Goal: Check status: Check status

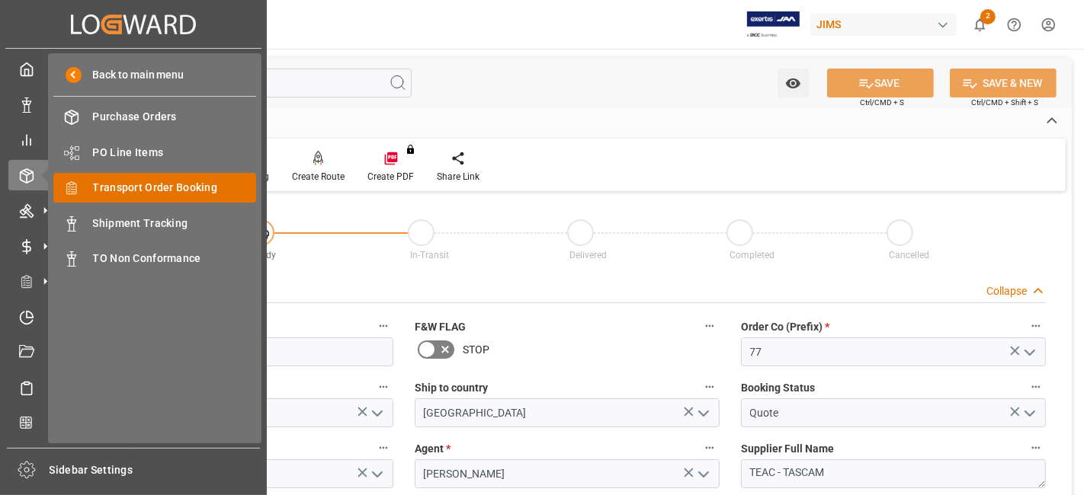
click at [181, 188] on span "Transport Order Booking" at bounding box center [175, 188] width 164 height 16
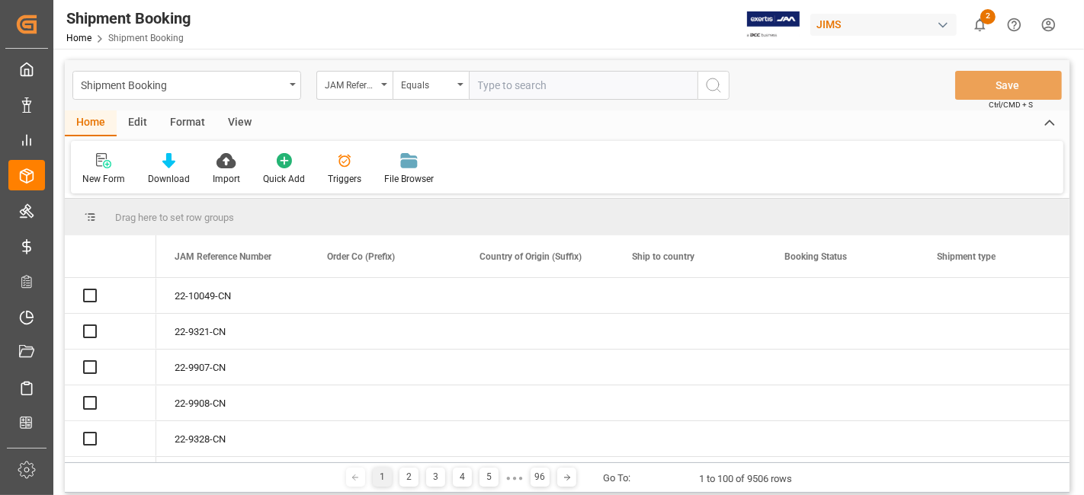
click at [512, 86] on input "text" at bounding box center [583, 85] width 229 height 29
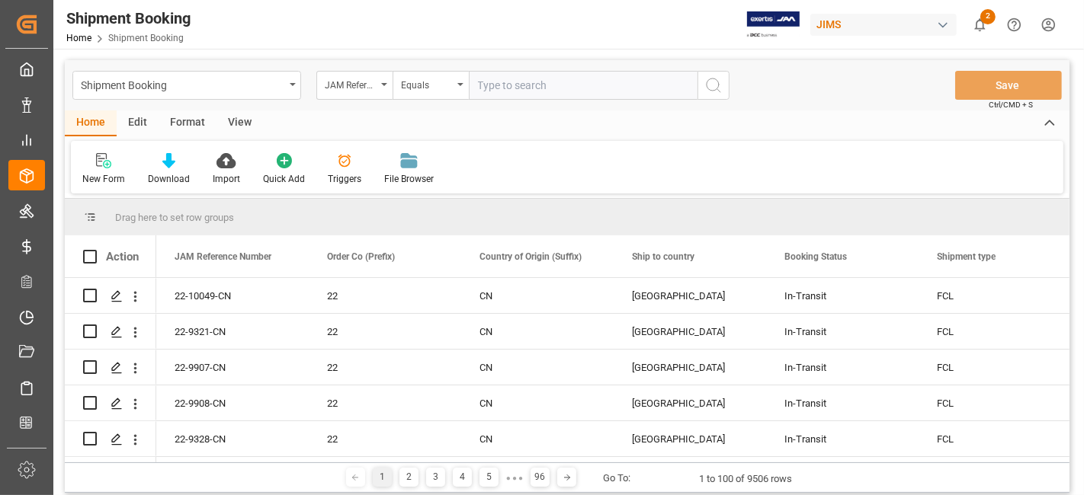
click at [506, 88] on input "text" at bounding box center [583, 85] width 229 height 29
type input "77-10636-CN"
click at [714, 90] on icon "search button" at bounding box center [713, 85] width 18 height 18
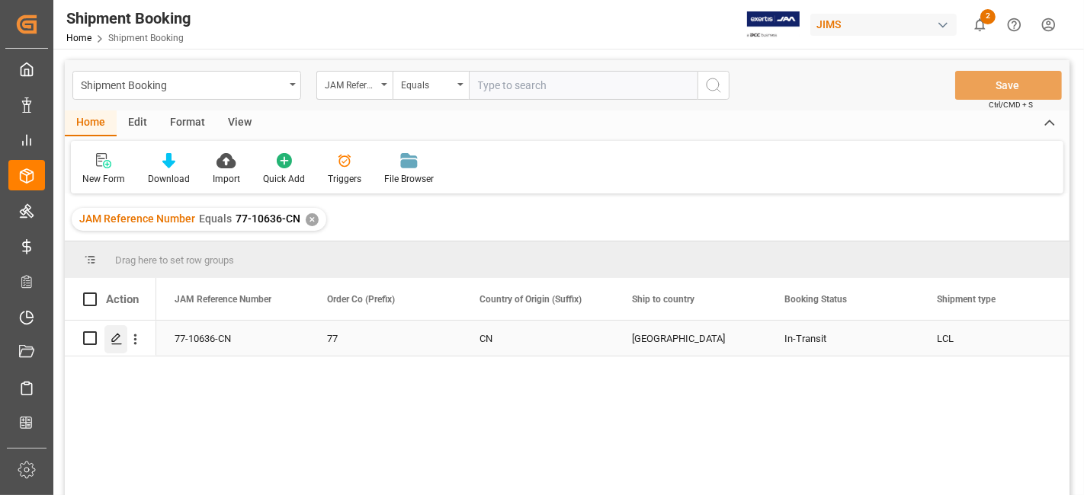
click at [117, 347] on div "Press SPACE to select this row." at bounding box center [115, 339] width 23 height 28
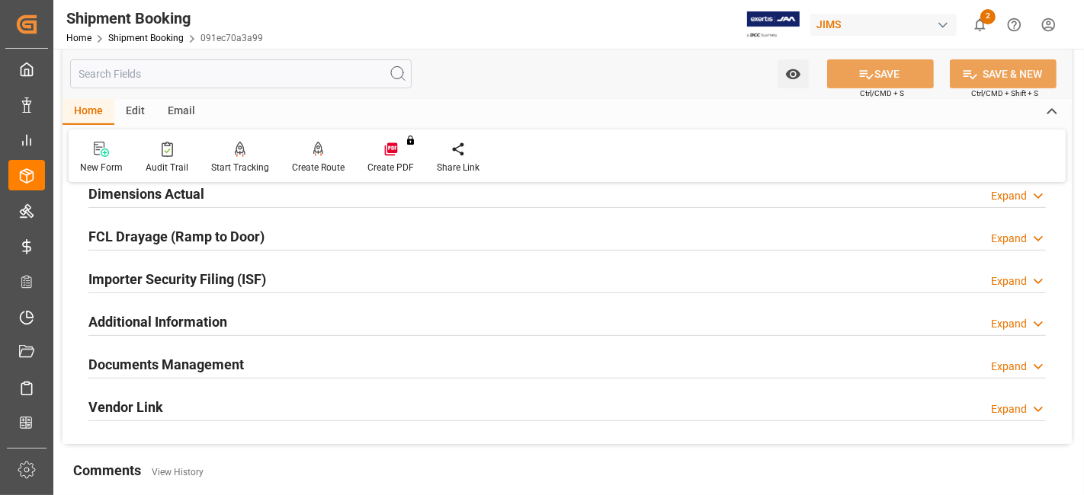
scroll to position [507, 0]
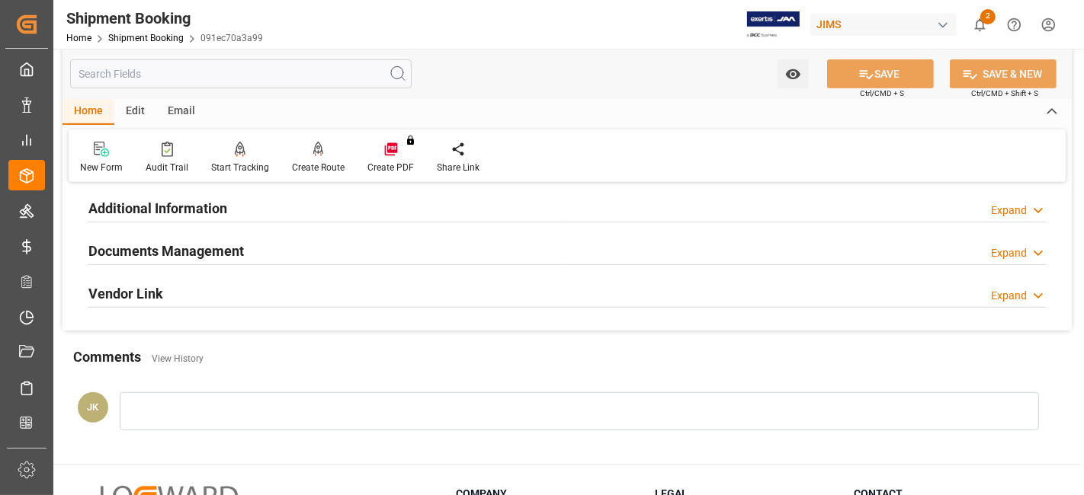
click at [221, 251] on h2 "Documents Management" at bounding box center [165, 251] width 155 height 21
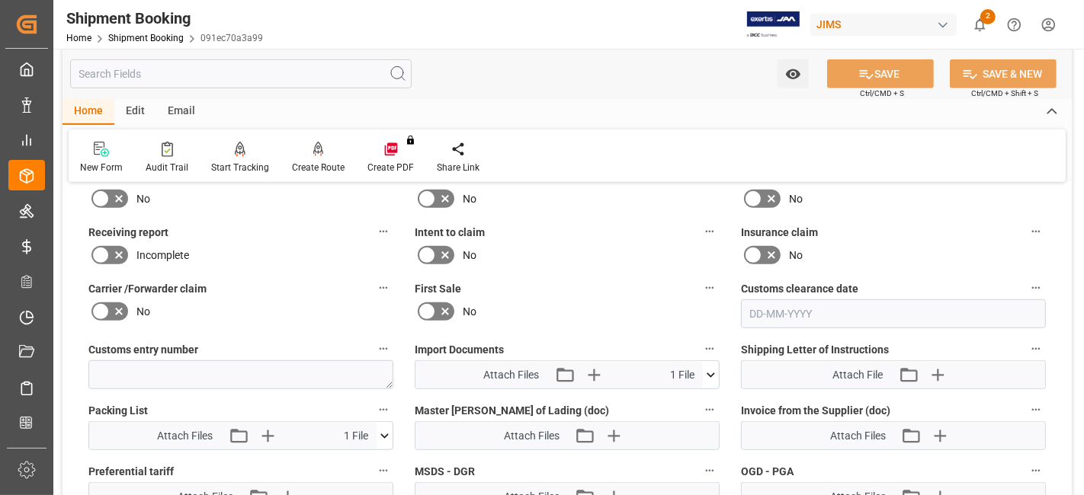
scroll to position [847, 0]
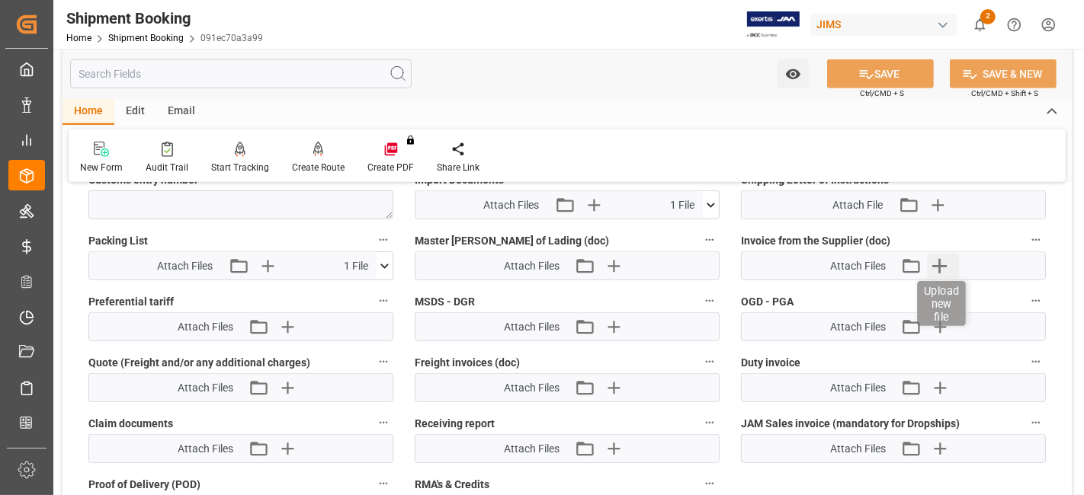
click at [933, 263] on icon "button" at bounding box center [939, 266] width 24 height 24
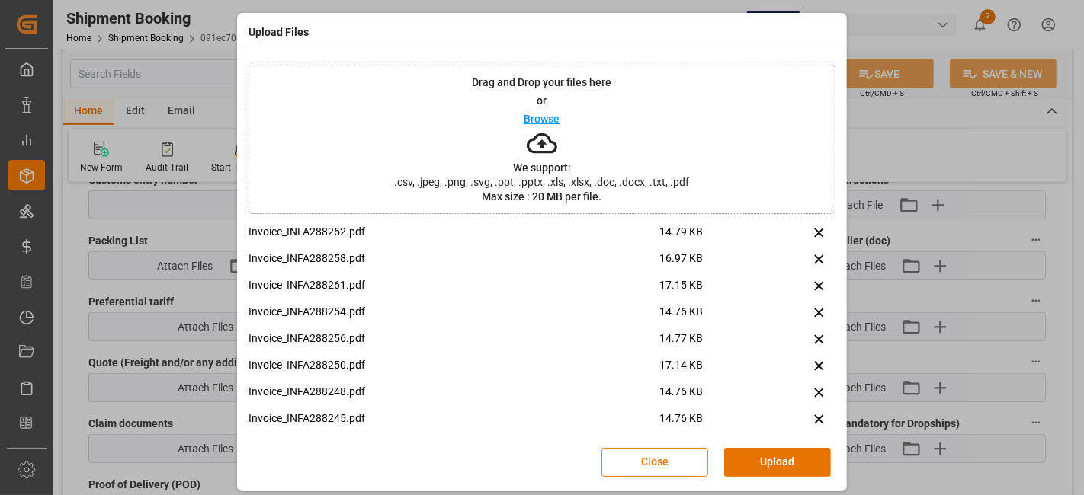
click at [773, 450] on button "Upload" at bounding box center [777, 462] width 107 height 29
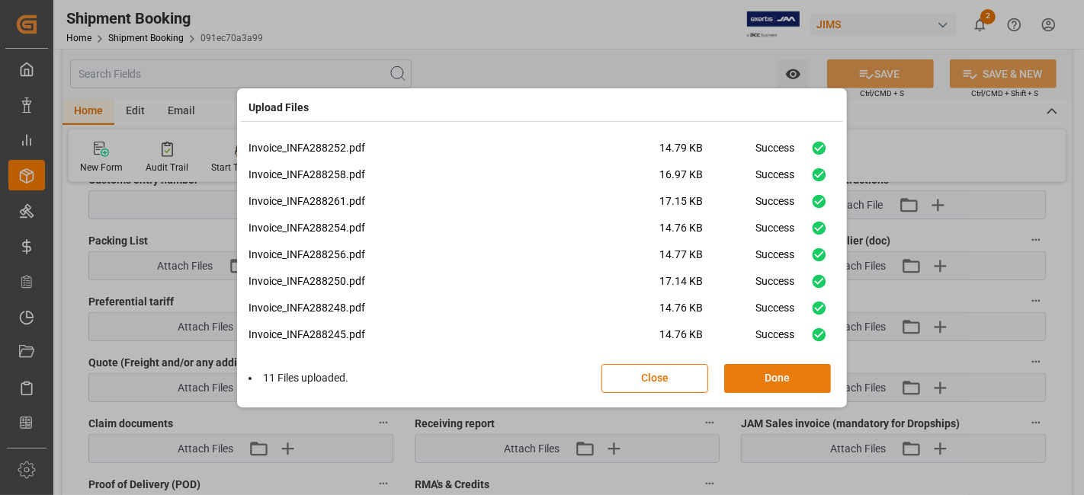
click at [780, 375] on button "Done" at bounding box center [777, 378] width 107 height 29
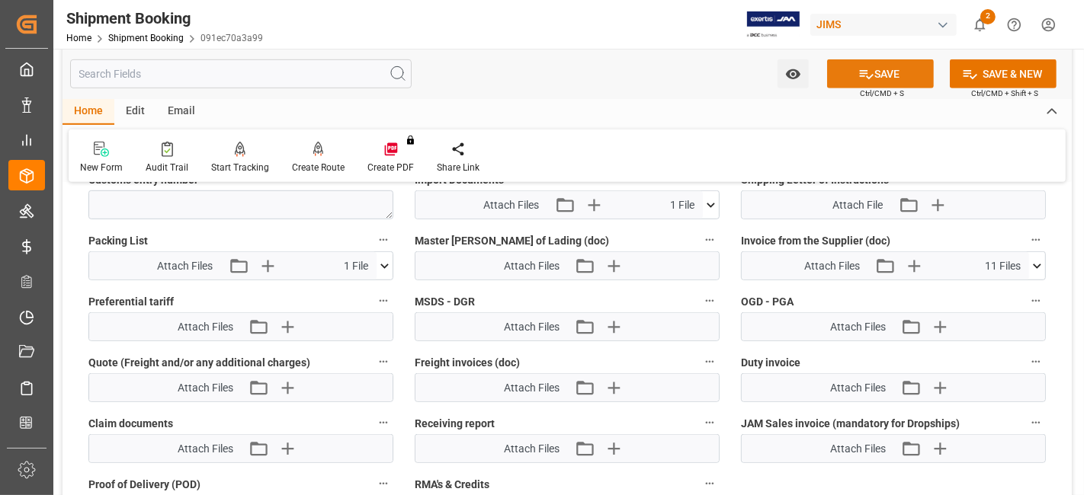
click at [858, 72] on icon at bounding box center [866, 74] width 16 height 16
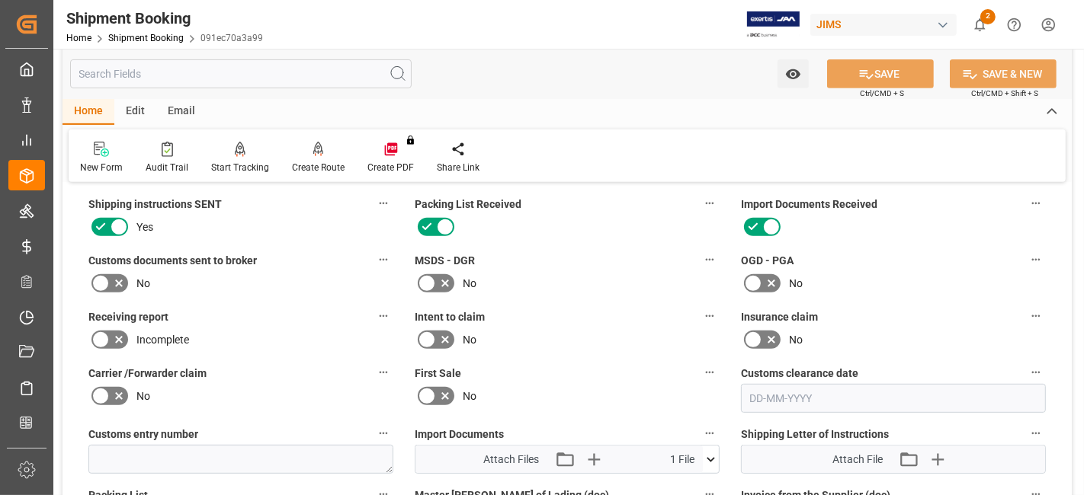
scroll to position [592, 0]
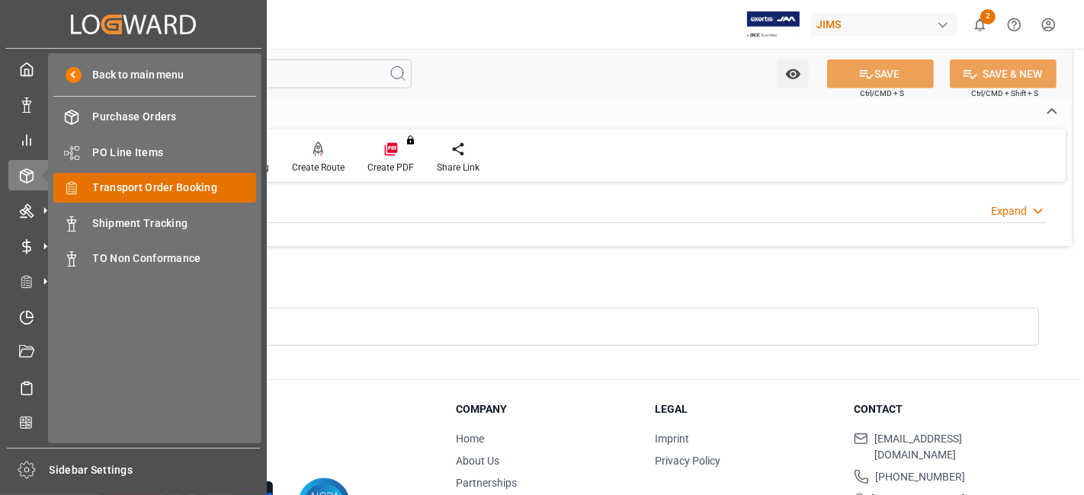
click at [197, 180] on span "Transport Order Booking" at bounding box center [175, 188] width 164 height 16
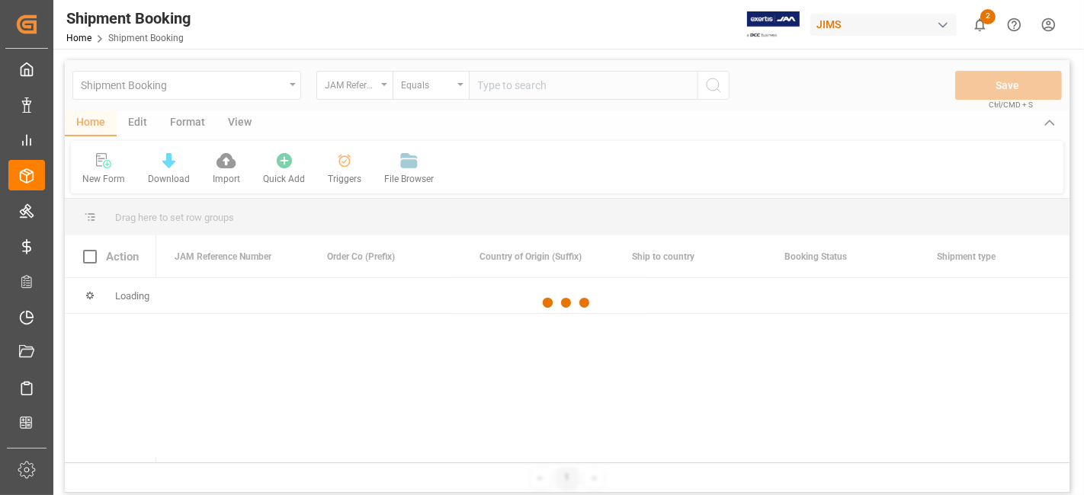
click at [498, 90] on div at bounding box center [567, 303] width 1004 height 486
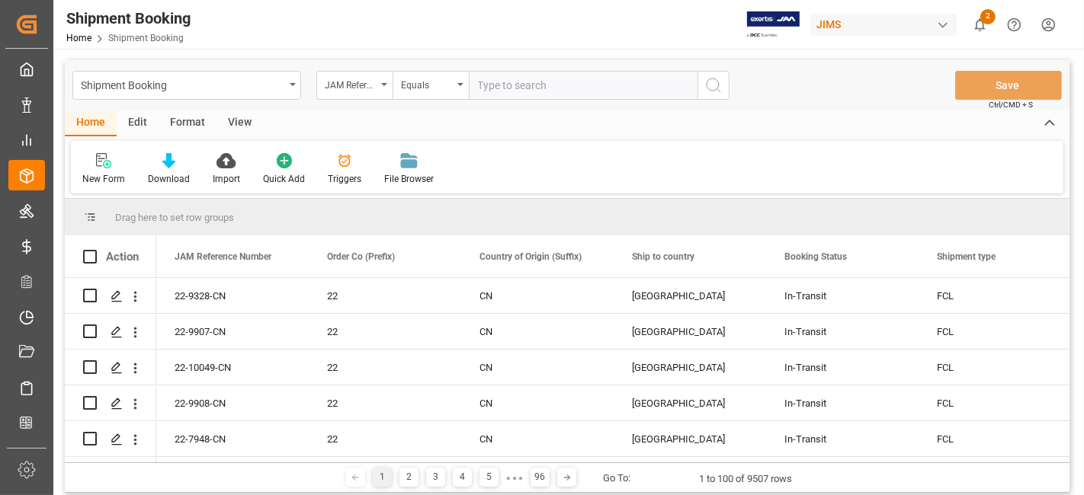
click at [498, 90] on input "text" at bounding box center [583, 85] width 229 height 29
paste input "77-71935-GB"
type input "77-71935-GB"
click at [719, 93] on icon "search button" at bounding box center [713, 85] width 18 height 18
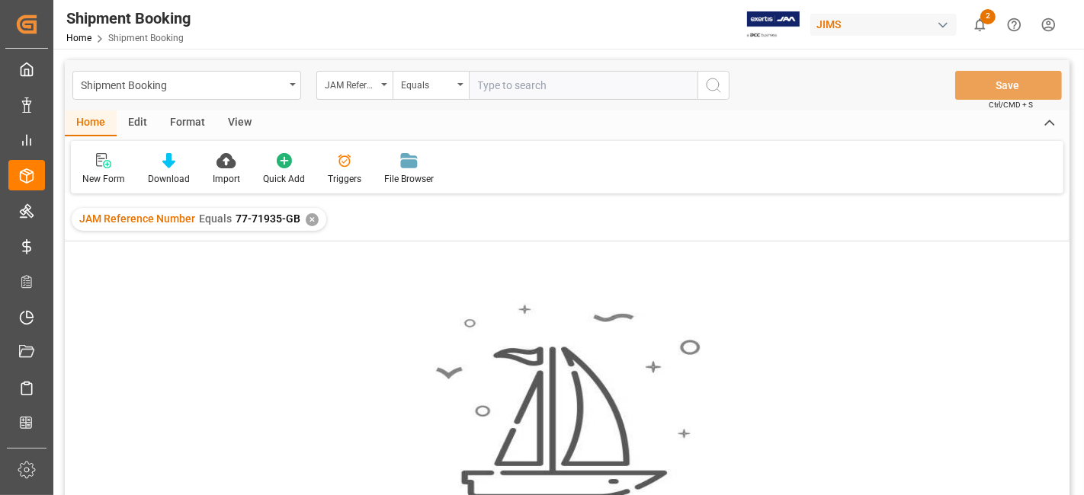
click at [309, 222] on div "✕" at bounding box center [312, 219] width 13 height 13
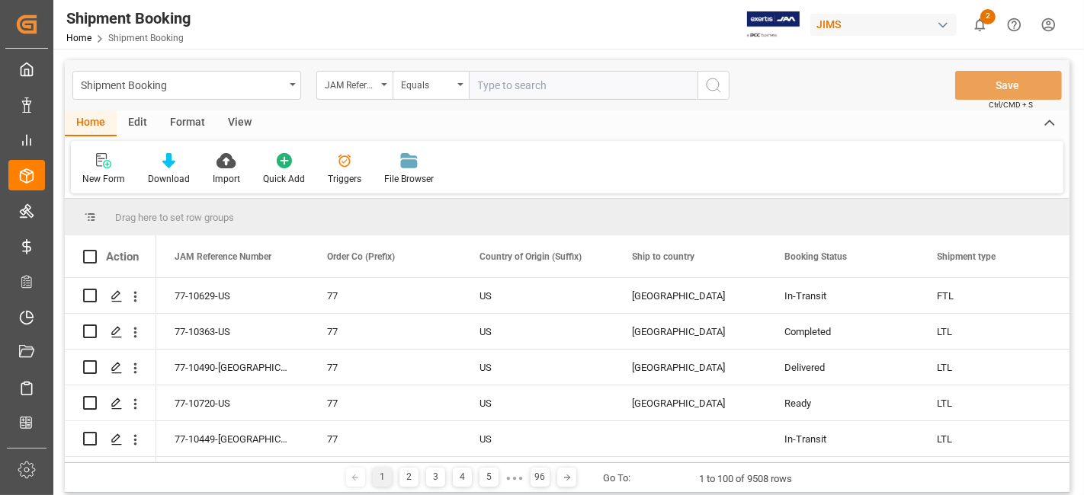
click at [498, 89] on input "text" at bounding box center [583, 85] width 229 height 29
paste input "77-9574-GB"
type input "77-9574-GB"
click at [718, 79] on icon "search button" at bounding box center [713, 85] width 18 height 18
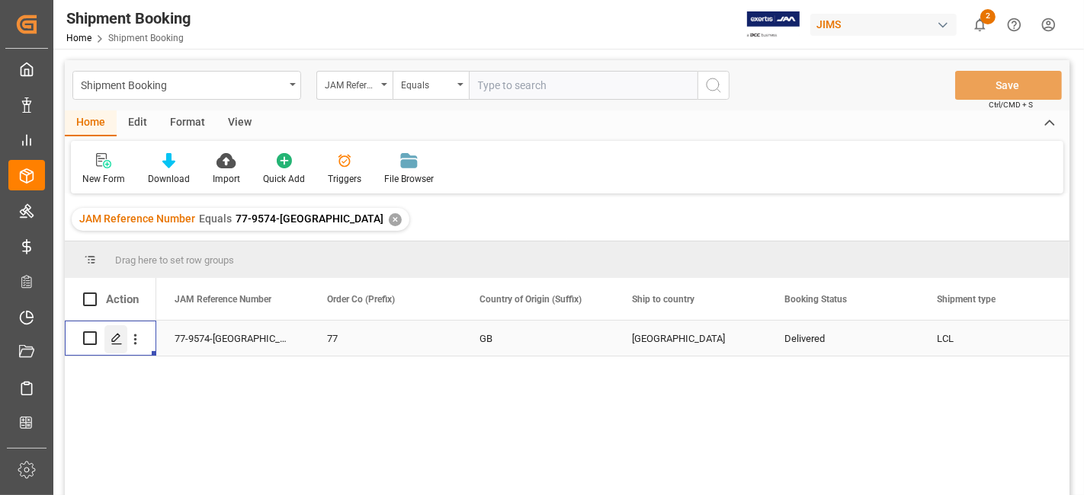
click at [117, 344] on line "Press SPACE to select this row." at bounding box center [116, 344] width 9 height 0
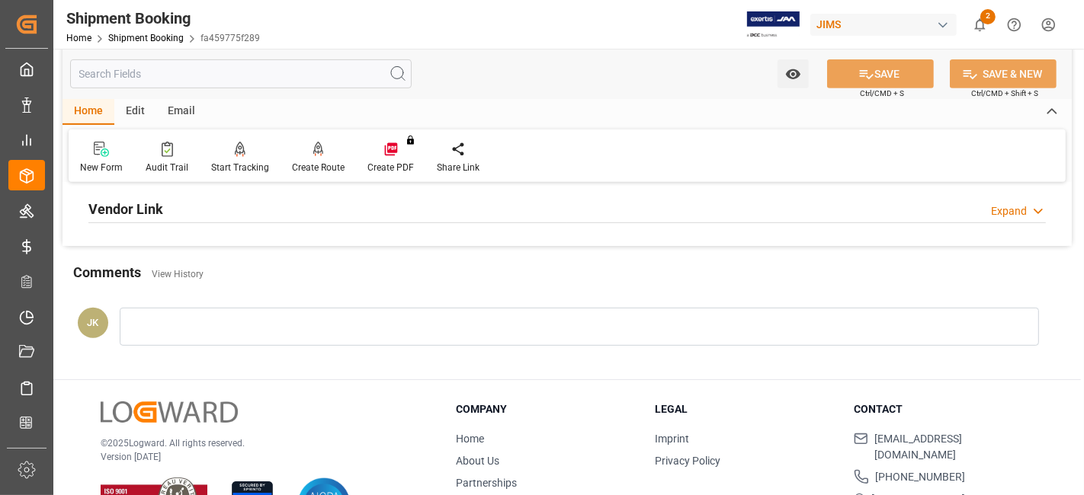
scroll to position [423, 0]
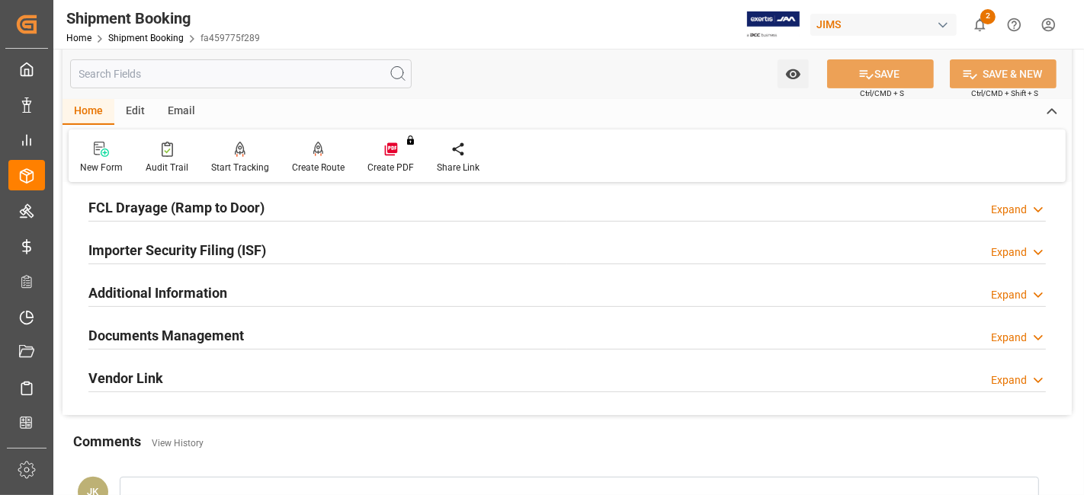
click at [168, 331] on h2 "Documents Management" at bounding box center [165, 335] width 155 height 21
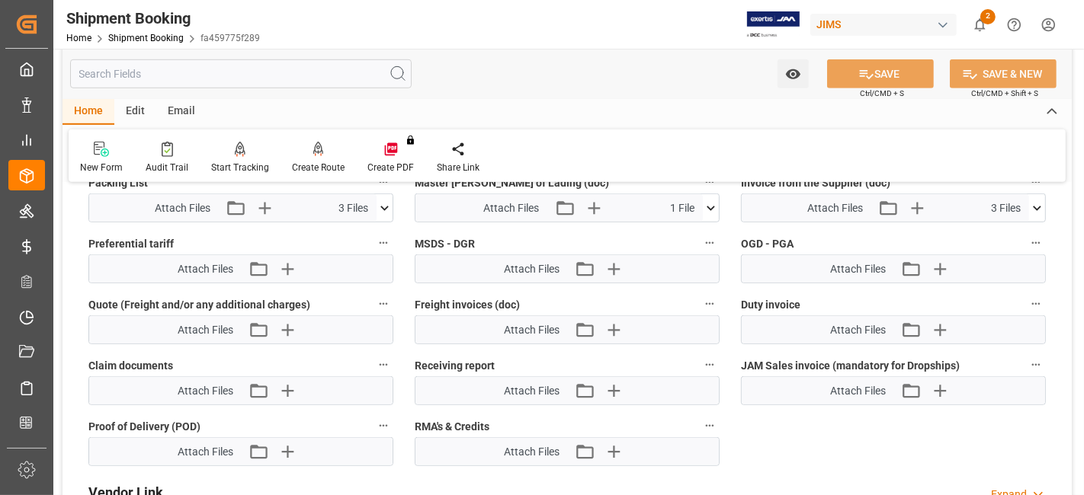
scroll to position [931, 0]
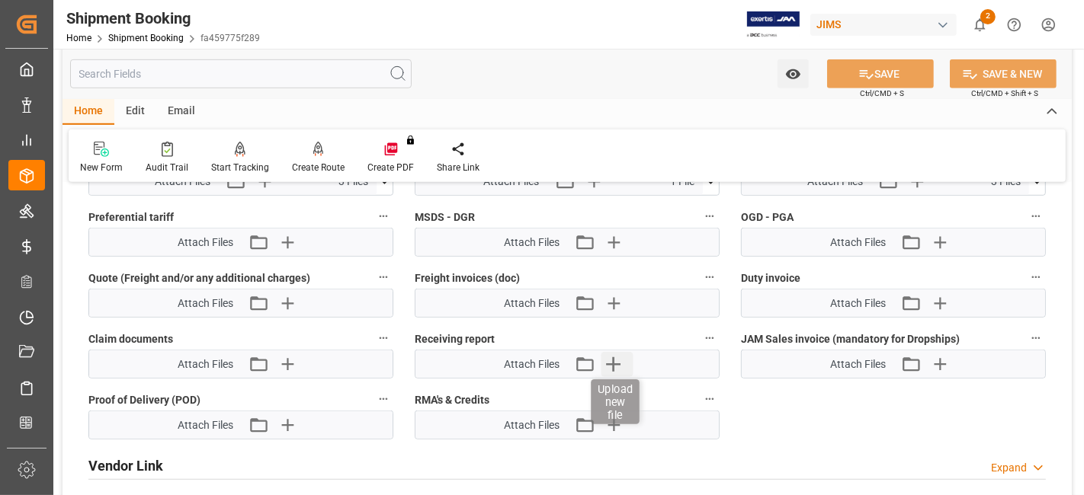
click at [608, 361] on icon "button" at bounding box center [613, 364] width 24 height 24
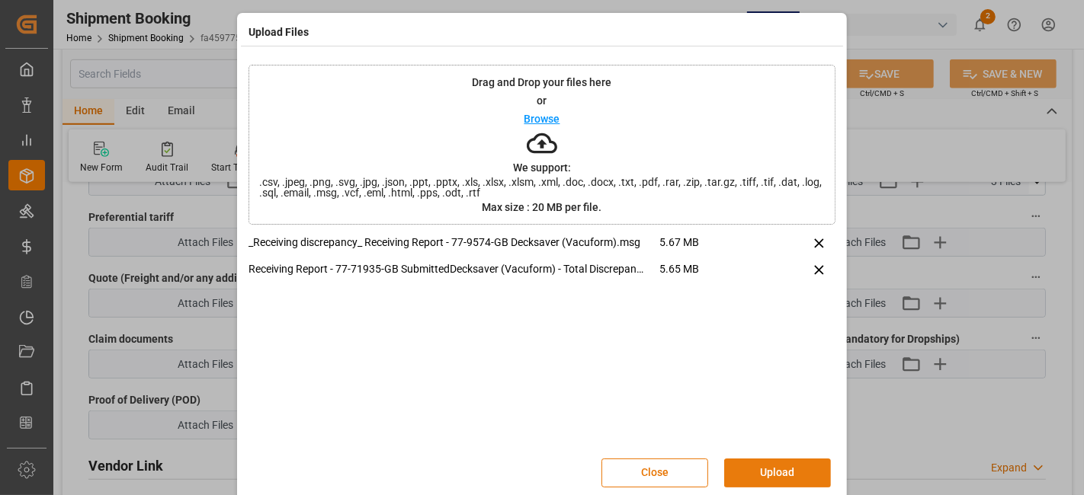
click at [792, 468] on button "Upload" at bounding box center [777, 473] width 107 height 29
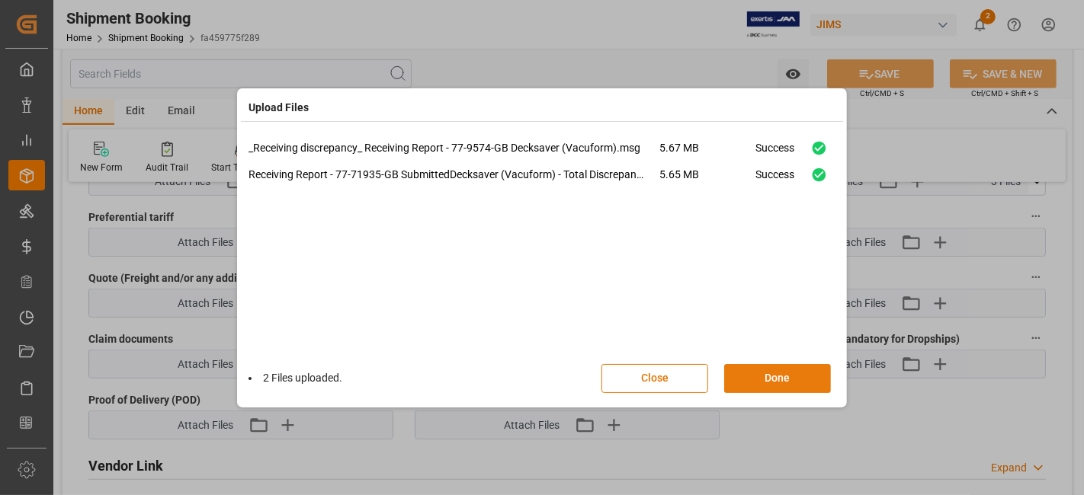
click at [758, 373] on button "Done" at bounding box center [777, 378] width 107 height 29
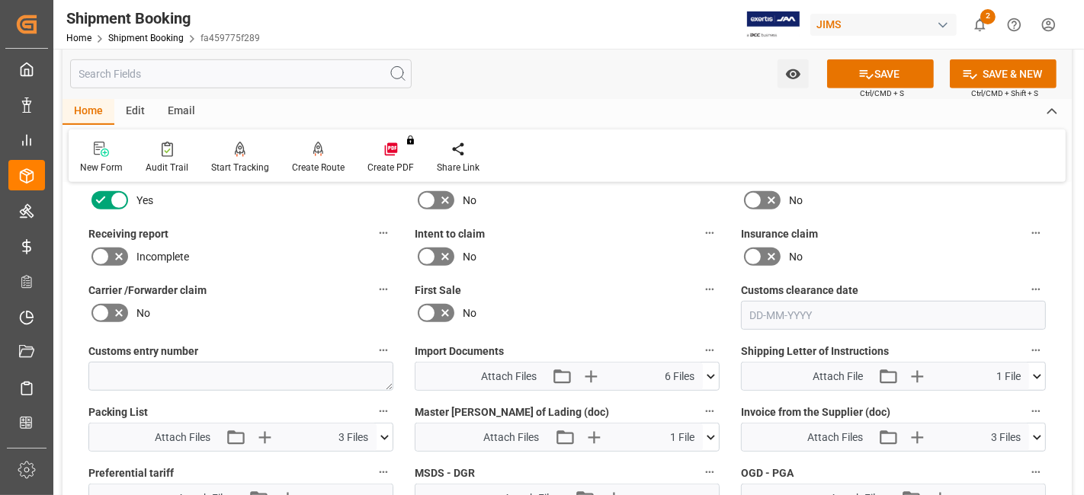
scroll to position [592, 0]
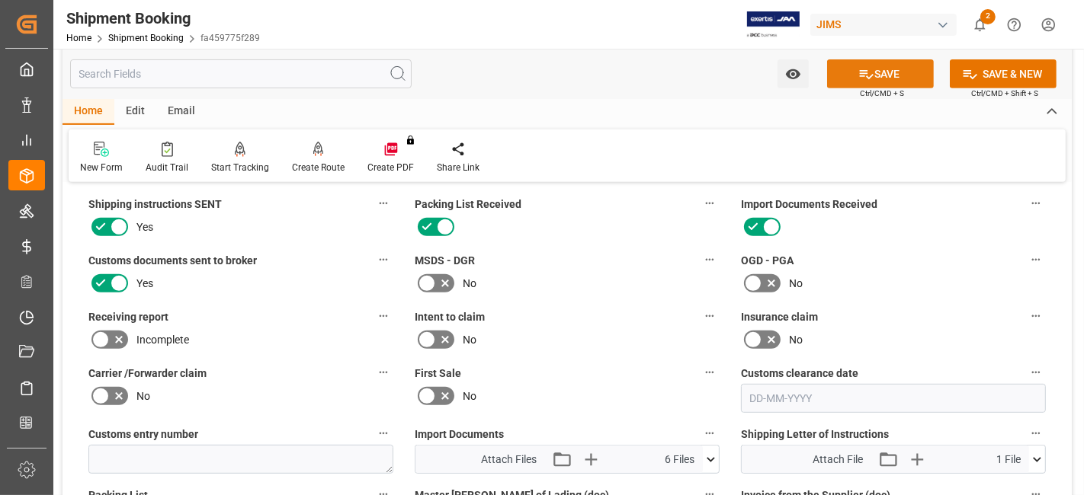
click at [859, 76] on icon at bounding box center [866, 74] width 16 height 16
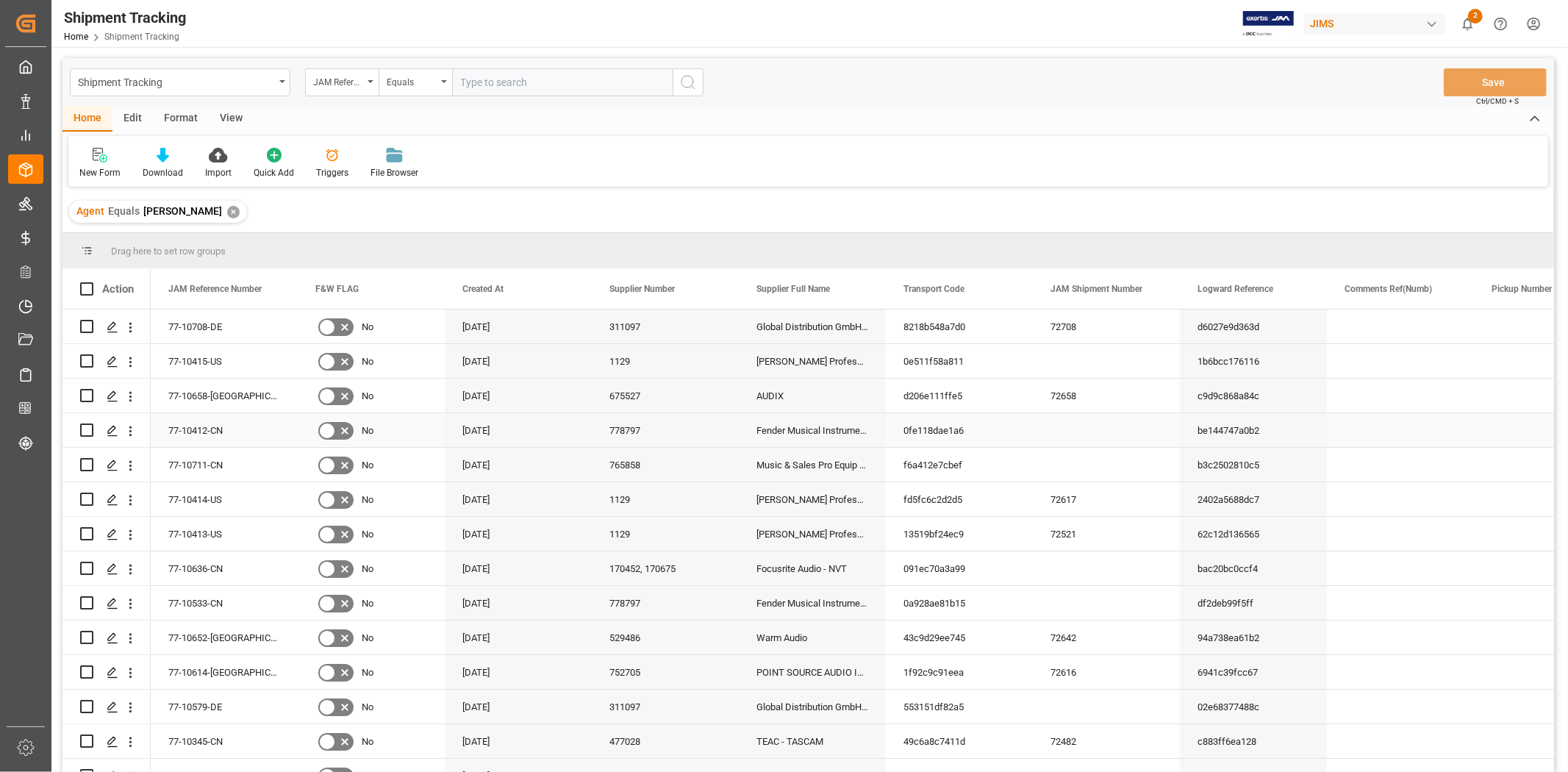
click at [747, 427] on div "Fender Musical Instruments - HONG KONG" at bounding box center [812, 429] width 147 height 34
click at [832, 365] on div "Harman Professional, Inc." at bounding box center [812, 361] width 147 height 34
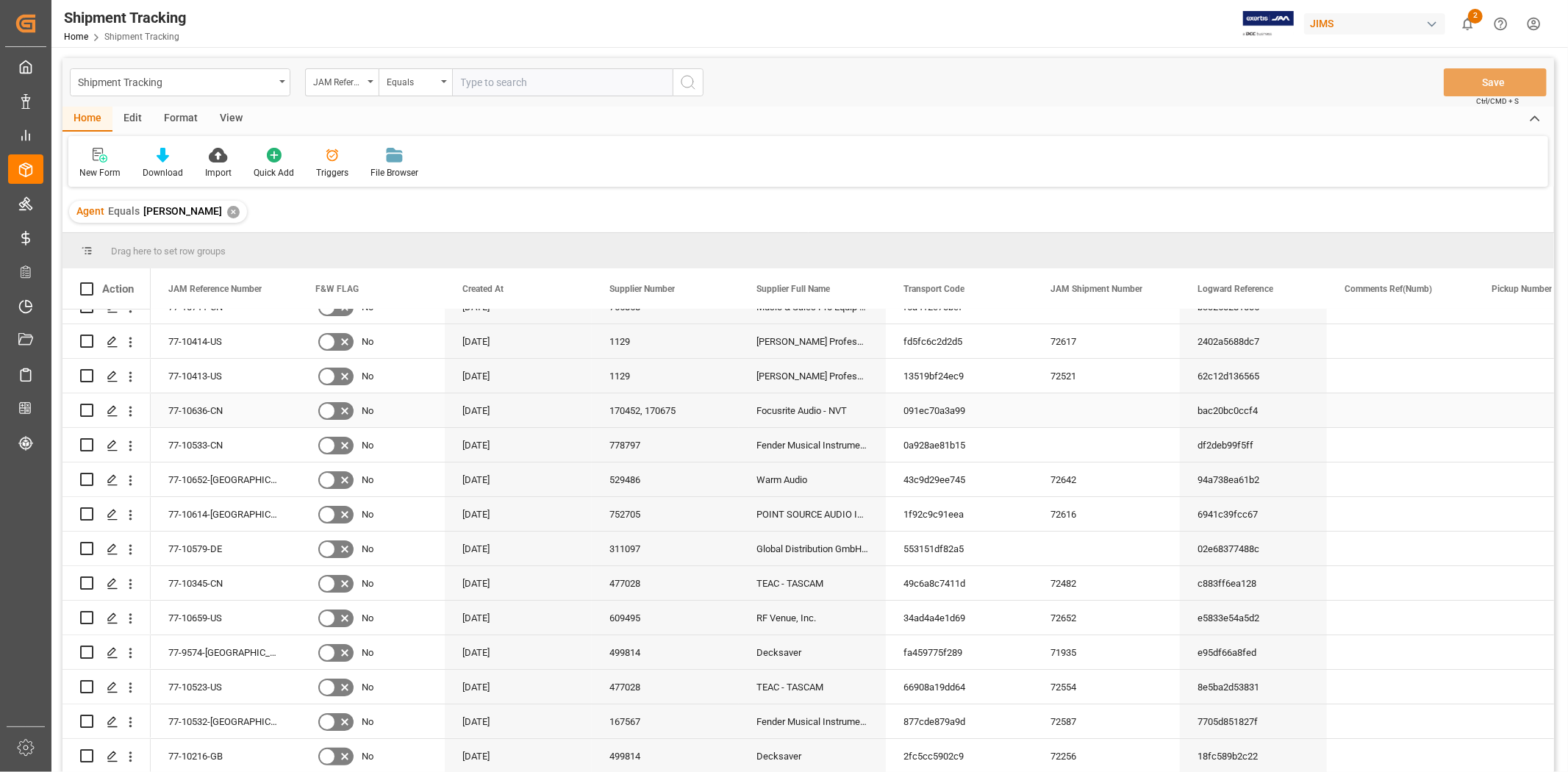
scroll to position [193, 0]
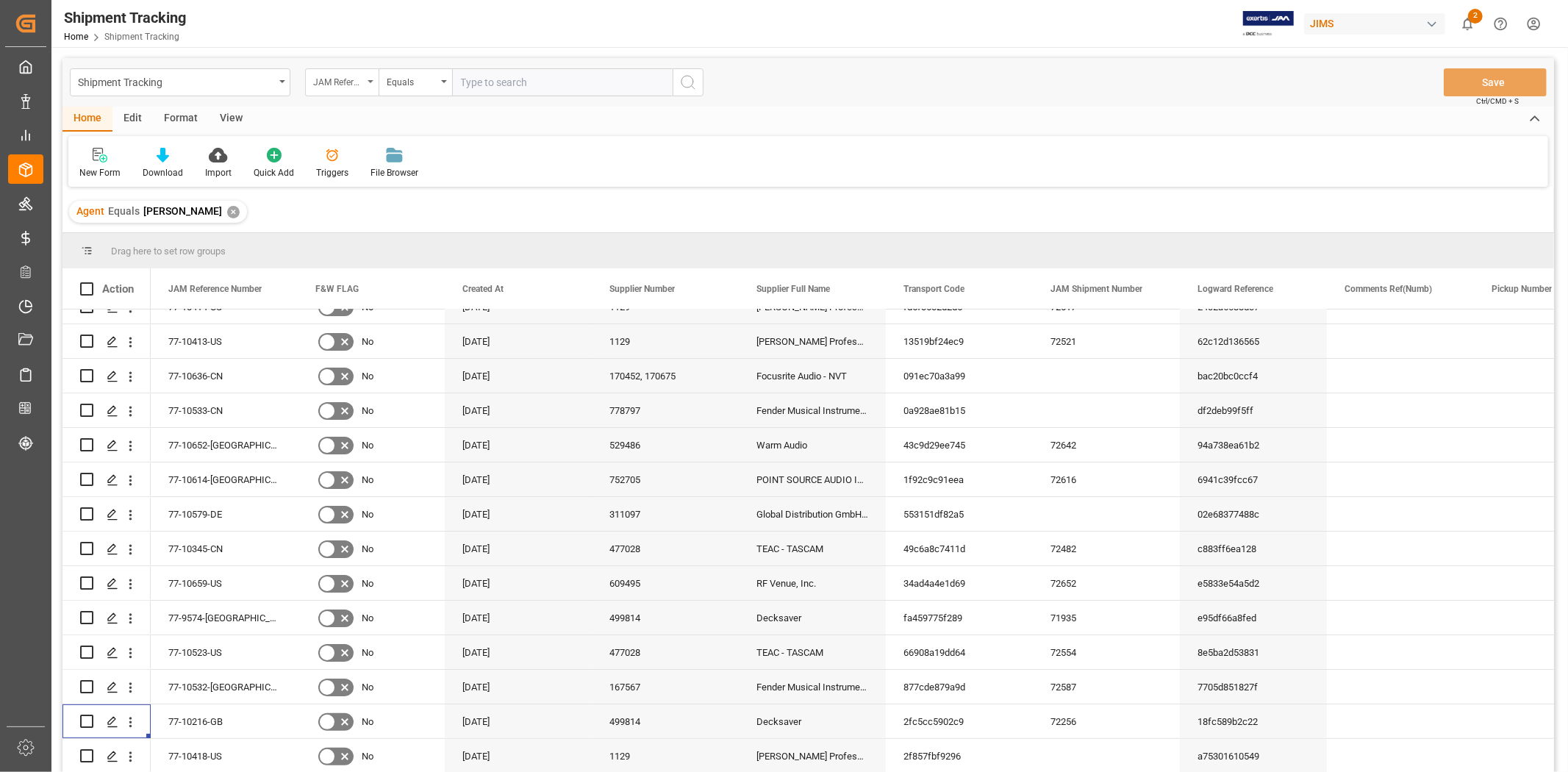
click at [356, 84] on div "JAM Reference Number" at bounding box center [339, 81] width 50 height 17
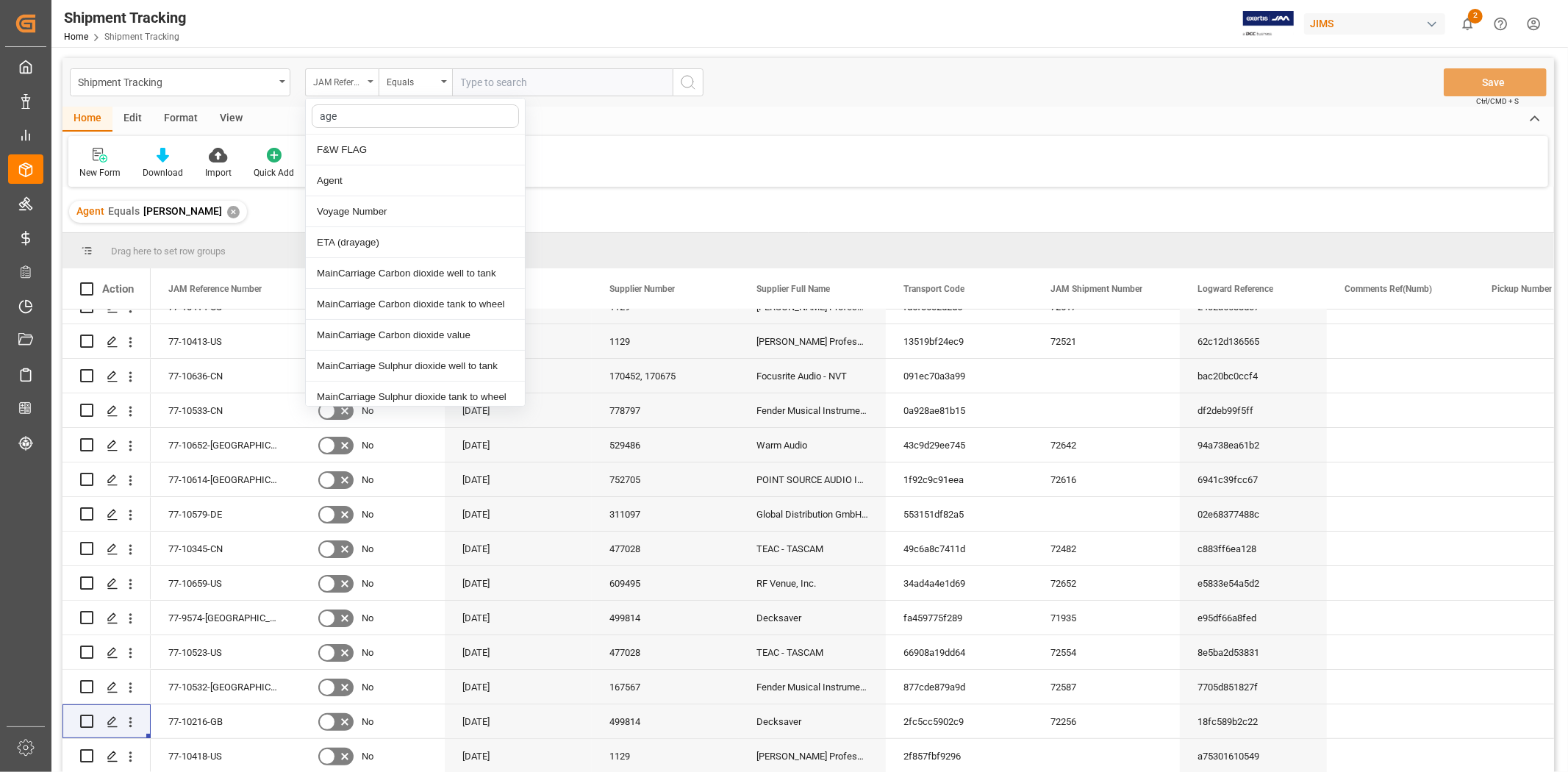
type input "agen"
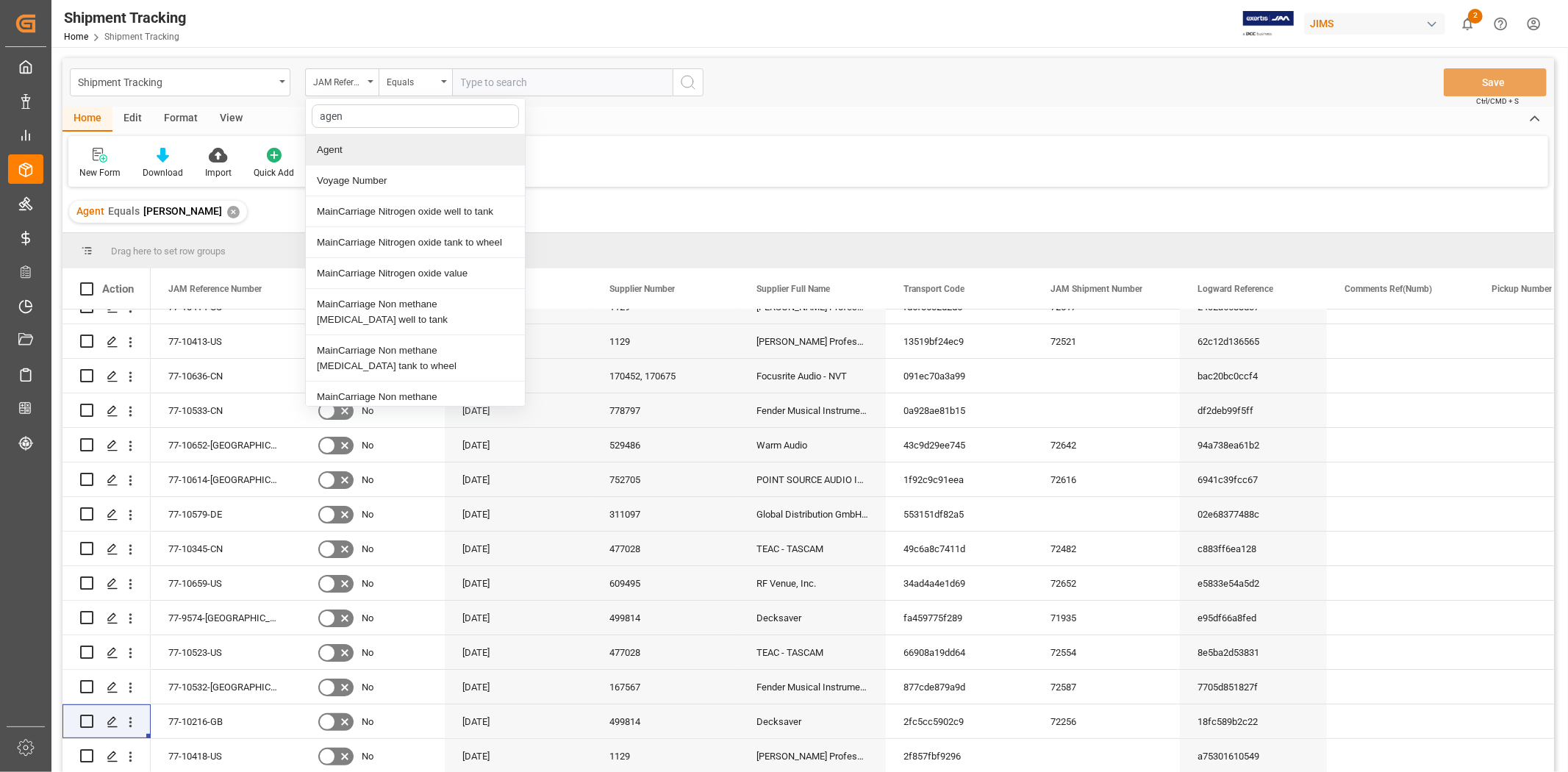
click at [370, 144] on div "Agent" at bounding box center [415, 150] width 219 height 31
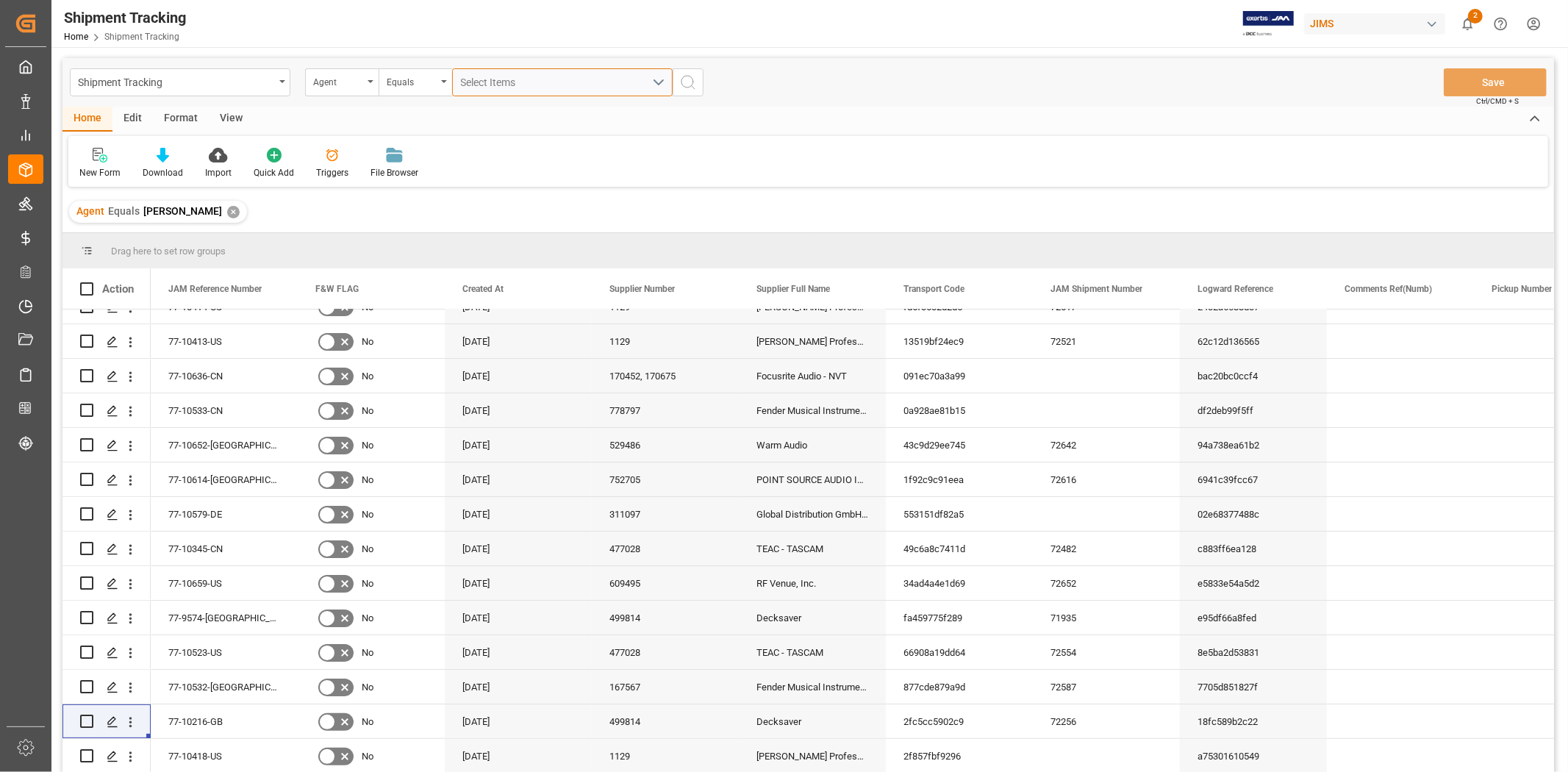
click at [518, 77] on span "Select Items" at bounding box center [492, 82] width 63 height 12
type input "jang"
click at [517, 148] on span "[PERSON_NAME]" at bounding box center [521, 150] width 80 height 12
click at [481, 148] on input "[PERSON_NAME]" at bounding box center [467, 150] width 29 height 29
checkbox input "true"
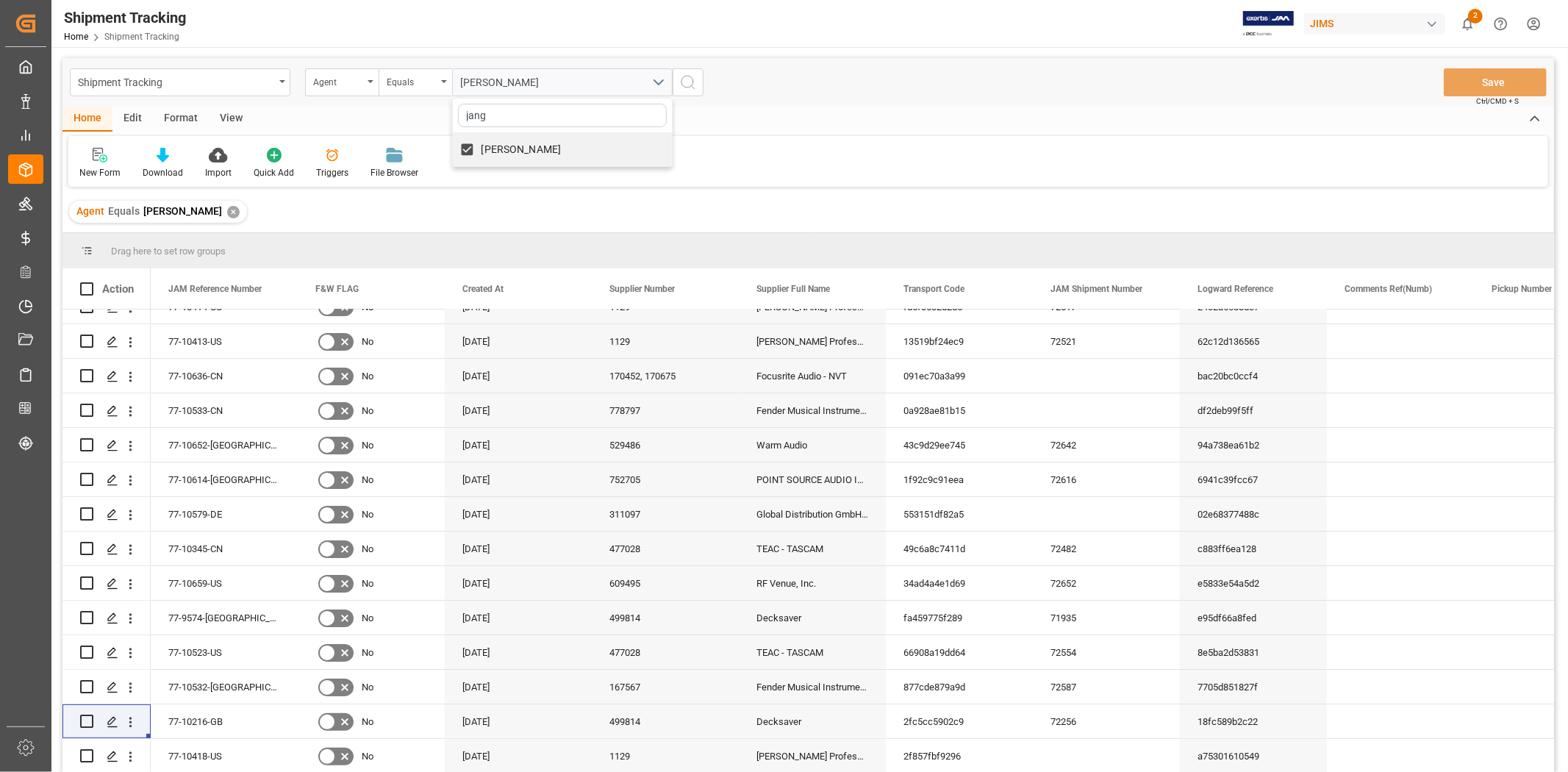
click at [690, 86] on circle "search button" at bounding box center [687, 81] width 12 height 12
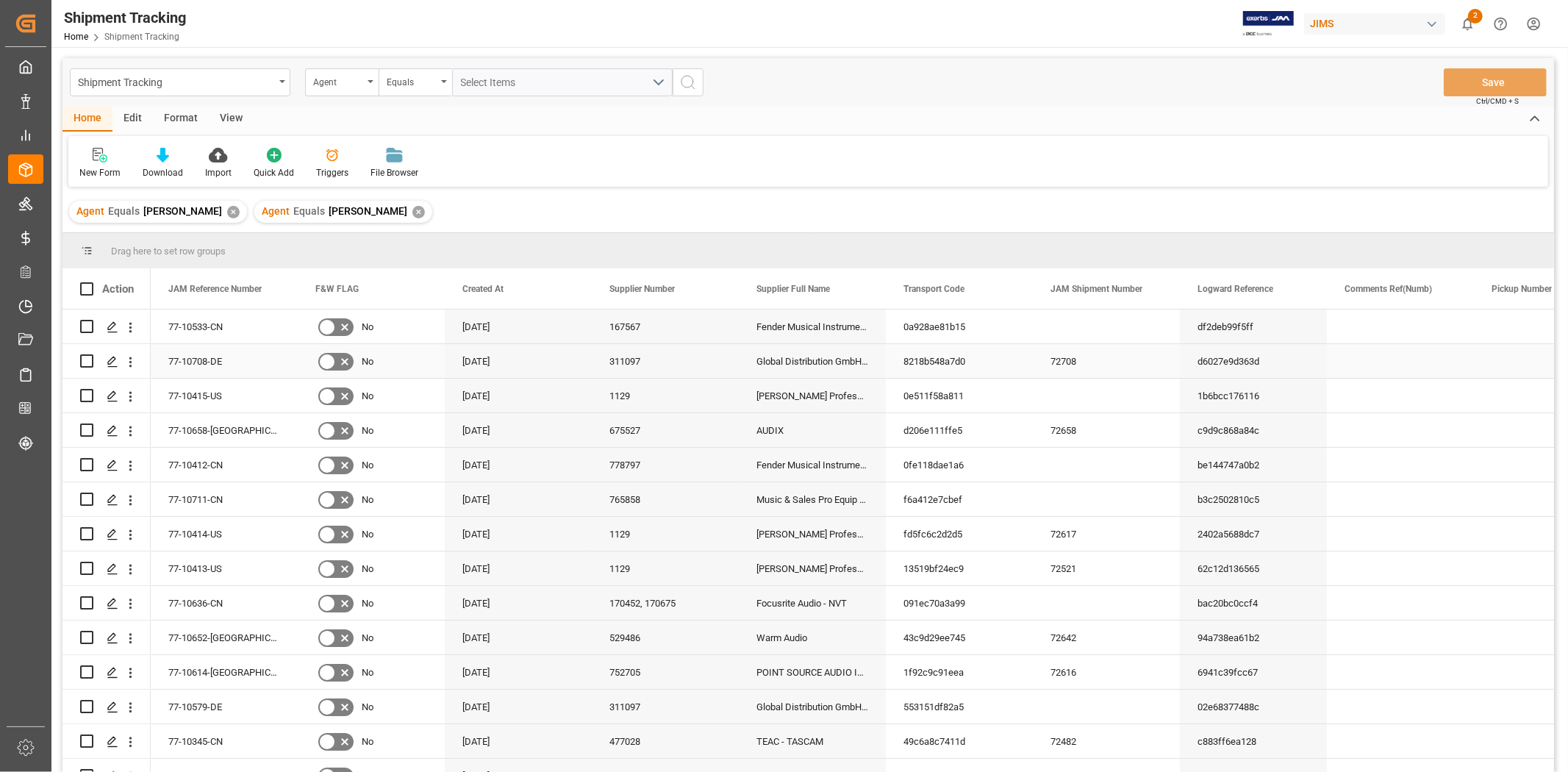
click at [806, 347] on div "Global Distribution GmbH (Reloop)(W/T*)-" at bounding box center [812, 361] width 147 height 34
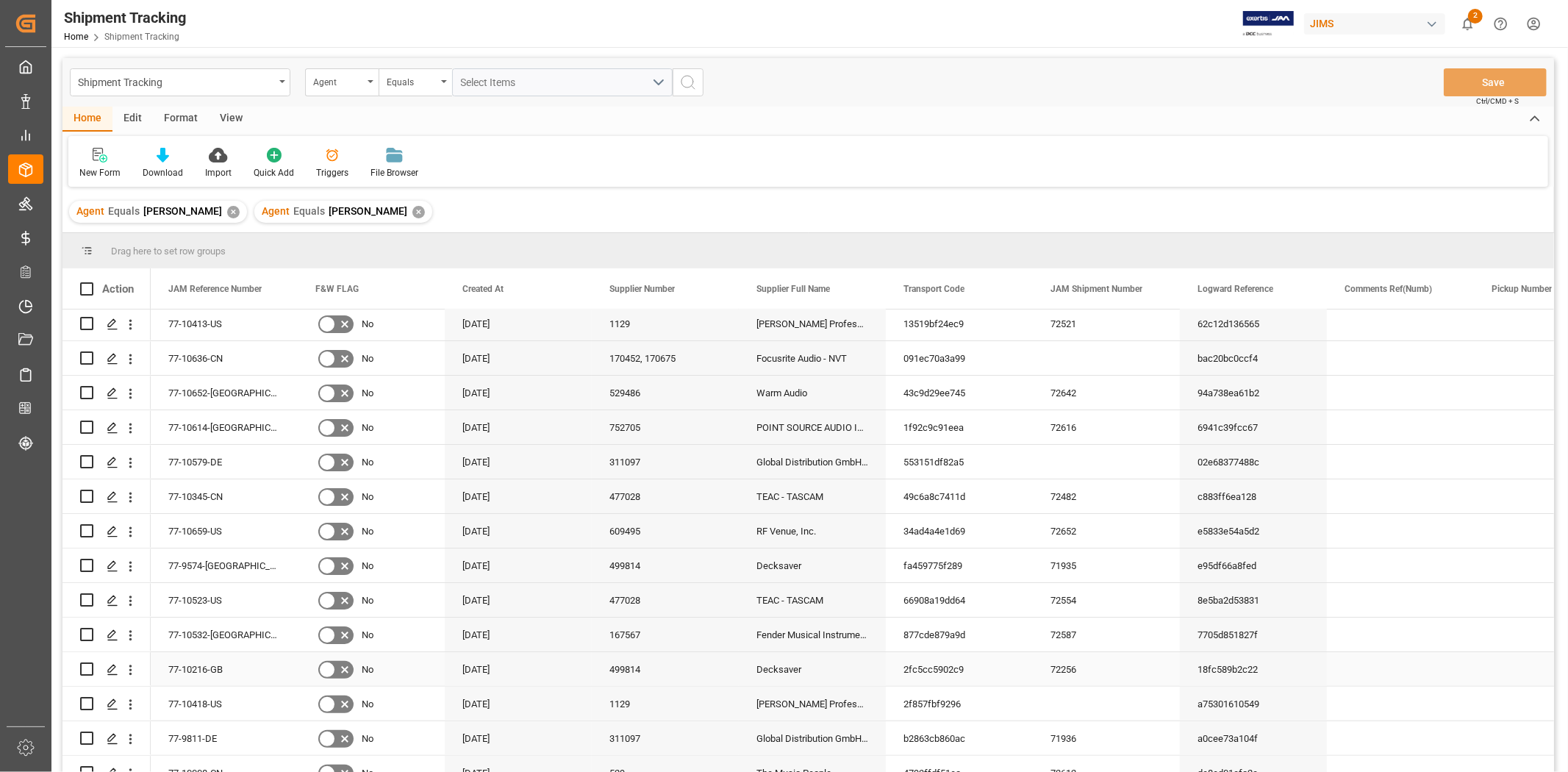
scroll to position [326, 0]
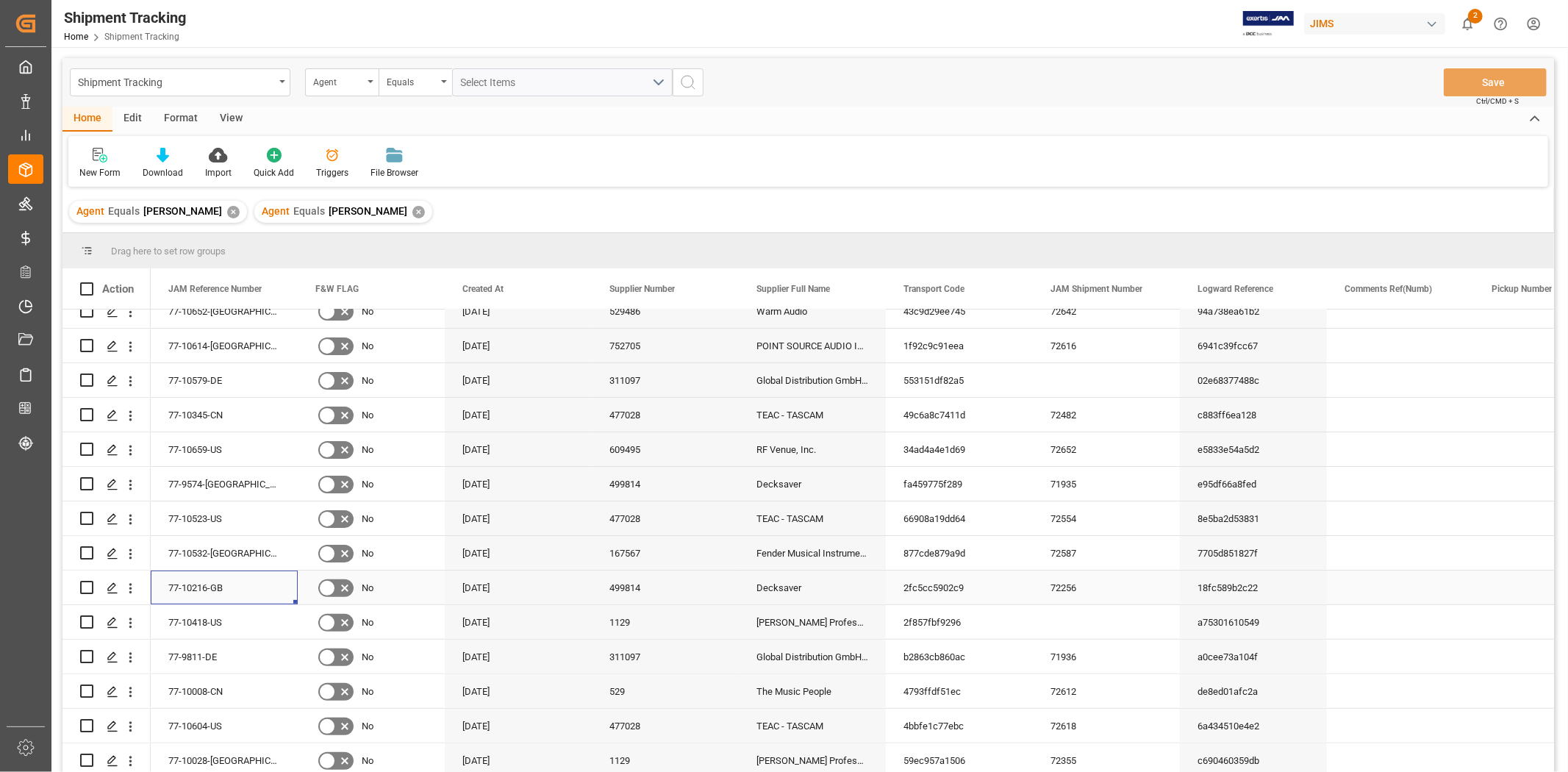
click at [224, 592] on div "77-10216-GB" at bounding box center [224, 587] width 147 height 34
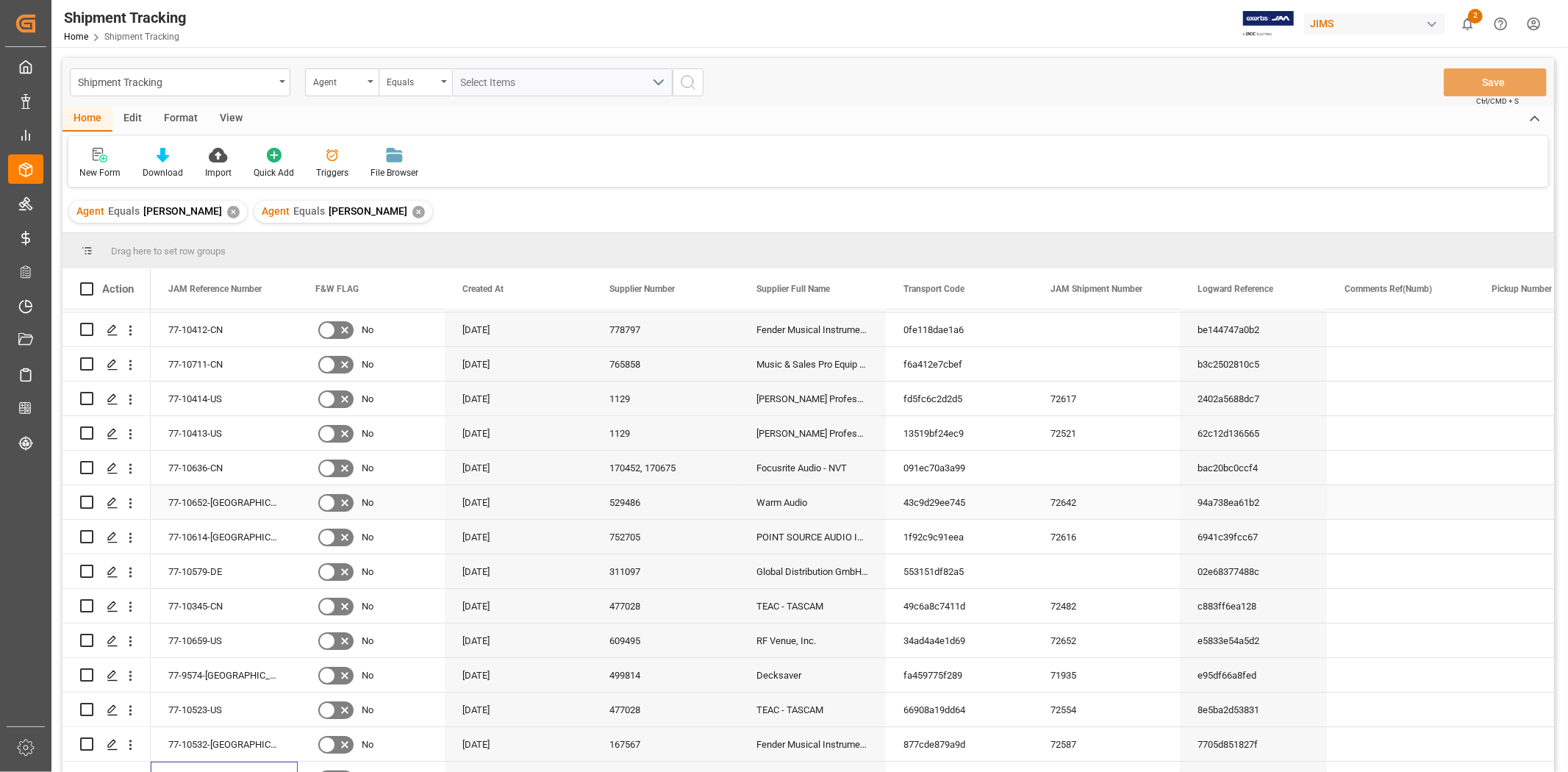
scroll to position [163, 0]
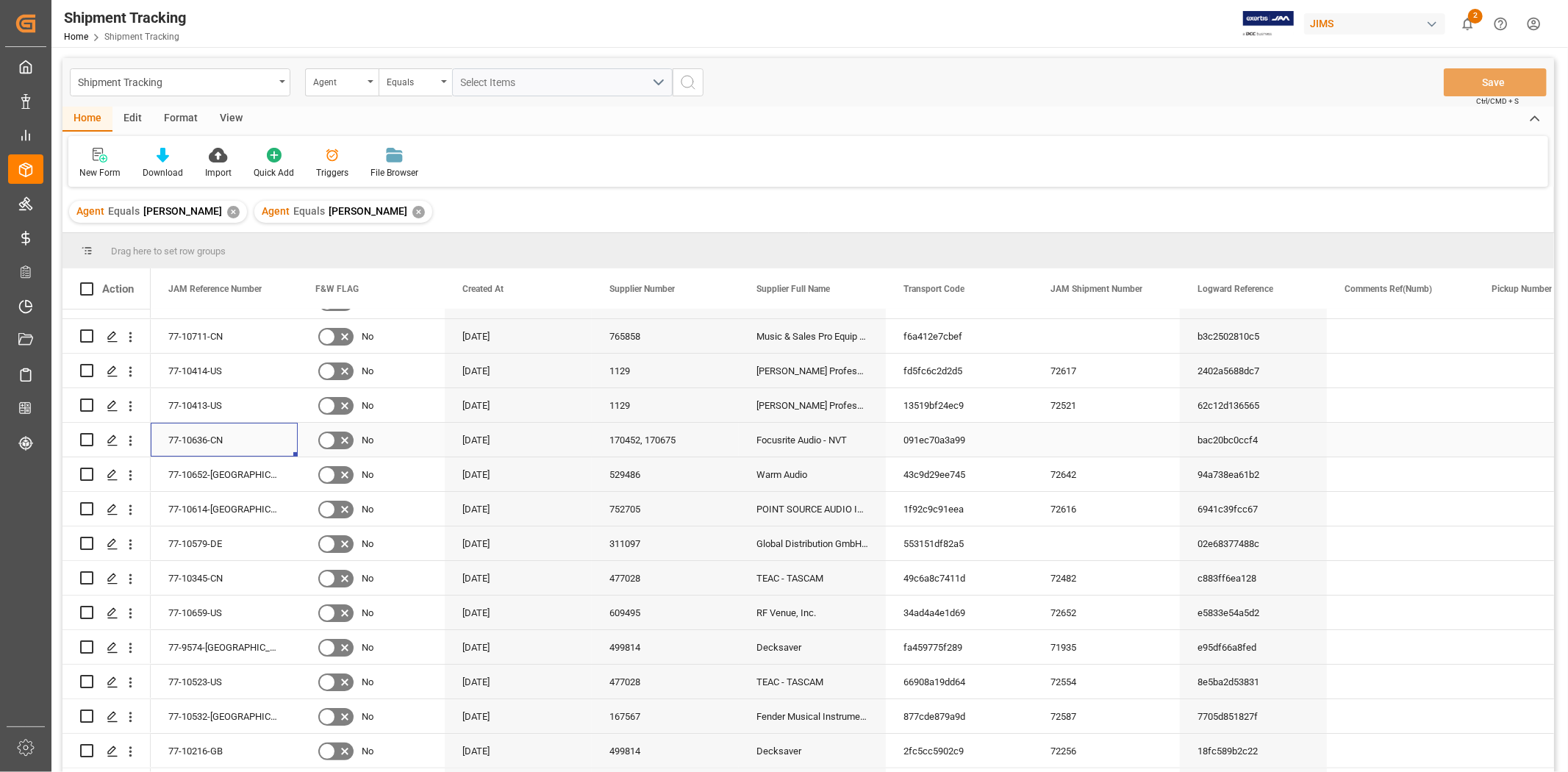
click at [215, 437] on div "77-10636-CN" at bounding box center [224, 439] width 147 height 34
click at [214, 437] on div "77-10636-CN" at bounding box center [224, 439] width 147 height 34
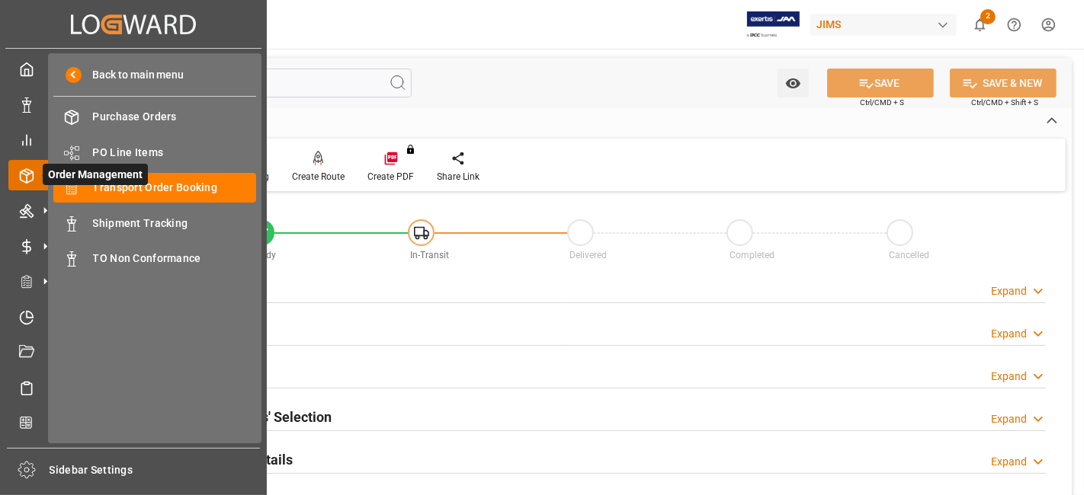
scroll to position [98, 0]
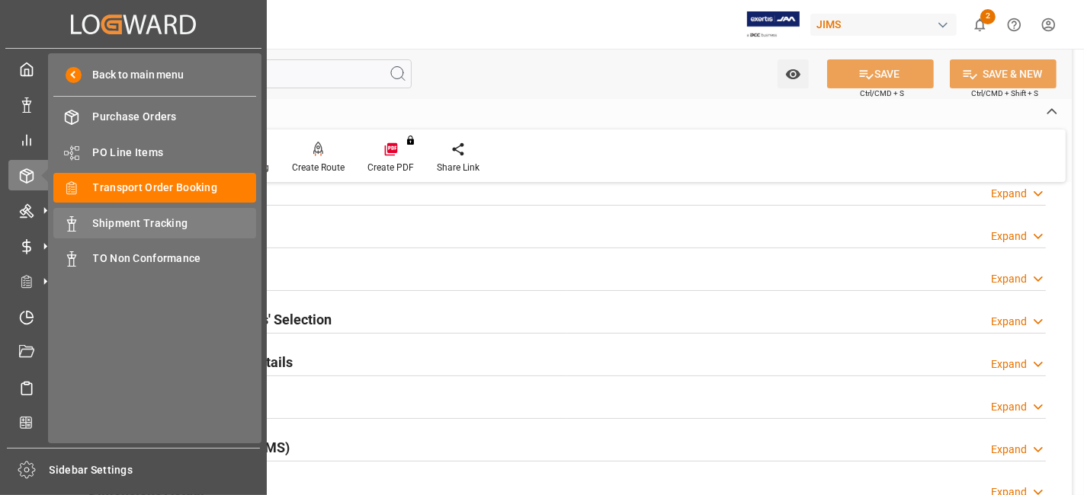
click at [176, 226] on span "Shipment Tracking" at bounding box center [175, 224] width 164 height 16
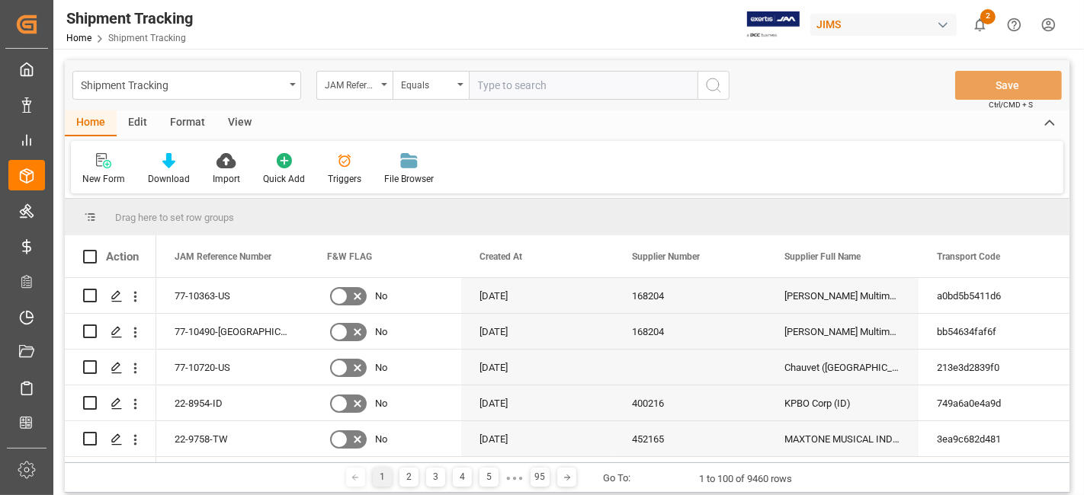
click at [520, 88] on input "text" at bounding box center [583, 85] width 229 height 29
type input "77-10636-CN"
click at [714, 91] on icon "search button" at bounding box center [713, 85] width 18 height 18
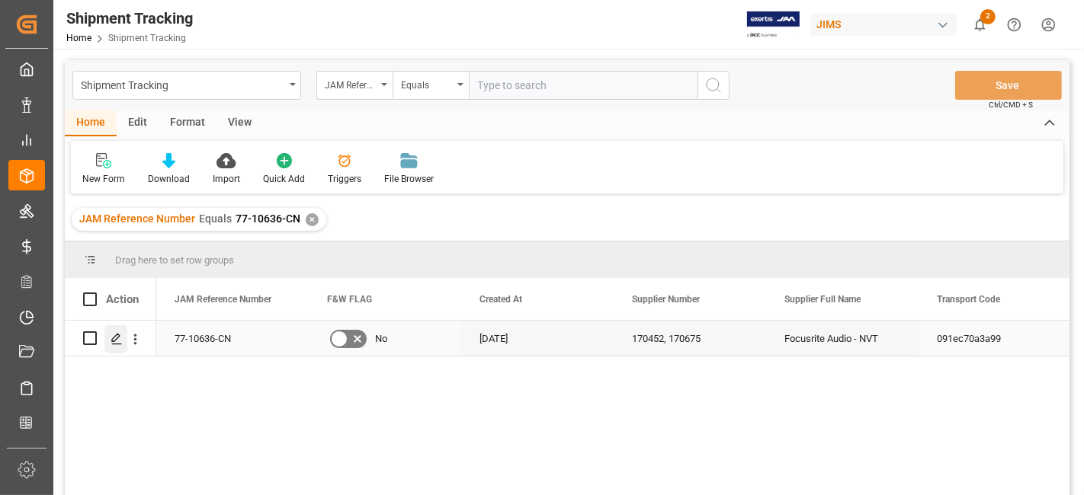
click at [114, 337] on polygon "Press SPACE to select this row." at bounding box center [116, 338] width 8 height 8
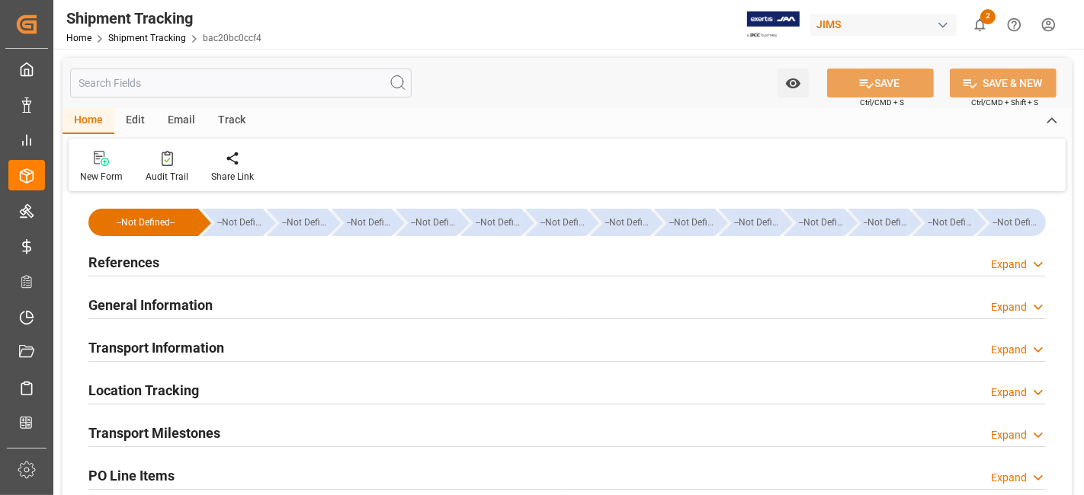
type input "19-08-2025 00:00"
type input "22-08-2025 00:00"
type input "03-09-2025 00:00"
type input "20-09-2025"
type input "13-10-2025 00:00"
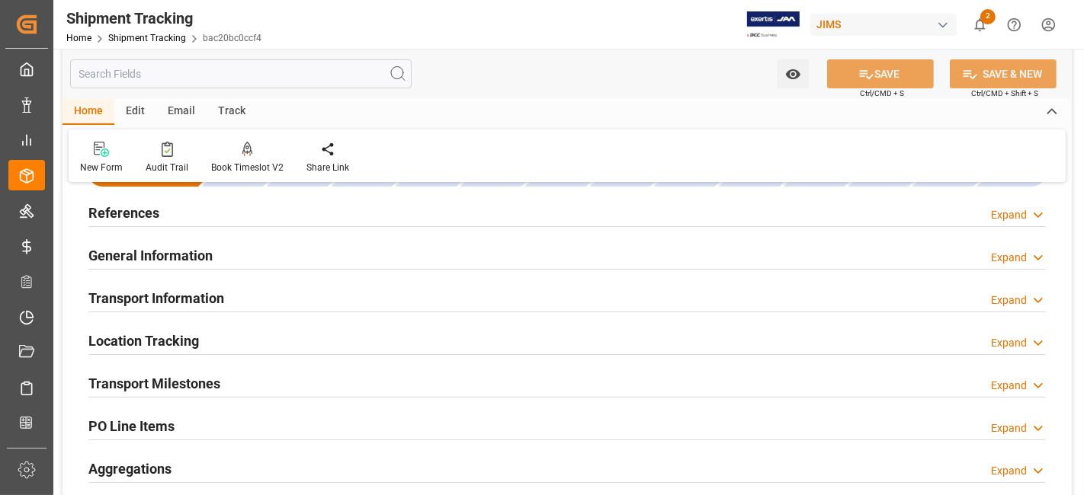
scroll to position [85, 0]
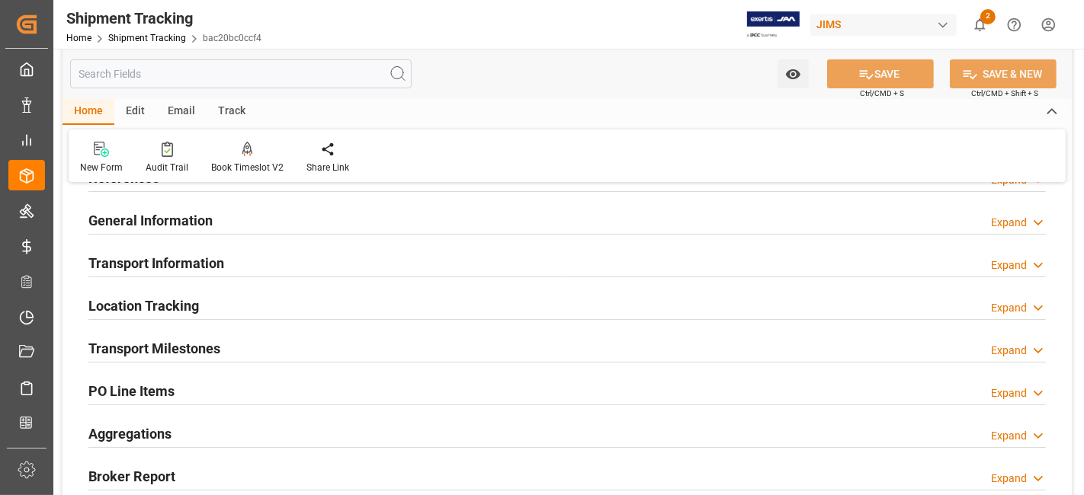
click at [243, 349] on div "Transport Milestones Expand" at bounding box center [566, 347] width 957 height 29
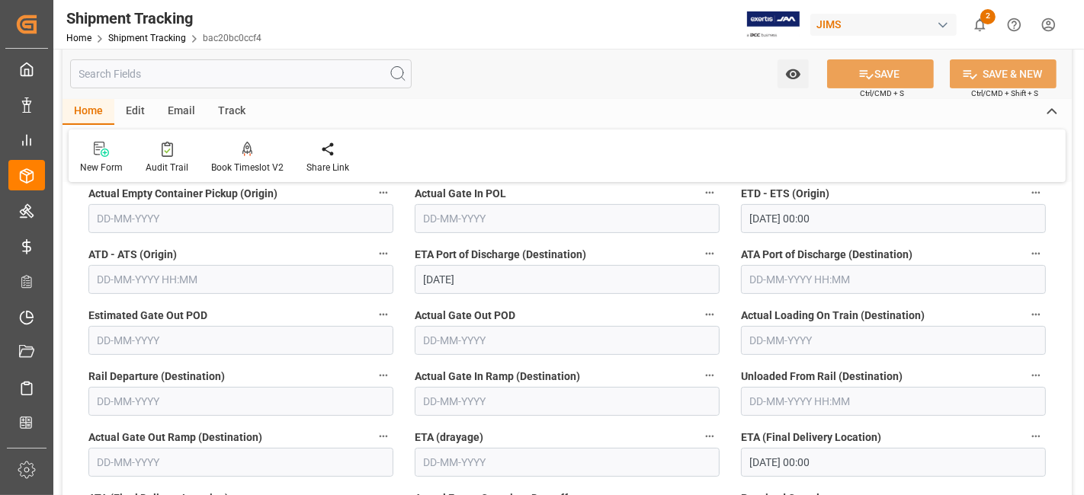
scroll to position [423, 0]
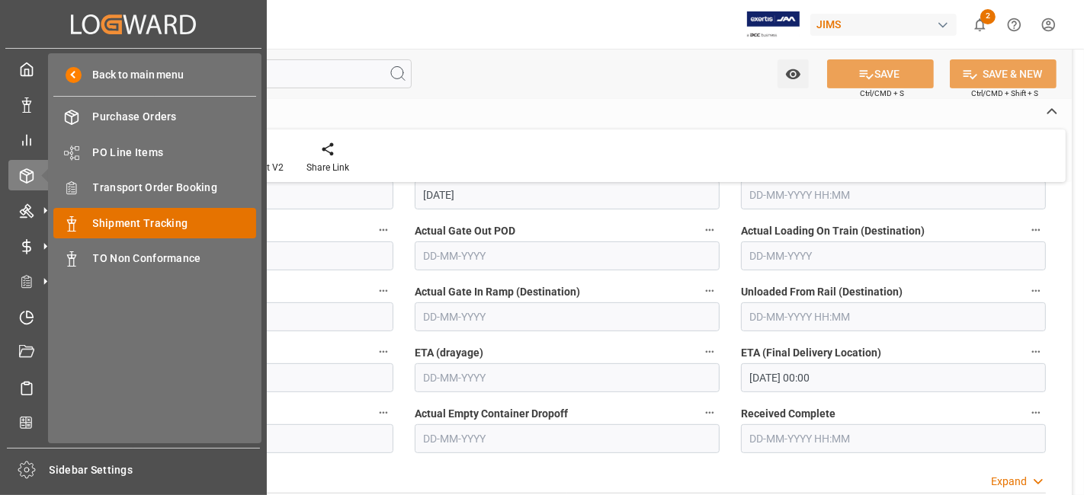
click at [184, 219] on span "Shipment Tracking" at bounding box center [175, 224] width 164 height 16
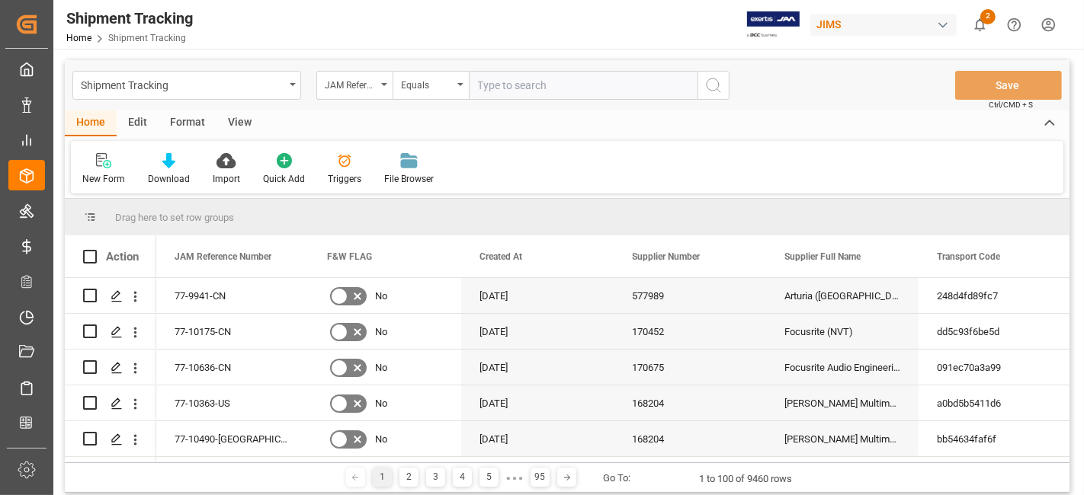
click at [522, 86] on input "text" at bounding box center [583, 85] width 229 height 29
paste input "77-10175-CN"
type input "77-10175-CN"
click at [714, 91] on icon "search button" at bounding box center [713, 85] width 18 height 18
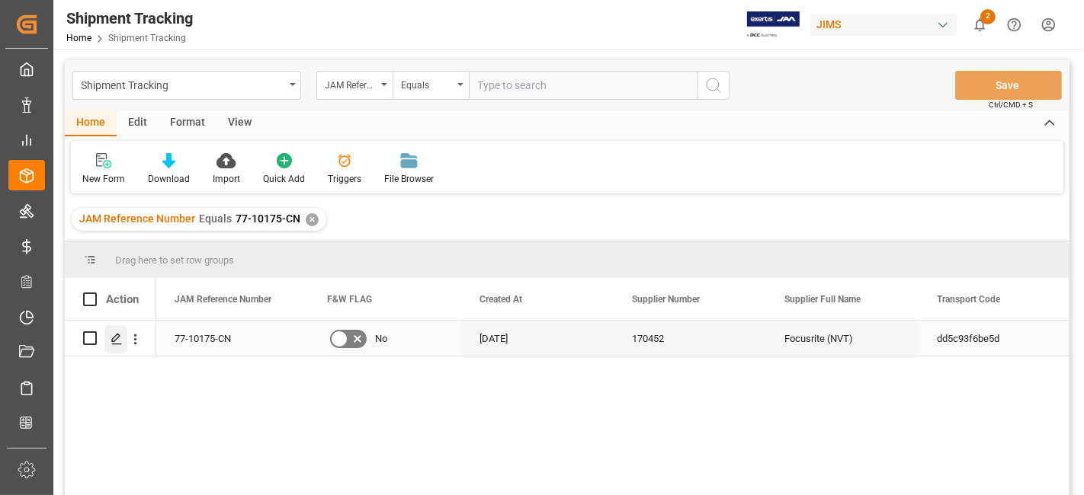
click at [115, 344] on line "Press SPACE to select this row." at bounding box center [116, 344] width 9 height 0
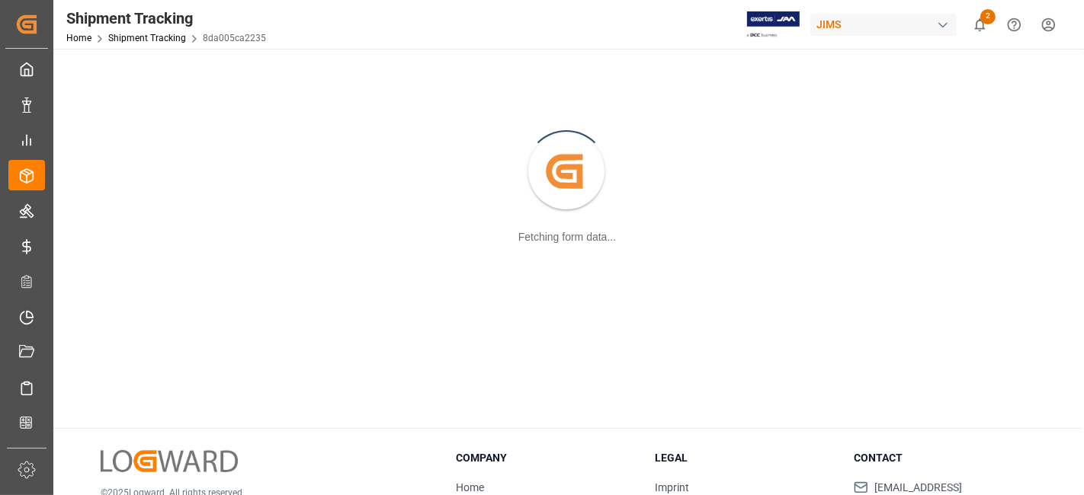
scroll to position [165, 0]
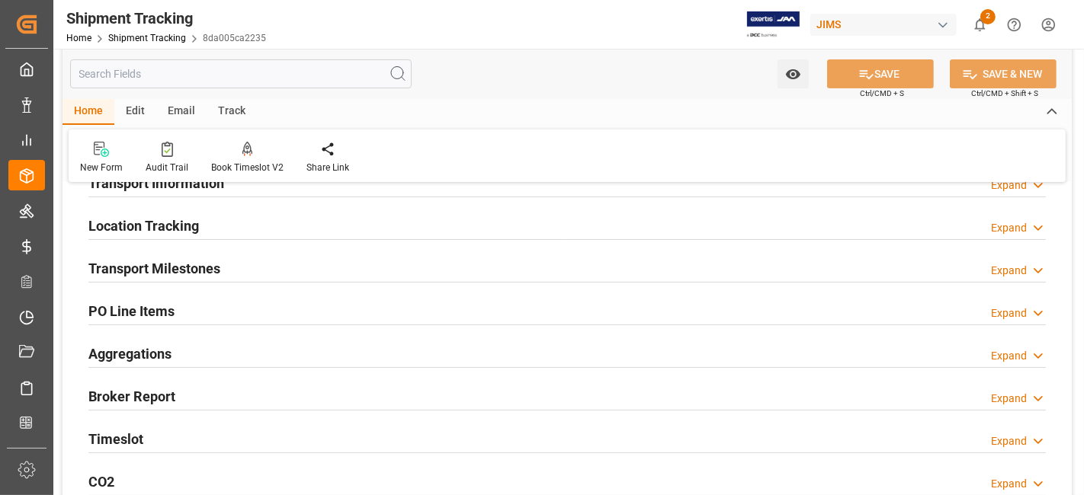
type input "22-07-2025 00:00"
type input "25-07-2025 00:00"
type input "01-08-2025 00:00"
type input "[DATE]"
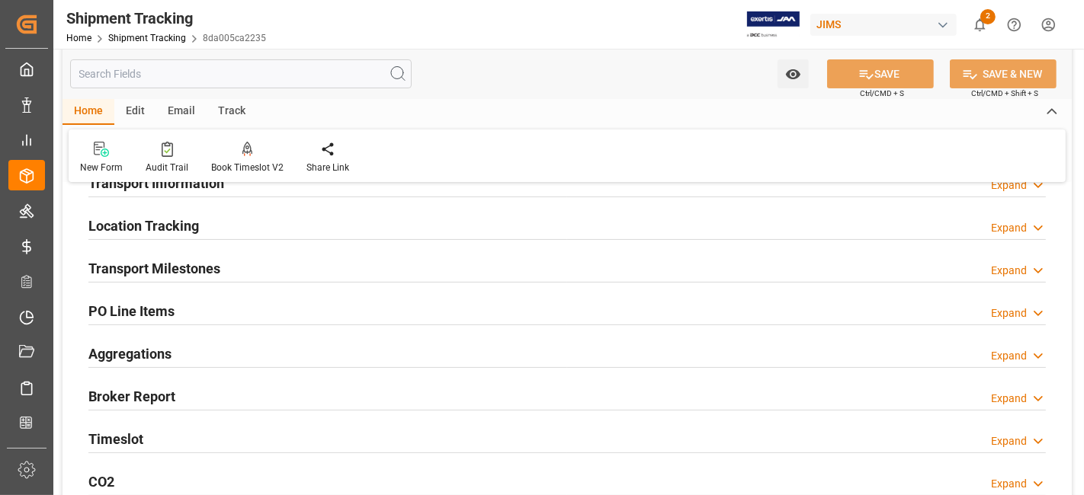
type input "08-09-2025 00:00"
click at [232, 270] on div "Transport Milestones Expand" at bounding box center [566, 267] width 957 height 29
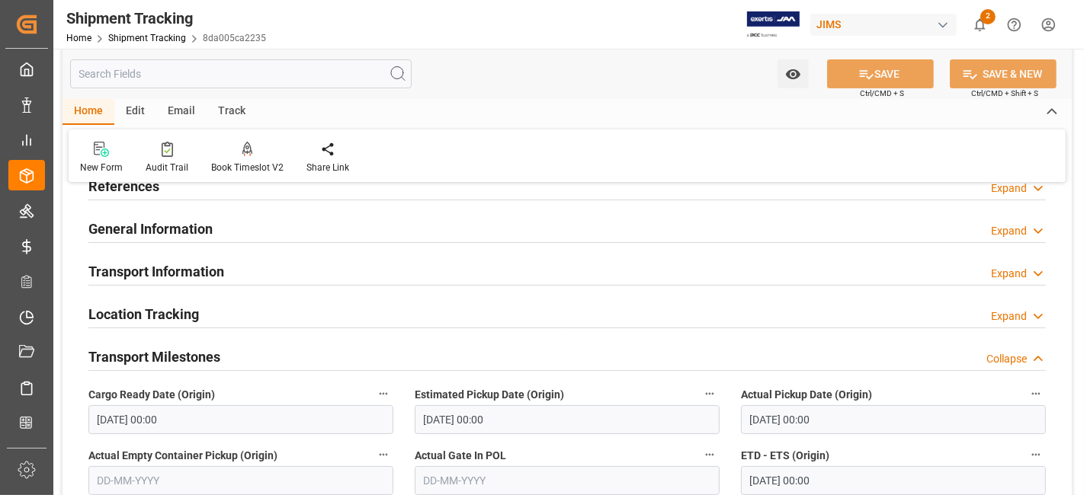
scroll to position [0, 0]
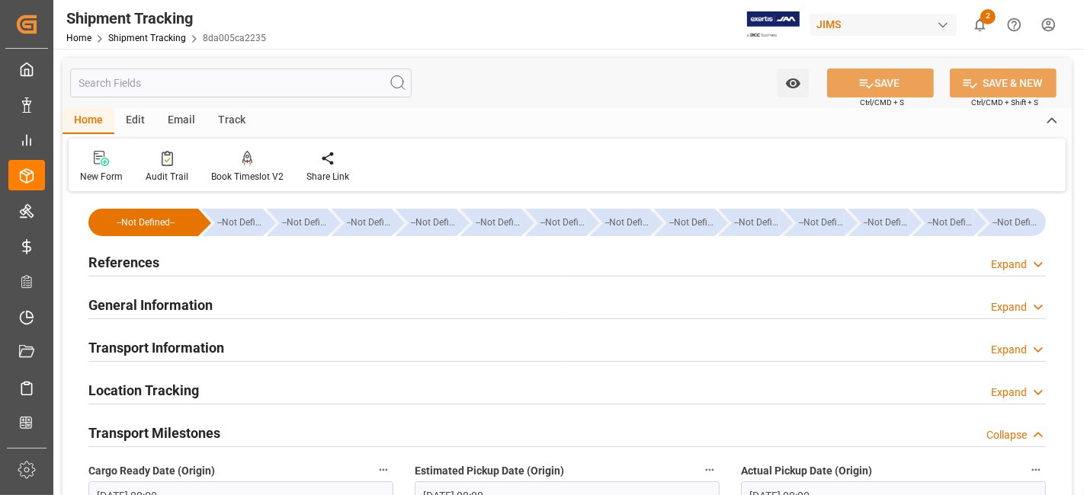
drag, startPoint x: 179, startPoint y: 267, endPoint x: 418, endPoint y: 393, distance: 270.0
click at [180, 267] on div "References Expand" at bounding box center [566, 261] width 957 height 29
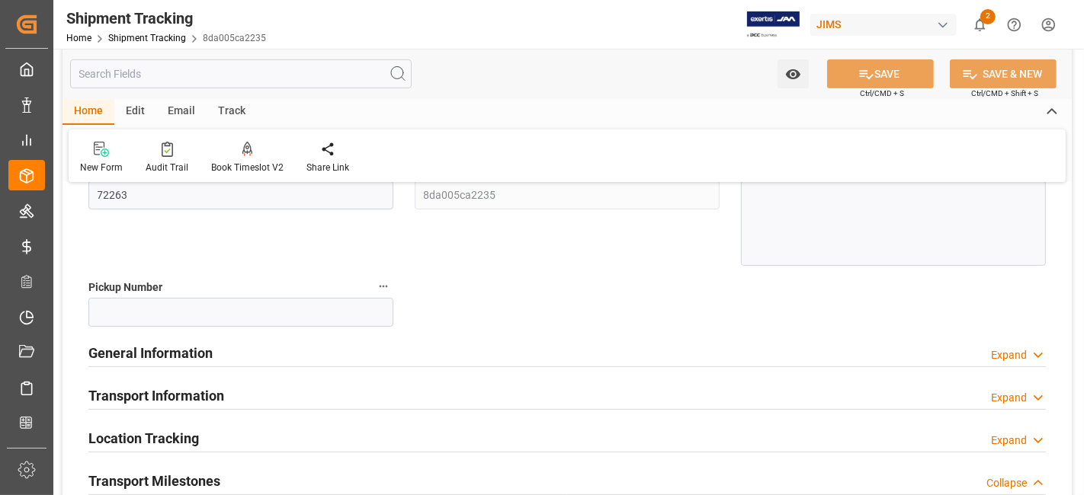
scroll to position [254, 0]
click at [234, 359] on div "General Information Expand" at bounding box center [566, 350] width 957 height 29
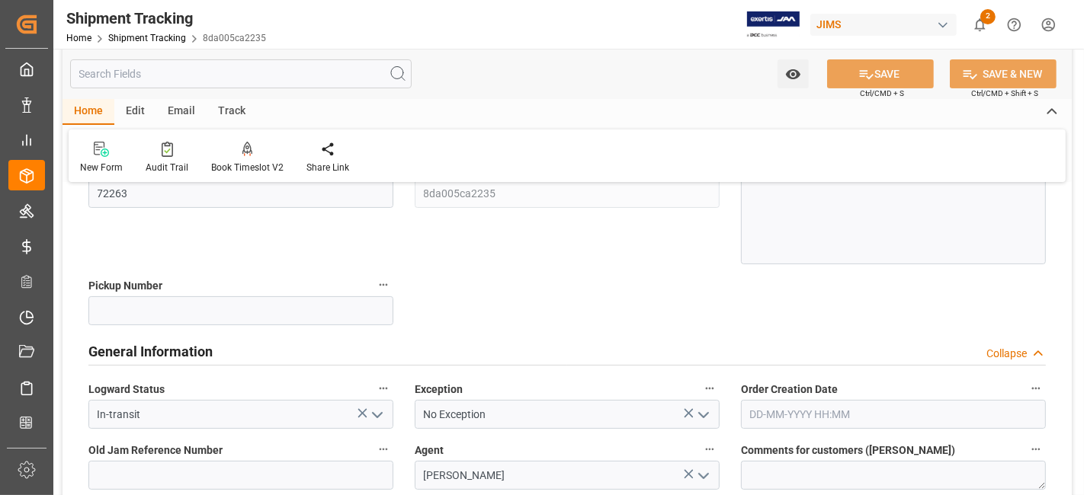
scroll to position [423, 0]
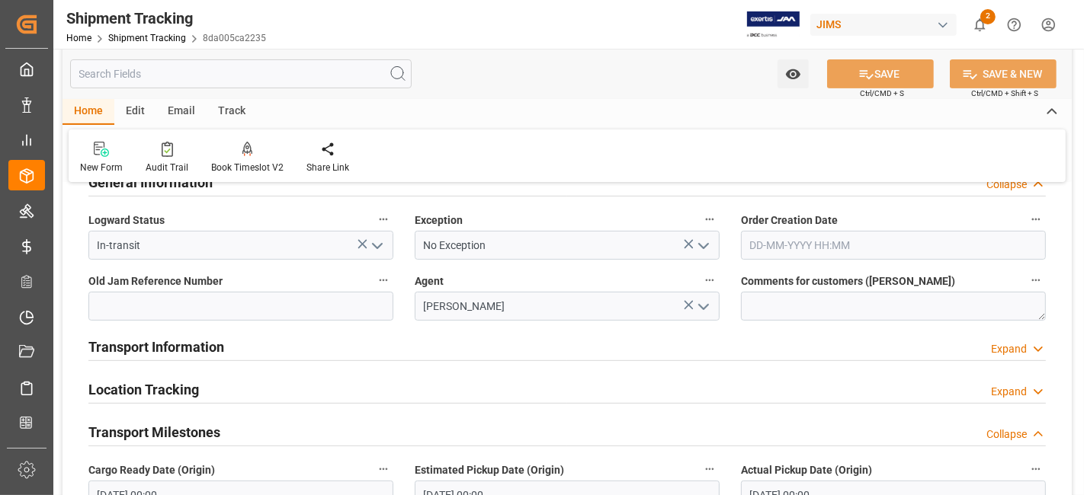
click at [235, 353] on div "Transport Information Expand" at bounding box center [566, 345] width 957 height 29
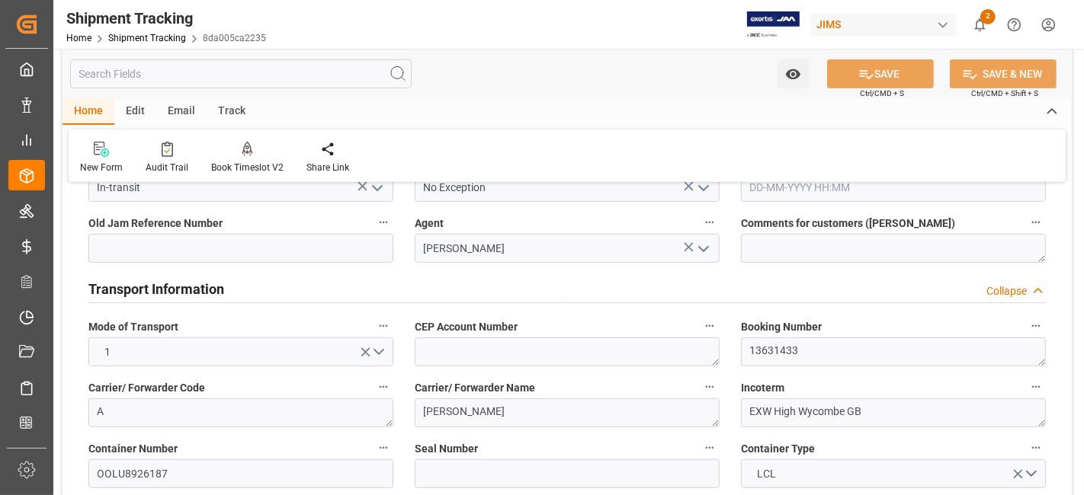
scroll to position [507, 0]
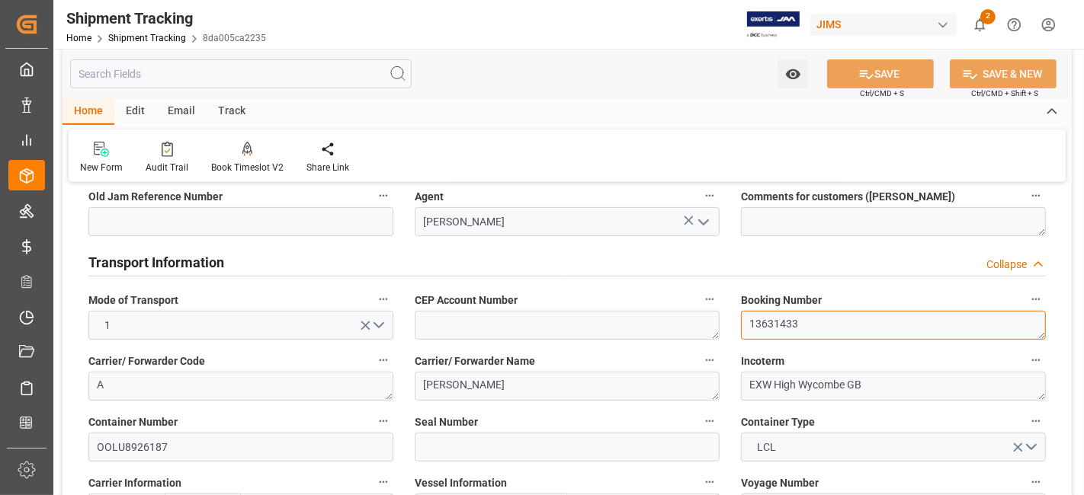
click at [779, 314] on textarea "13631433" at bounding box center [893, 325] width 305 height 29
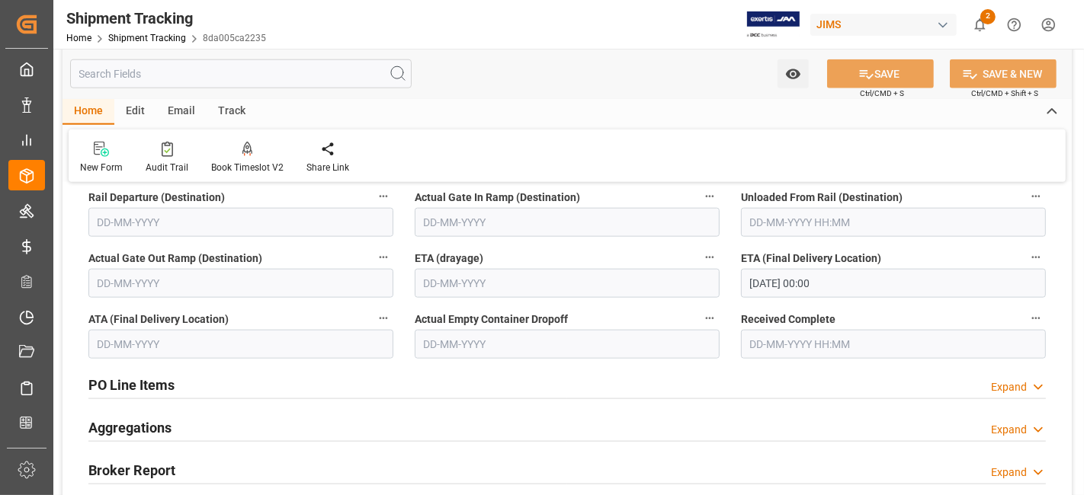
scroll to position [1608, 0]
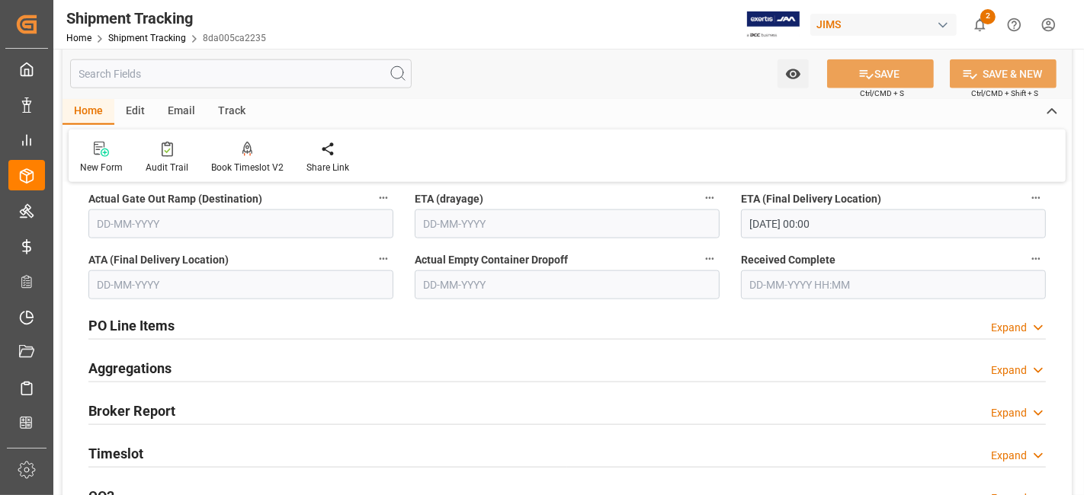
click at [122, 447] on h2 "Timeslot" at bounding box center [115, 453] width 55 height 21
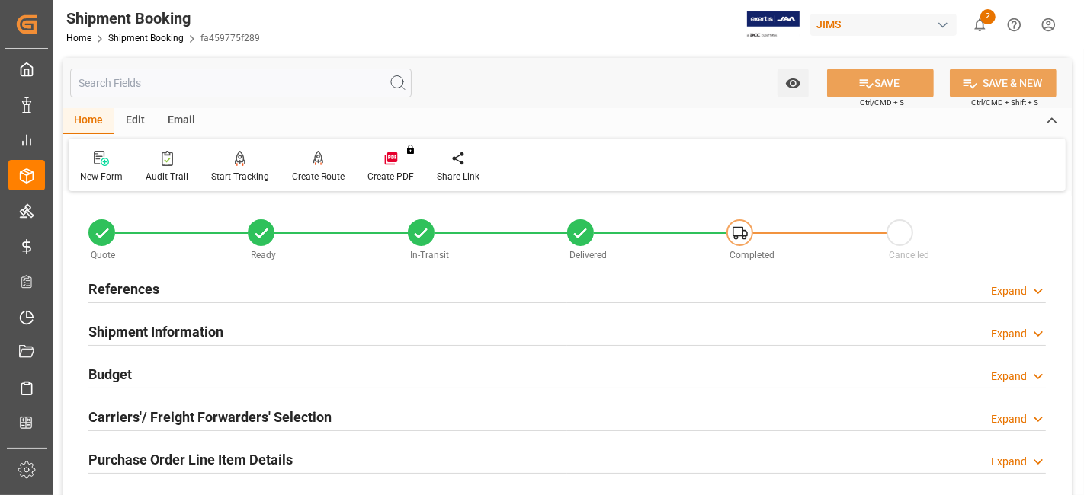
click at [146, 279] on h2 "References" at bounding box center [123, 289] width 71 height 21
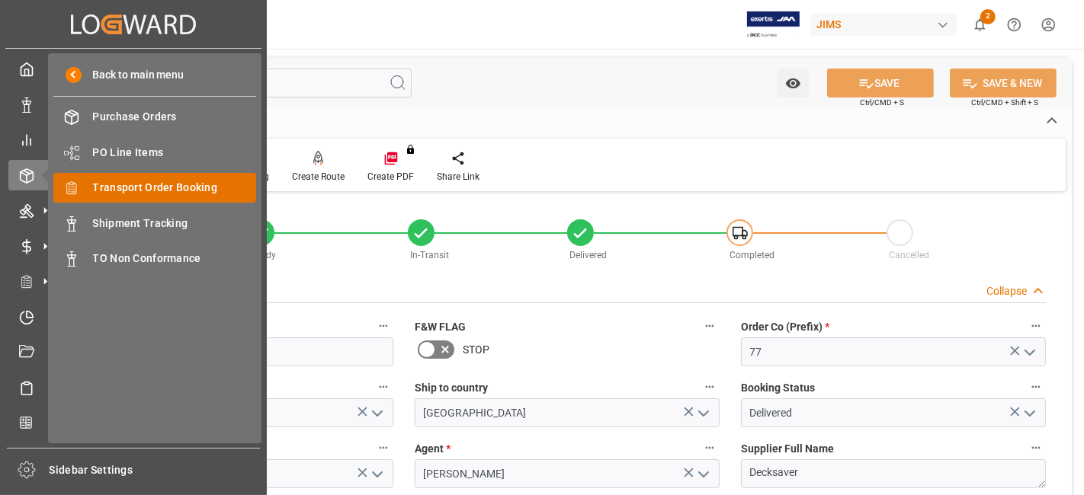
click at [213, 188] on span "Transport Order Booking" at bounding box center [175, 188] width 164 height 16
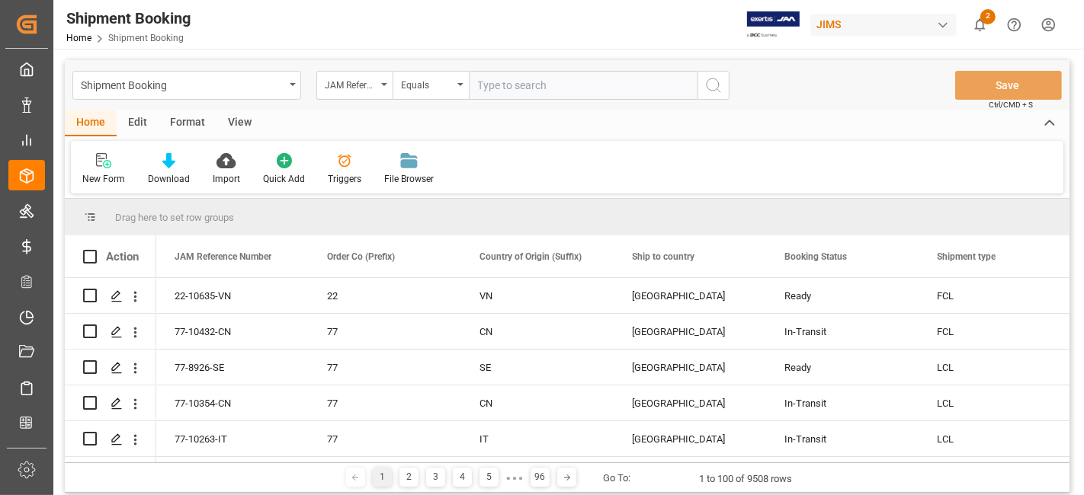
click at [537, 72] on input "text" at bounding box center [583, 85] width 229 height 29
paste input "77-10418-US"
type input "77-10418-US"
click at [716, 82] on icon "search button" at bounding box center [713, 85] width 18 height 18
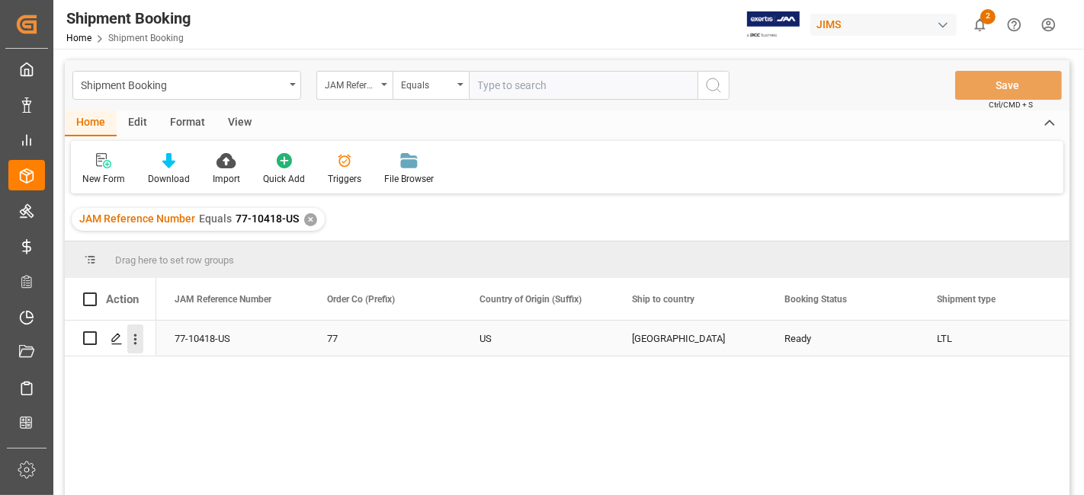
click at [128, 335] on icon "open menu" at bounding box center [135, 339] width 16 height 16
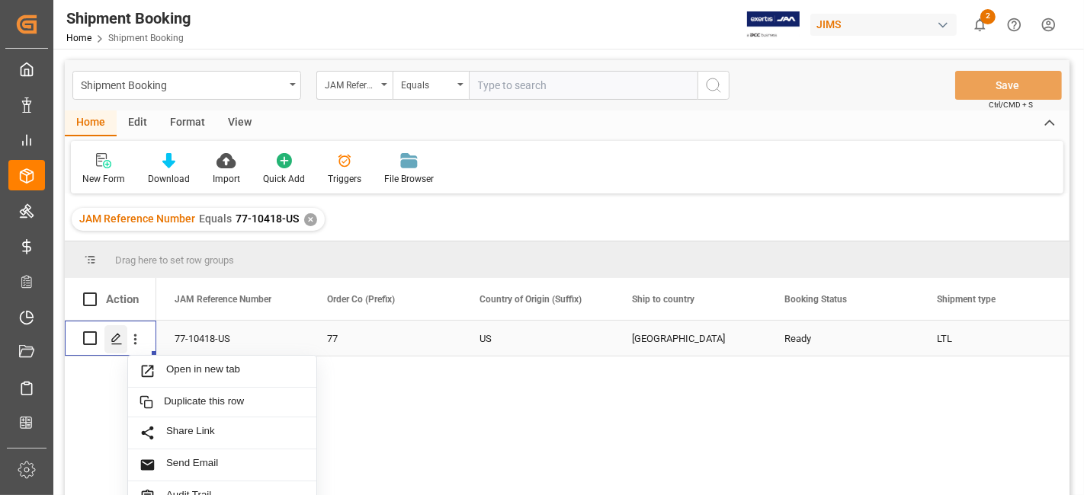
click at [117, 337] on polygon "Press SPACE to select this row." at bounding box center [116, 338] width 8 height 8
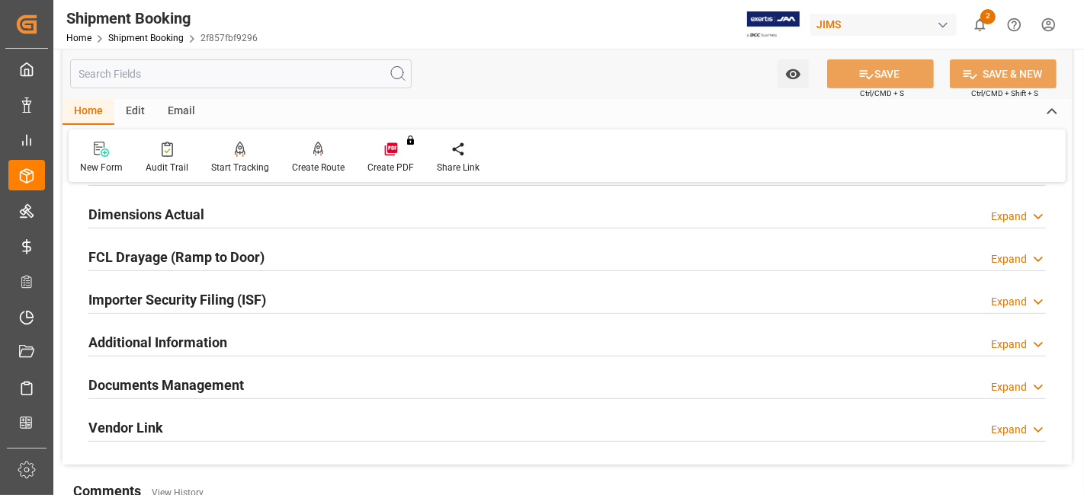
scroll to position [400, 0]
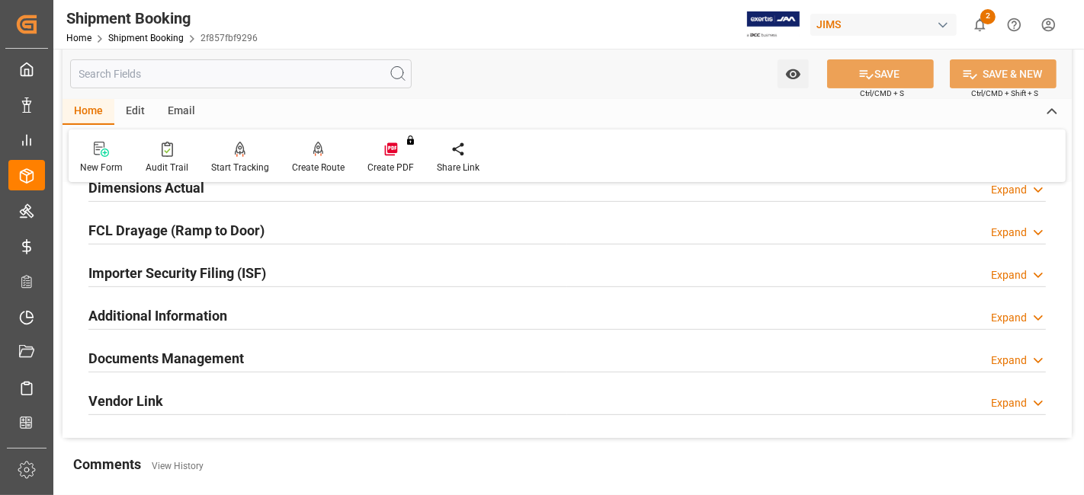
click at [170, 348] on h2 "Documents Management" at bounding box center [165, 358] width 155 height 21
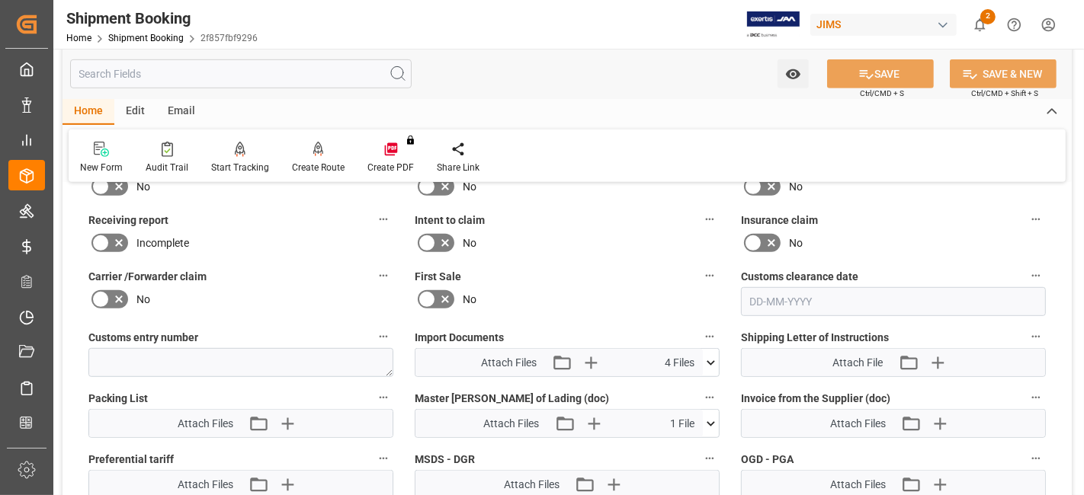
scroll to position [738, 0]
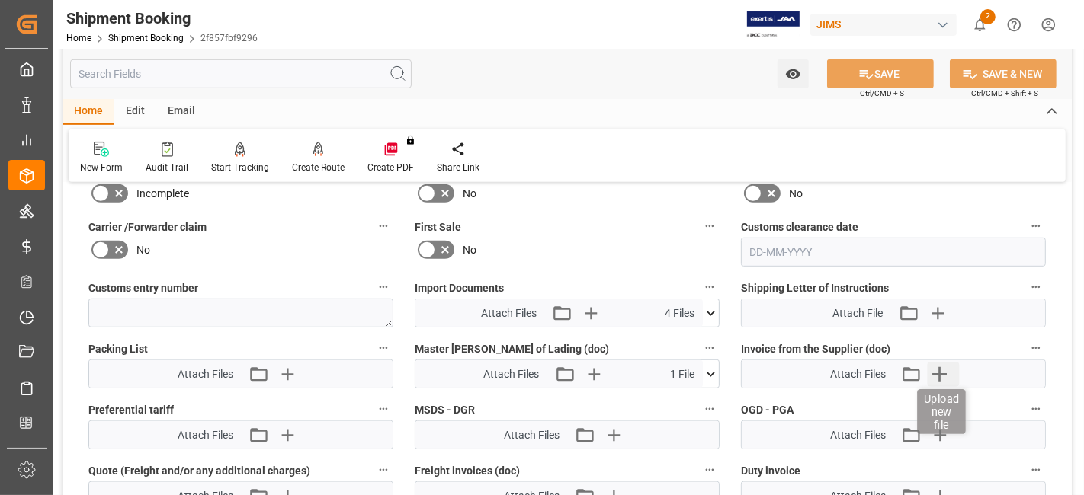
click at [935, 367] on icon "button" at bounding box center [939, 374] width 14 height 14
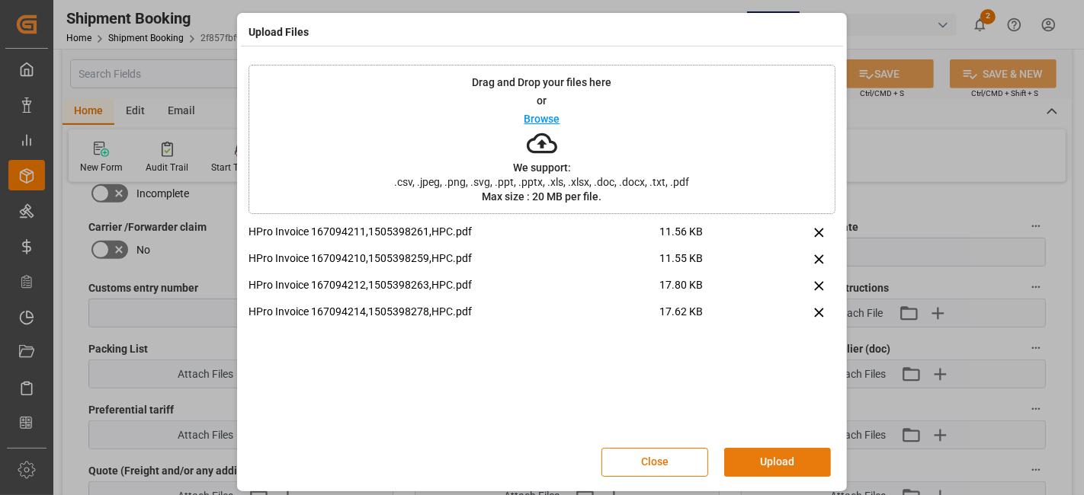
click at [780, 457] on button "Upload" at bounding box center [777, 462] width 107 height 29
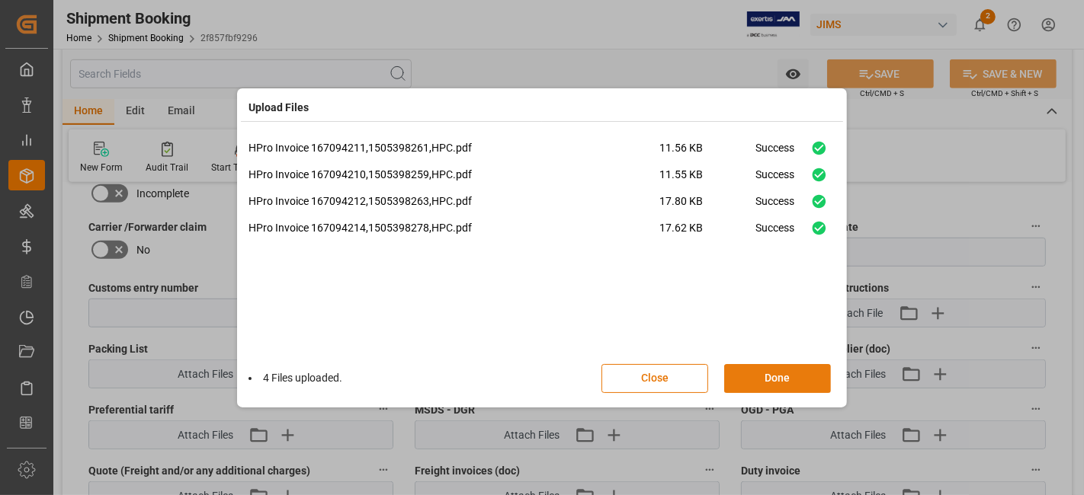
click at [773, 379] on button "Done" at bounding box center [777, 378] width 107 height 29
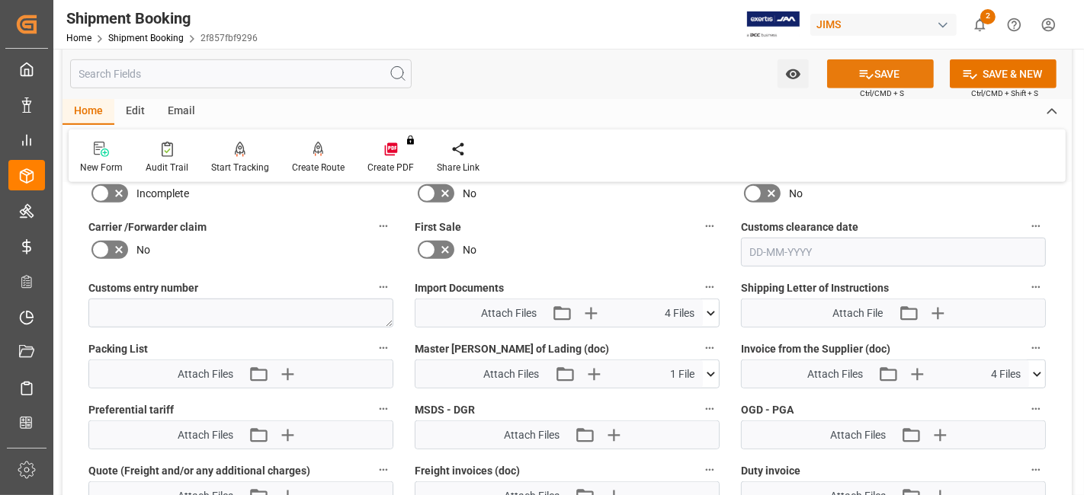
click at [881, 74] on button "SAVE" at bounding box center [880, 73] width 107 height 29
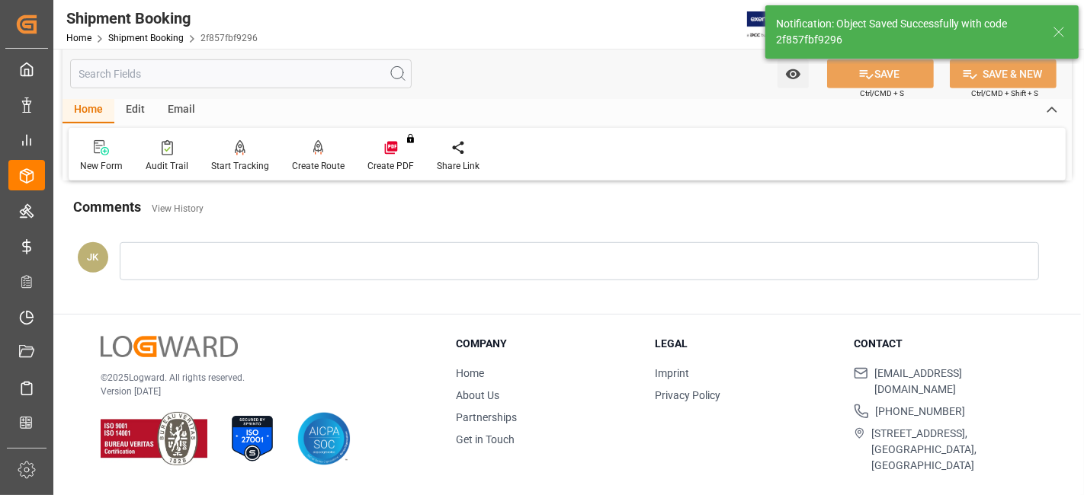
scroll to position [645, 0]
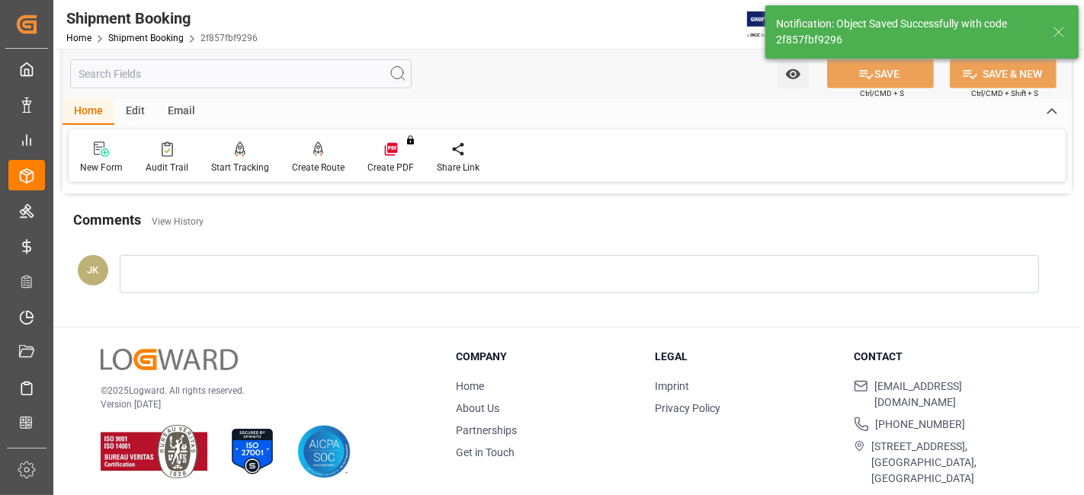
drag, startPoint x: 358, startPoint y: 354, endPoint x: 230, endPoint y: 350, distance: 128.0
click at [358, 354] on div "© 2025 Logward. All rights reserved. Version 1.1.86" at bounding box center [259, 414] width 317 height 130
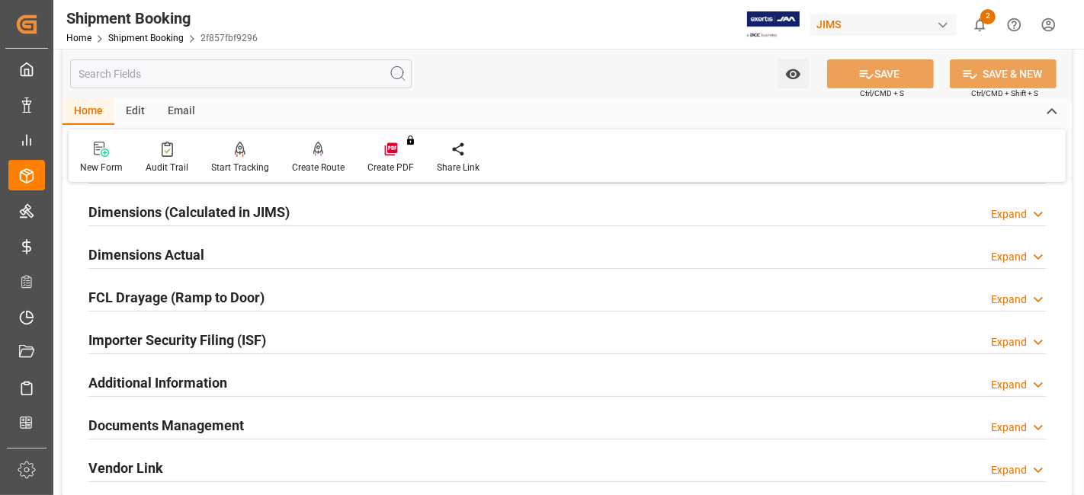
scroll to position [306, 0]
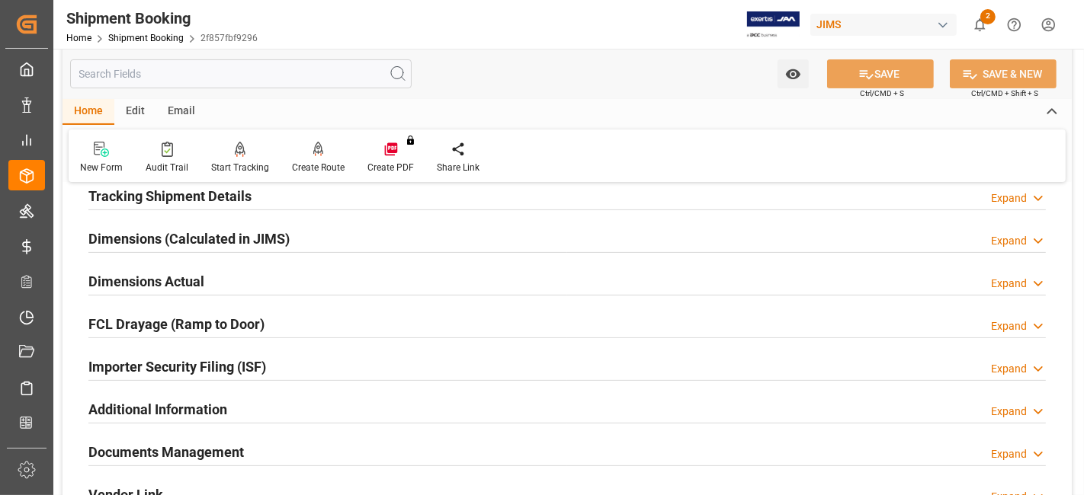
click at [192, 277] on h2 "Dimensions Actual" at bounding box center [146, 281] width 116 height 21
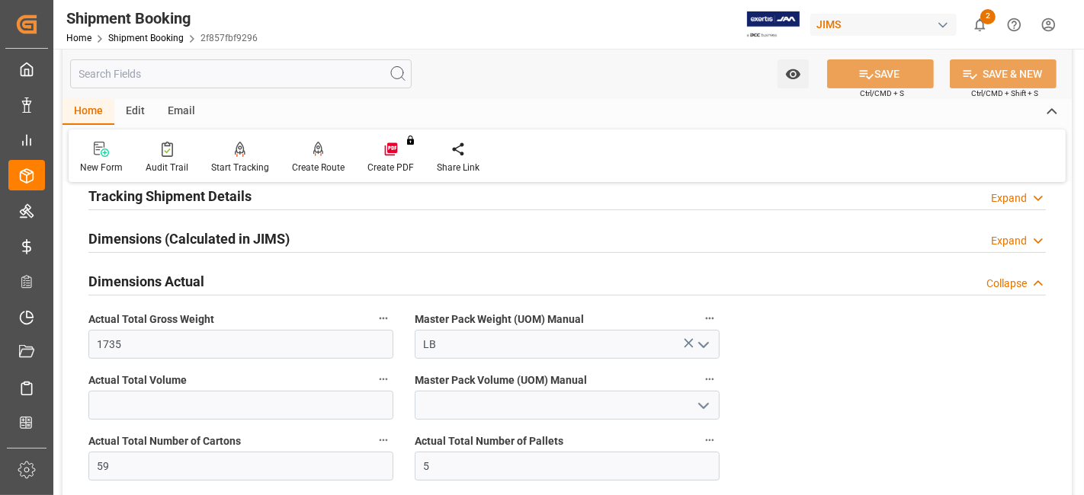
click at [192, 277] on h2 "Dimensions Actual" at bounding box center [146, 281] width 116 height 21
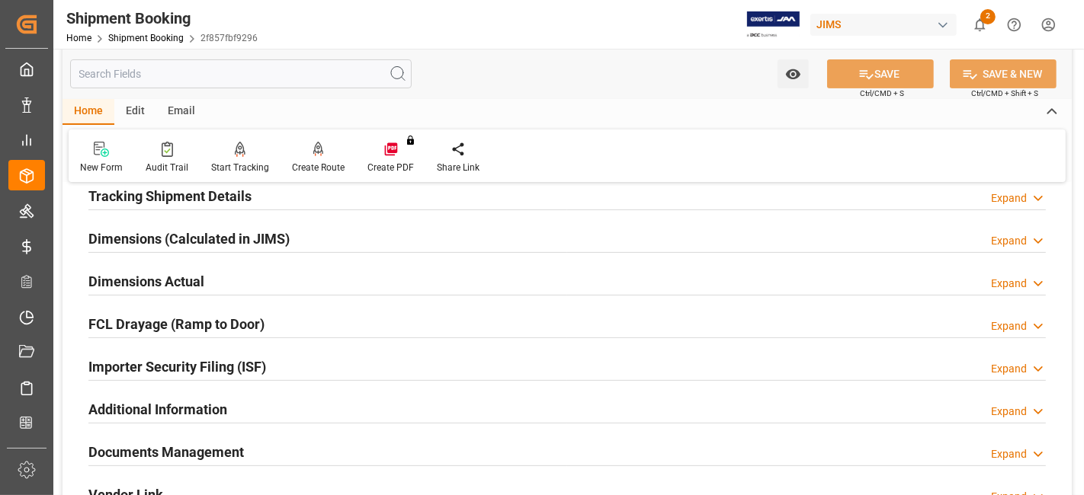
click at [188, 203] on h2 "Tracking Shipment Details" at bounding box center [169, 196] width 163 height 21
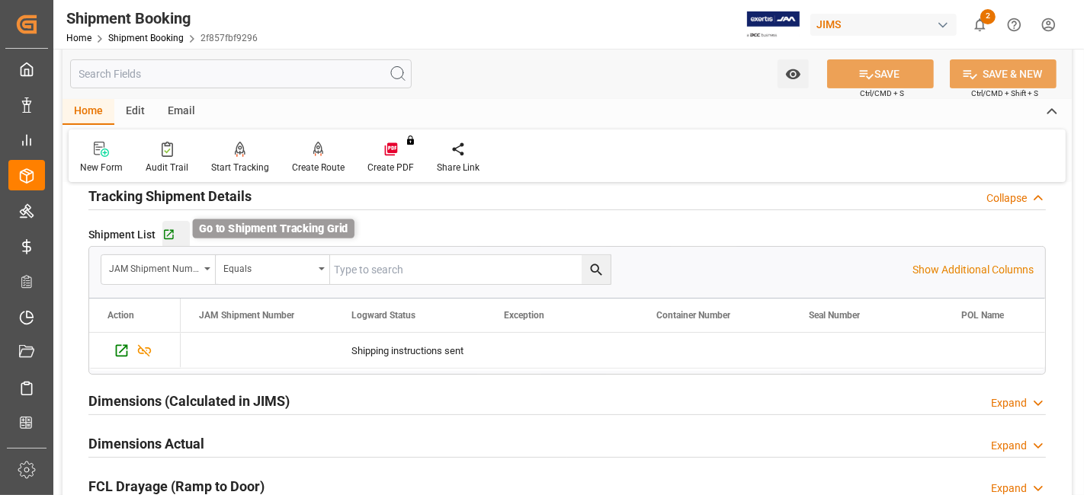
click at [171, 238] on icon "button" at bounding box center [168, 235] width 13 height 13
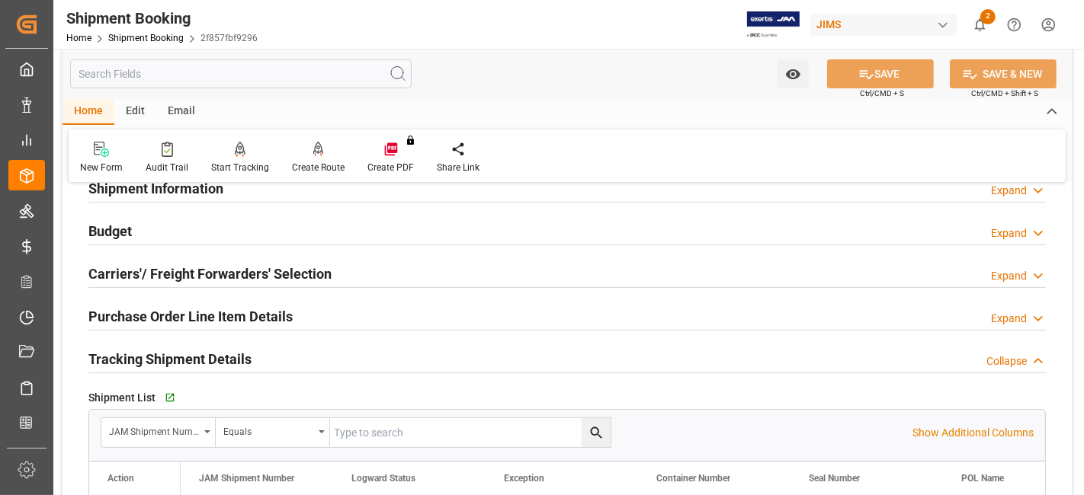
scroll to position [52, 0]
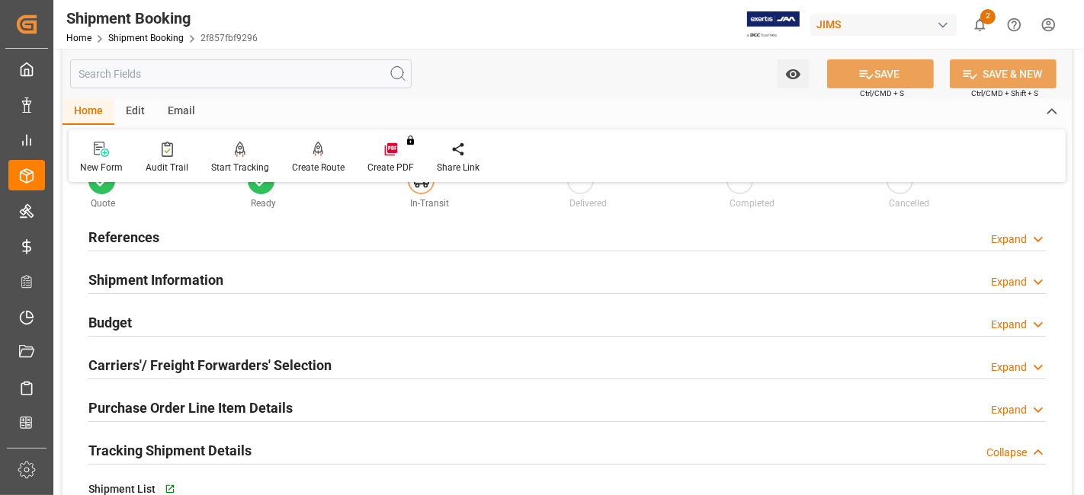
click at [184, 240] on div "References Expand" at bounding box center [566, 236] width 957 height 29
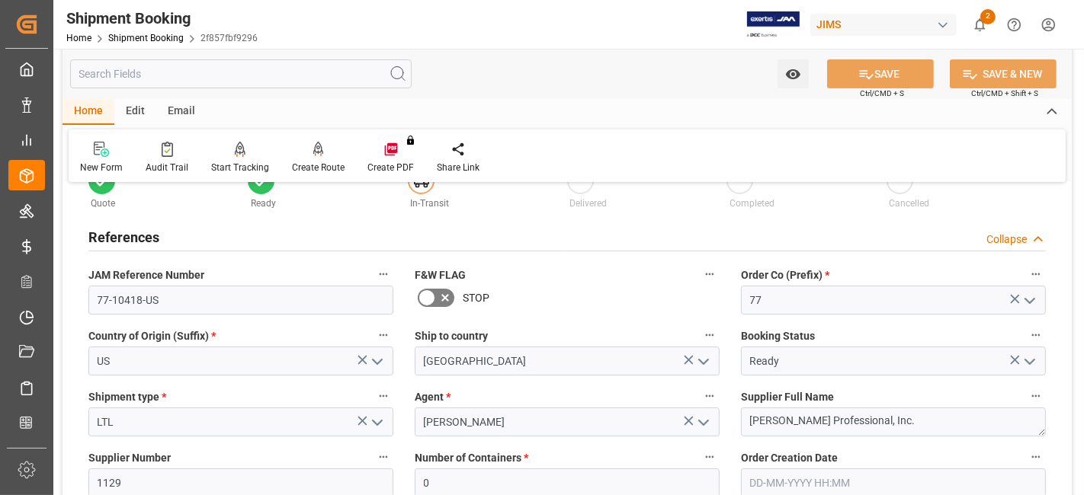
click at [184, 240] on div "References Collapse" at bounding box center [566, 236] width 957 height 29
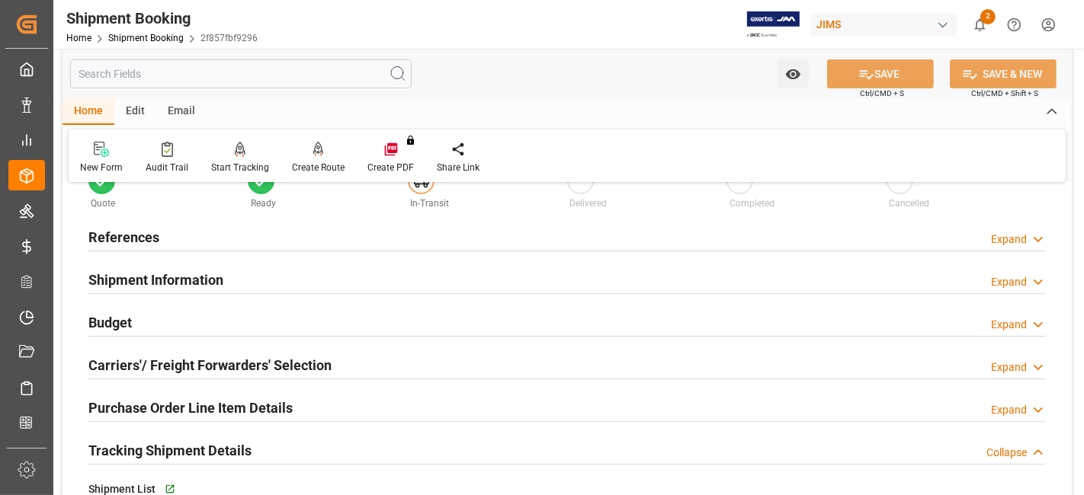
click at [182, 279] on h2 "Shipment Information" at bounding box center [155, 280] width 135 height 21
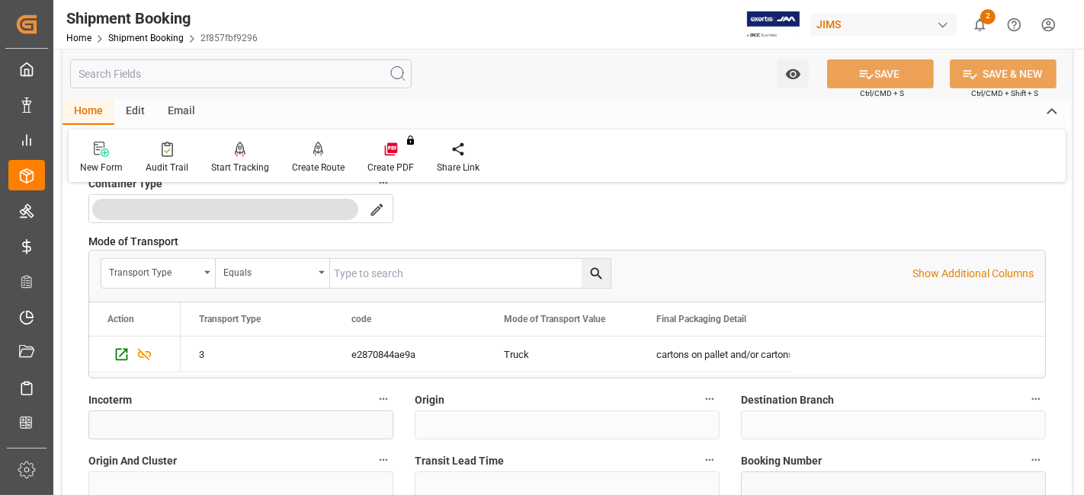
scroll to position [475, 0]
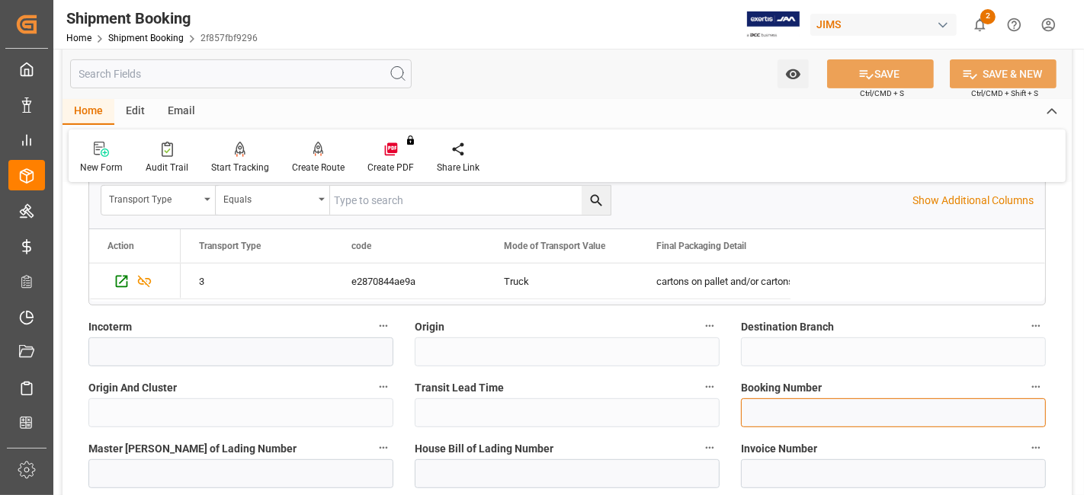
click at [765, 417] on input at bounding box center [893, 413] width 305 height 29
paste input "75946241"
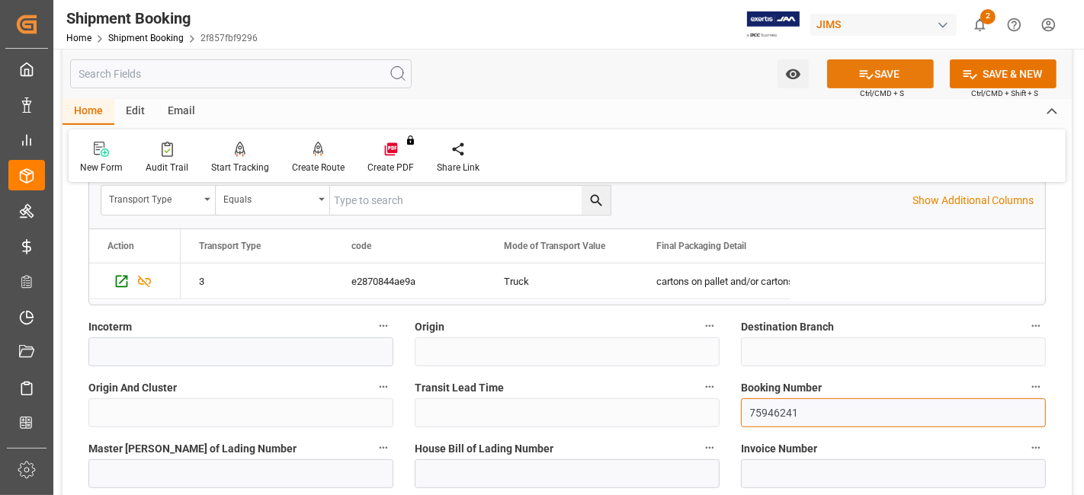
type input "75946241"
click at [847, 70] on button "SAVE" at bounding box center [880, 73] width 107 height 29
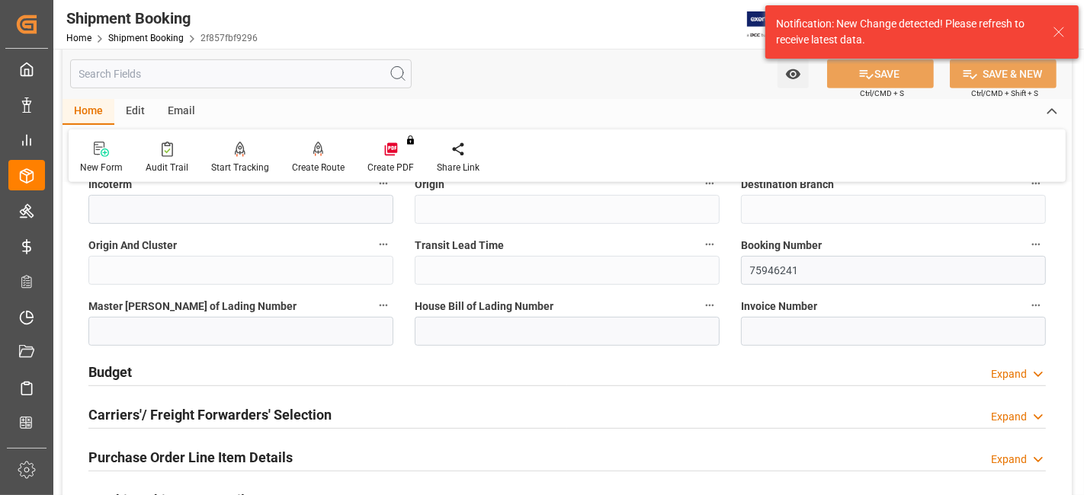
scroll to position [645, 0]
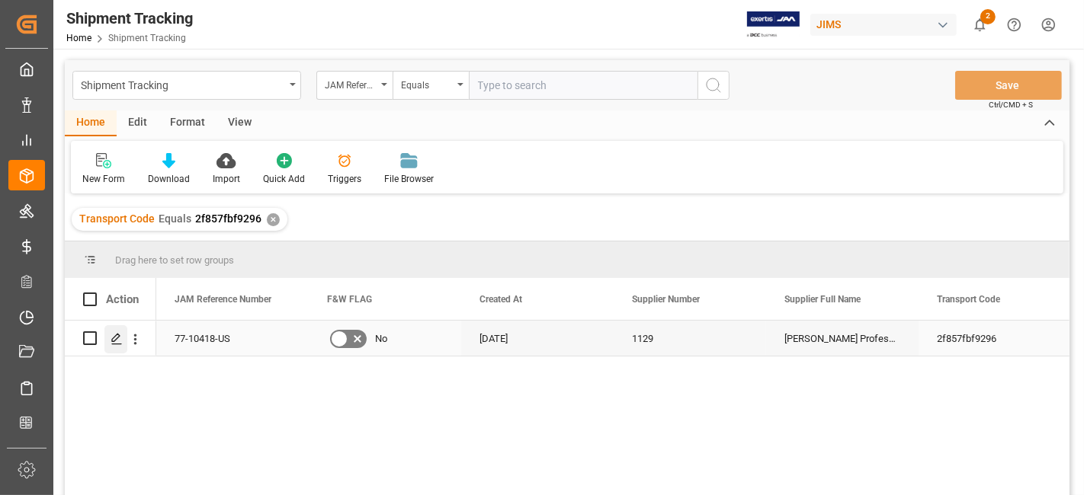
click at [117, 338] on polygon "Press SPACE to select this row." at bounding box center [116, 338] width 8 height 8
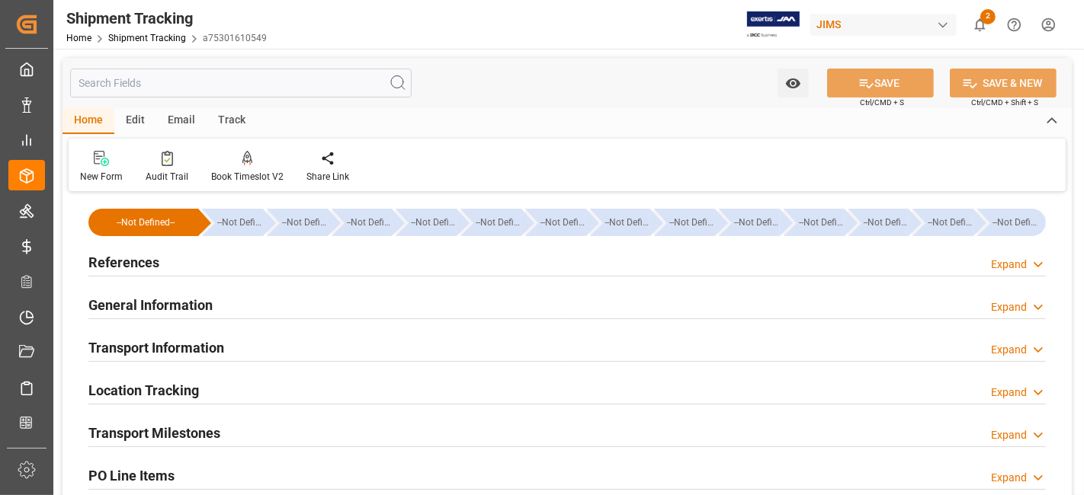
click at [228, 255] on div "References Expand" at bounding box center [566, 261] width 957 height 29
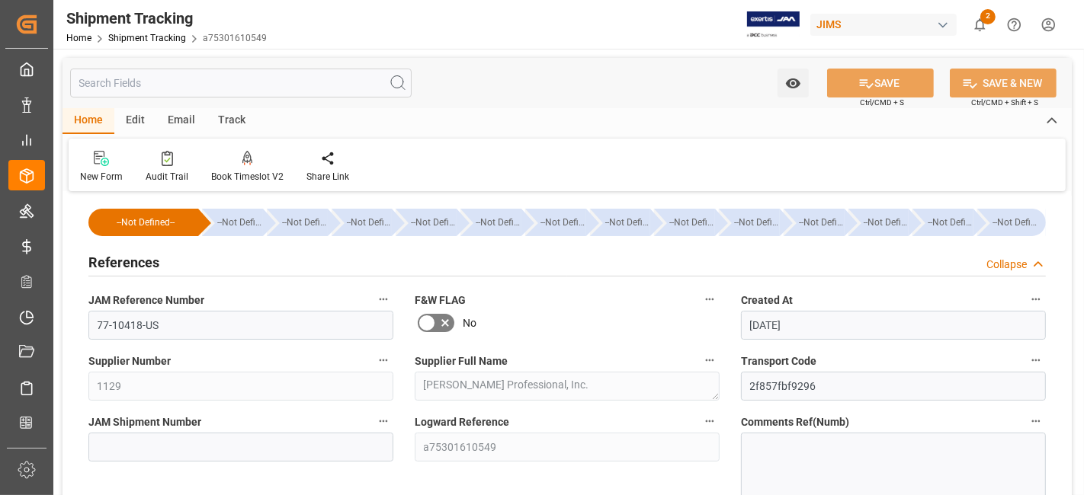
scroll to position [85, 0]
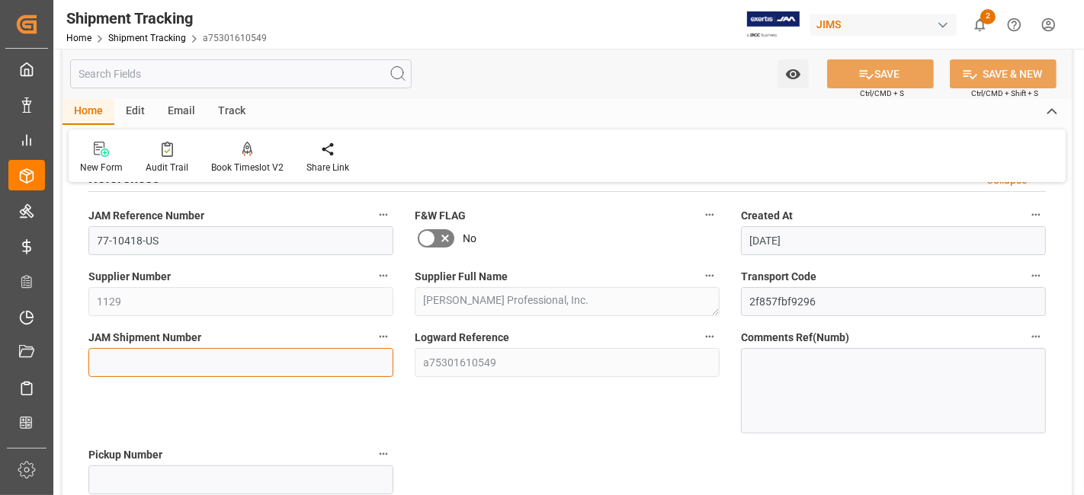
click at [213, 363] on input at bounding box center [240, 362] width 305 height 29
paste input "72719"
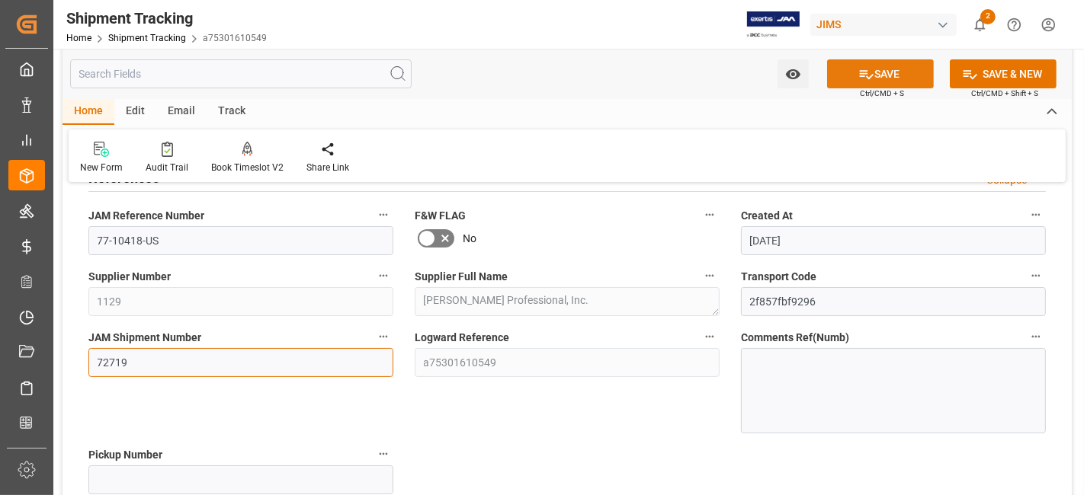
type input "72719"
click at [858, 69] on icon at bounding box center [866, 74] width 16 height 16
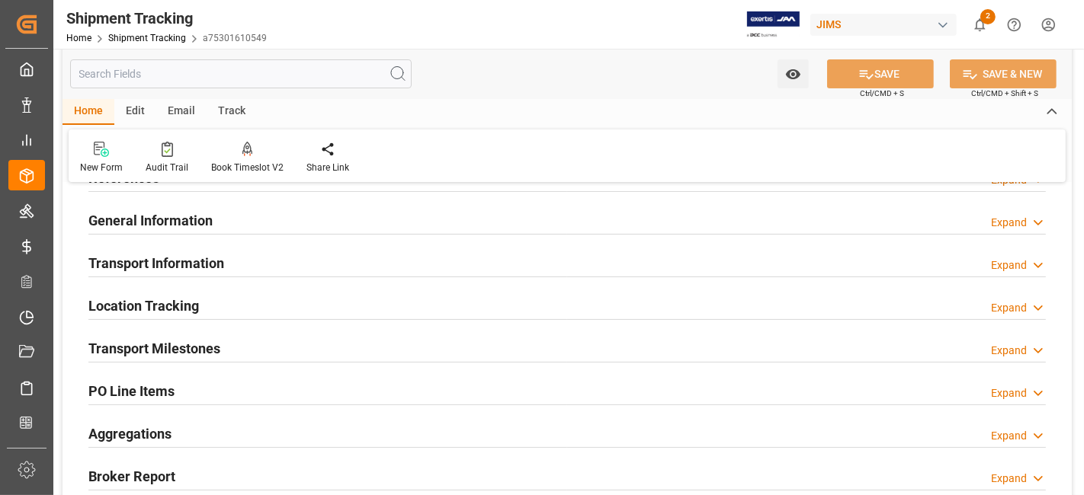
click at [209, 352] on h2 "Transport Milestones" at bounding box center [154, 348] width 132 height 21
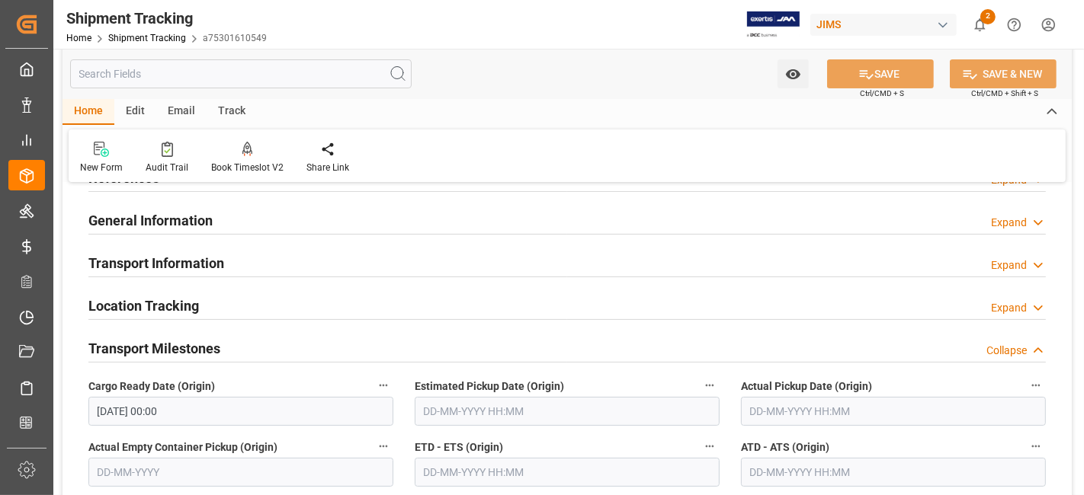
scroll to position [169, 0]
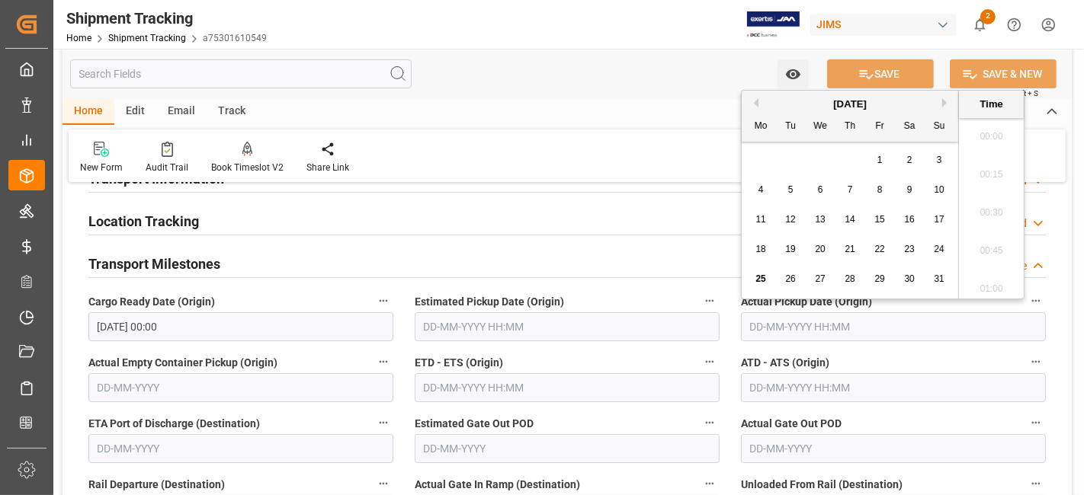
click at [786, 329] on input "text" at bounding box center [893, 326] width 305 height 29
click at [804, 233] on div "11 12 13 14 15 16 17" at bounding box center [850, 220] width 208 height 30
click at [875, 251] on span "22" at bounding box center [879, 249] width 10 height 11
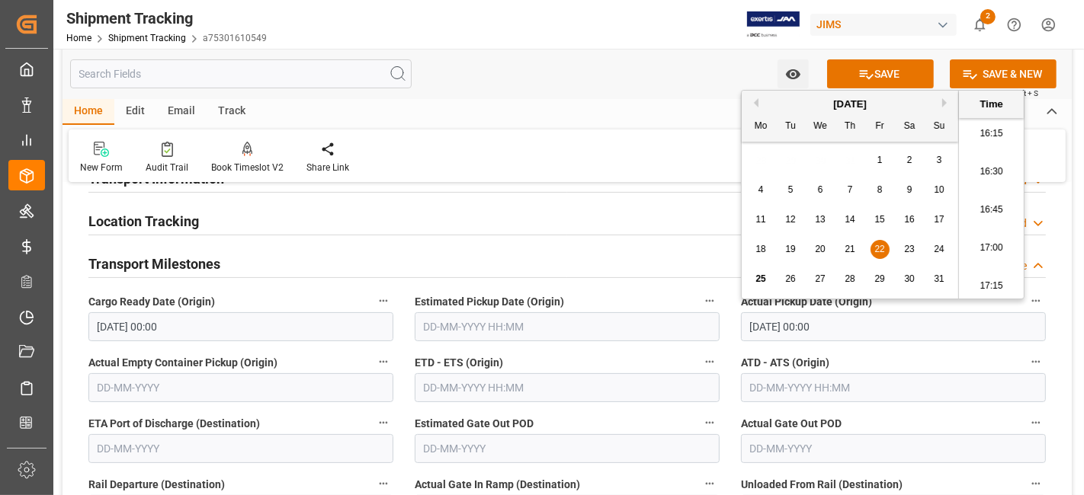
type input "22-08-2025 00:00"
click at [530, 402] on div "ETD - ETS (Origin)" at bounding box center [567, 377] width 326 height 61
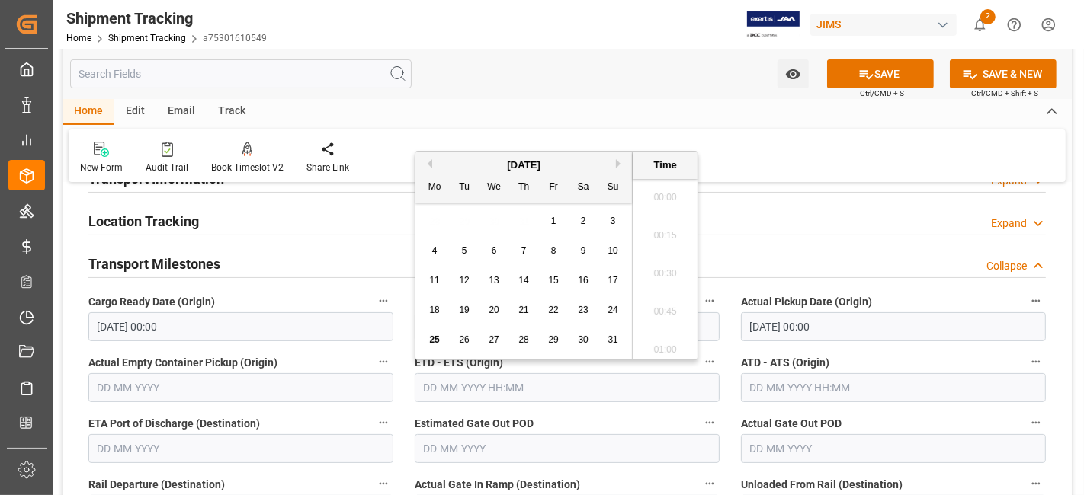
click at [495, 393] on input "text" at bounding box center [567, 387] width 305 height 29
click at [474, 290] on div "11 12 13 14 15 16 17" at bounding box center [524, 281] width 208 height 30
click at [557, 306] on span "22" at bounding box center [553, 310] width 10 height 11
type input "22-08-2025 00:00"
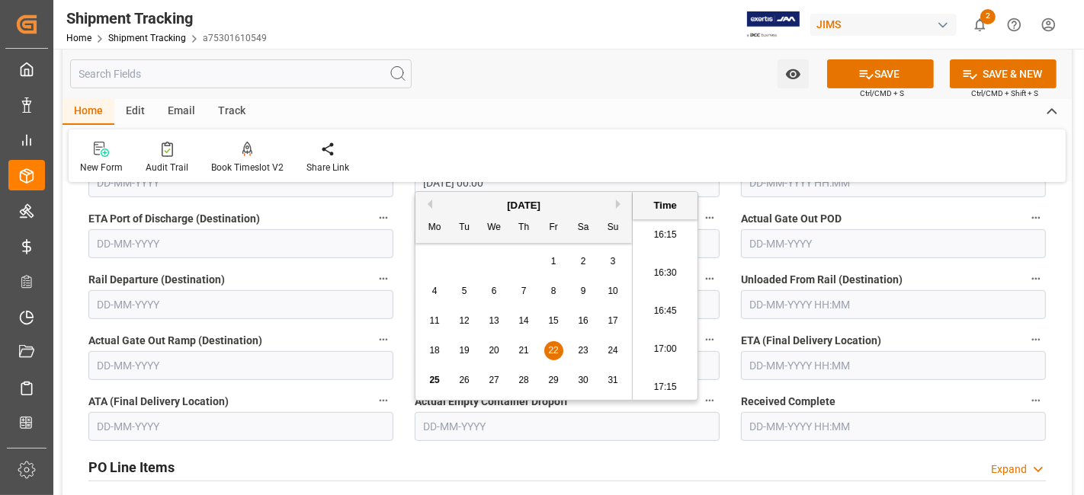
scroll to position [423, 0]
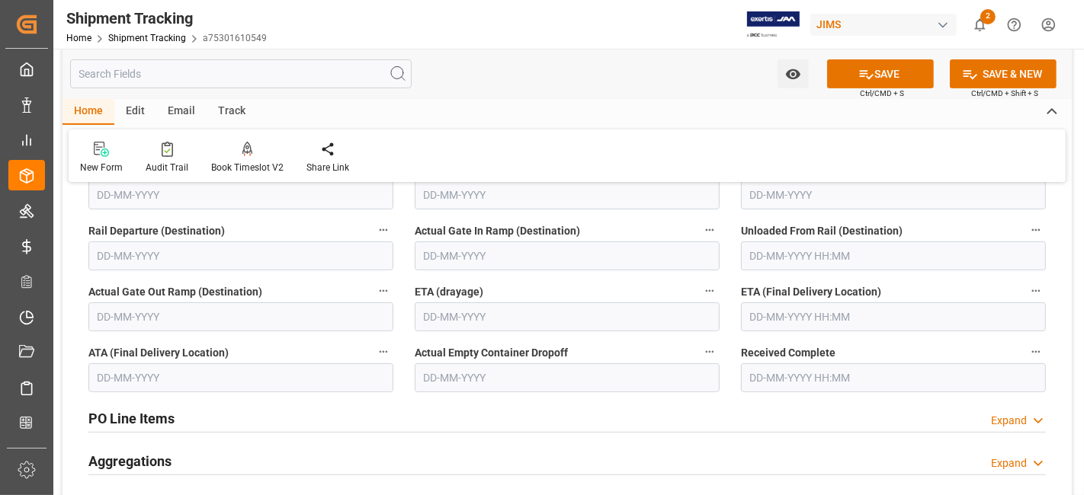
click at [724, 341] on div "Actual Empty Container Dropoff" at bounding box center [567, 367] width 326 height 61
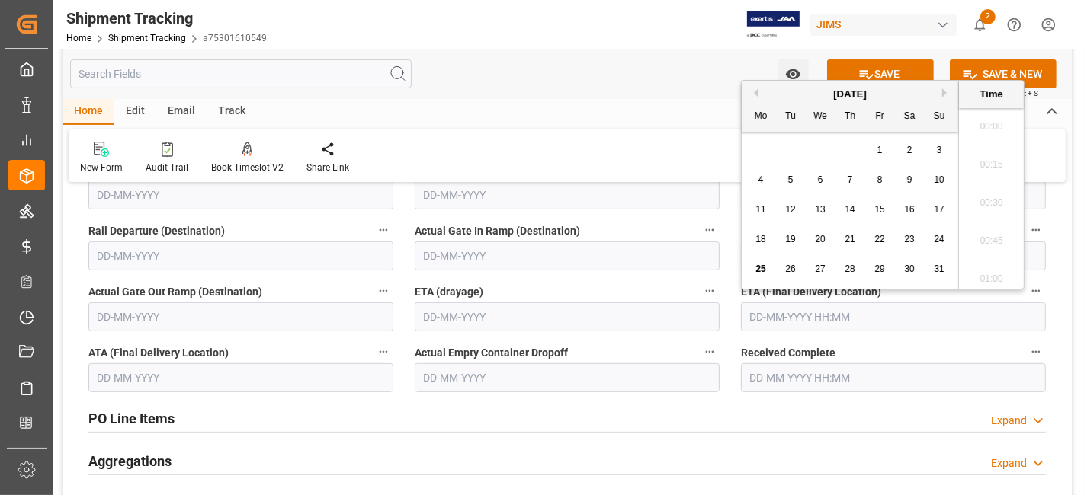
click at [810, 320] on input "text" at bounding box center [893, 316] width 305 height 29
click at [805, 254] on div "25 26 27 28 29 30 31" at bounding box center [850, 269] width 208 height 30
click at [881, 276] on div "29" at bounding box center [879, 270] width 19 height 18
type input "29-08-2025 00:00"
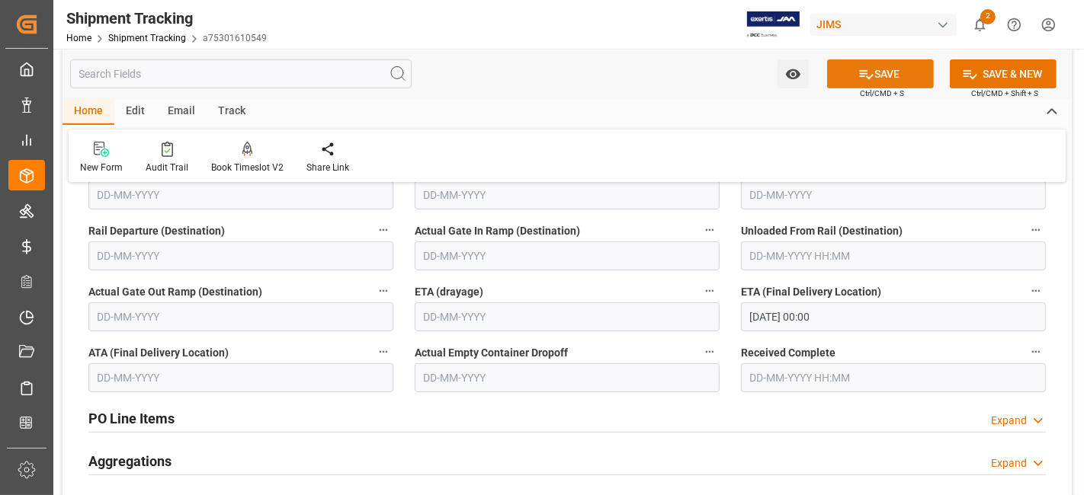
click at [858, 66] on icon at bounding box center [866, 74] width 16 height 16
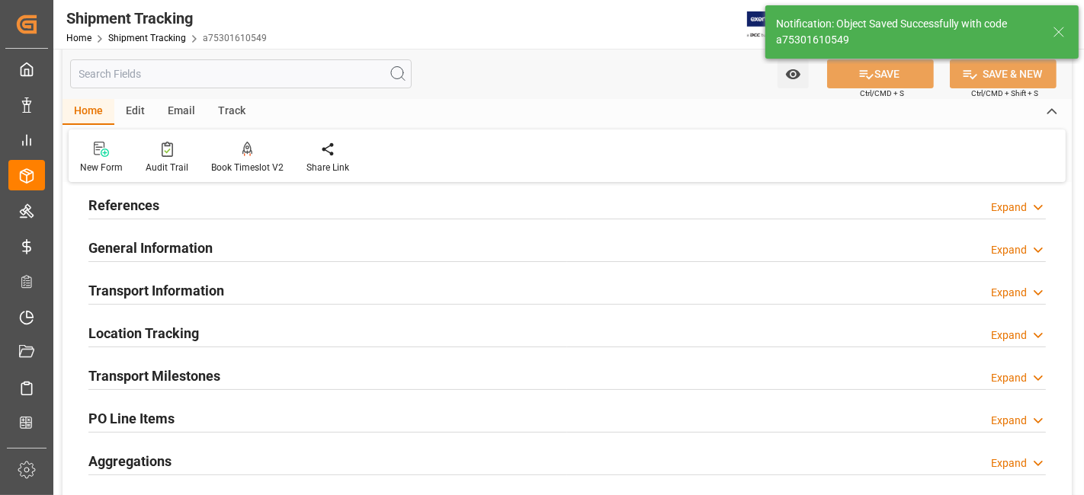
scroll to position [226, 0]
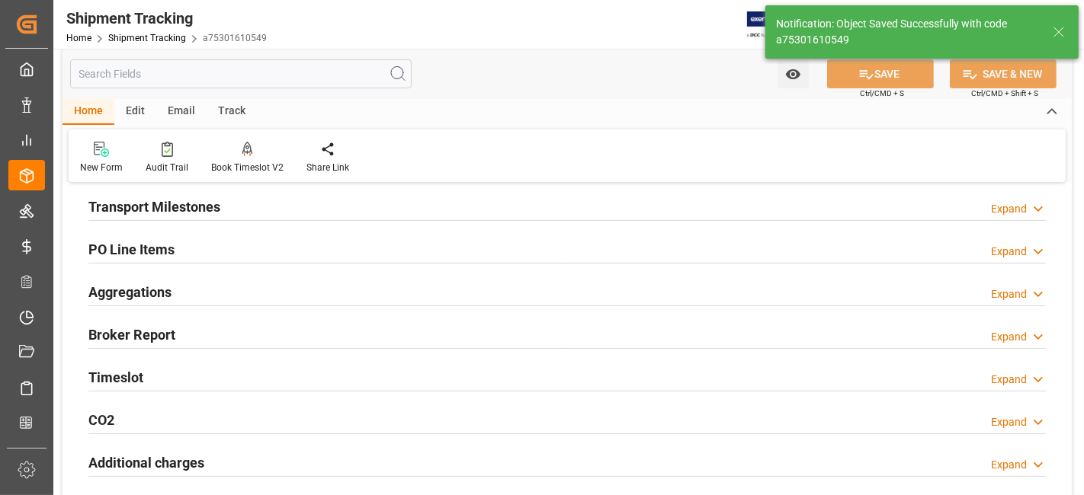
click at [182, 299] on div "Aggregations Expand" at bounding box center [566, 291] width 957 height 29
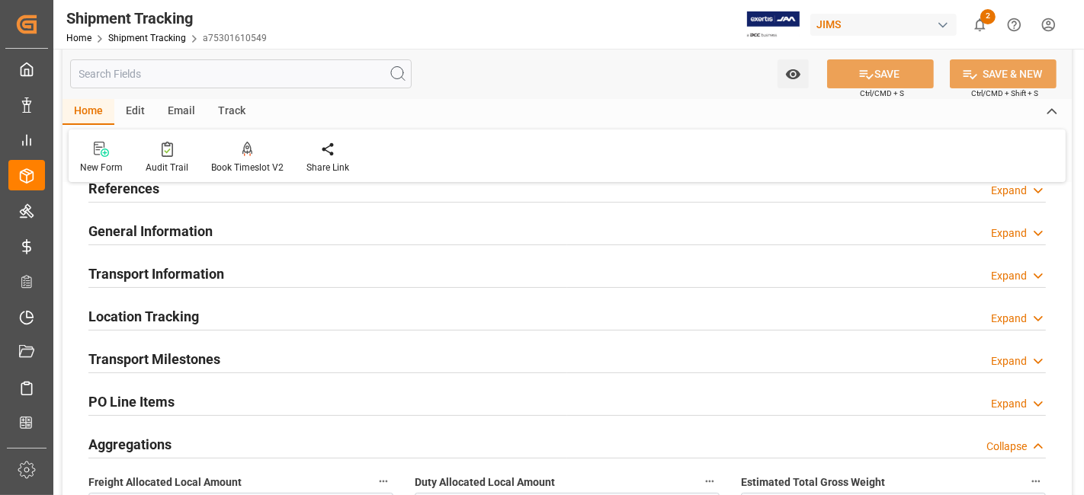
scroll to position [57, 0]
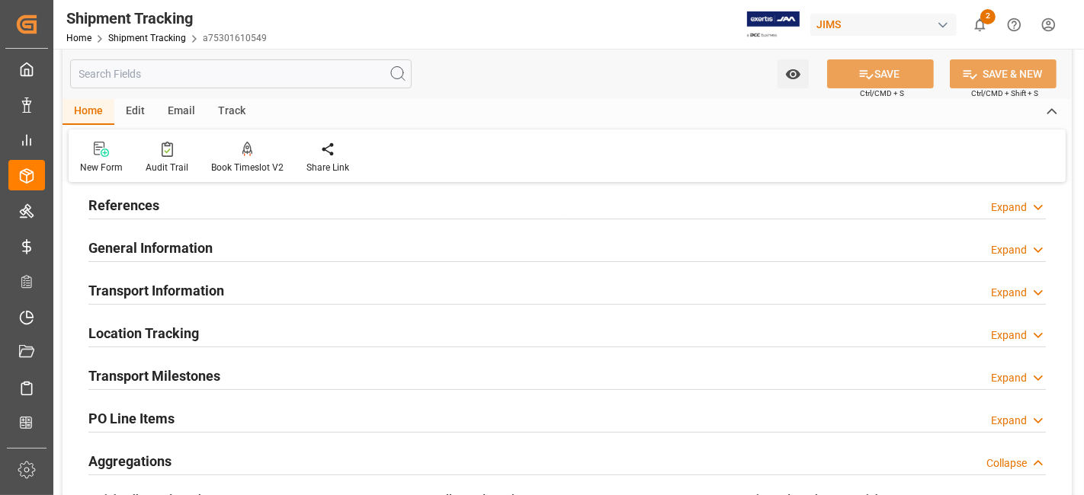
click at [193, 250] on h2 "General Information" at bounding box center [150, 248] width 124 height 21
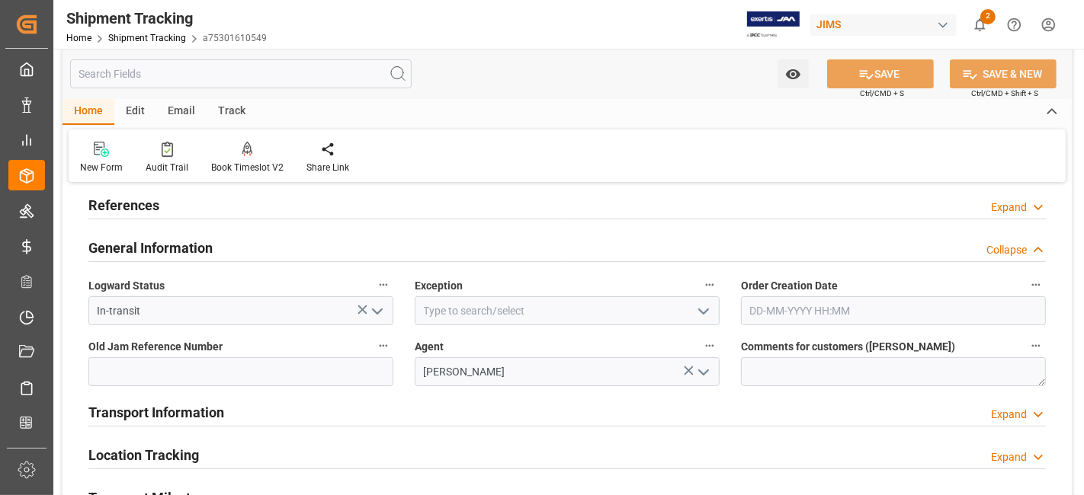
click at [193, 248] on h2 "General Information" at bounding box center [150, 248] width 124 height 21
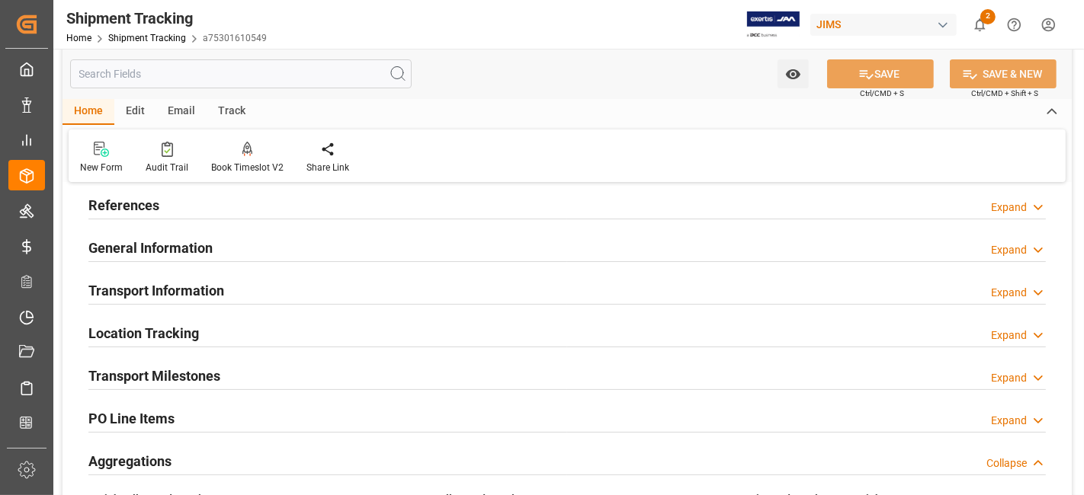
click at [185, 287] on h2 "Transport Information" at bounding box center [156, 290] width 136 height 21
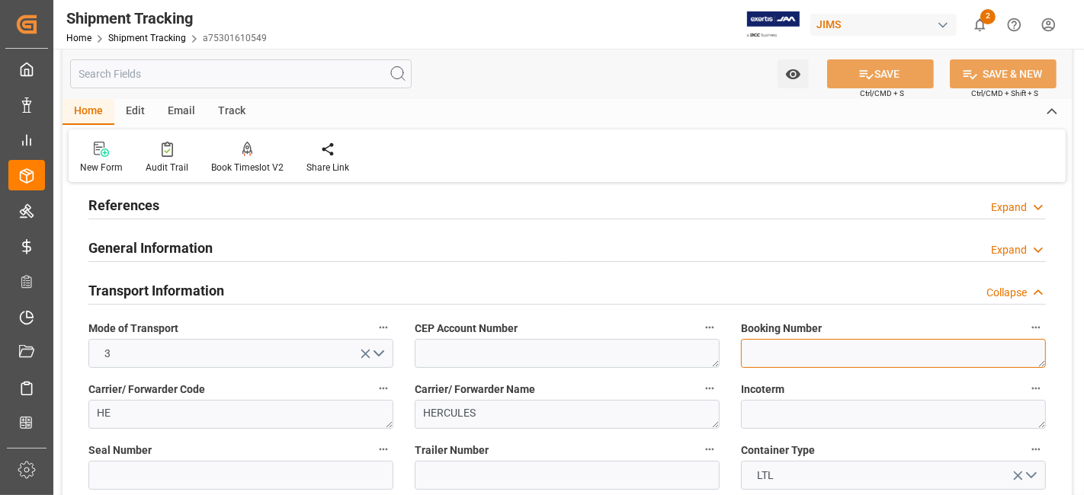
click at [778, 354] on textarea at bounding box center [893, 353] width 305 height 29
paste textarea "75946241"
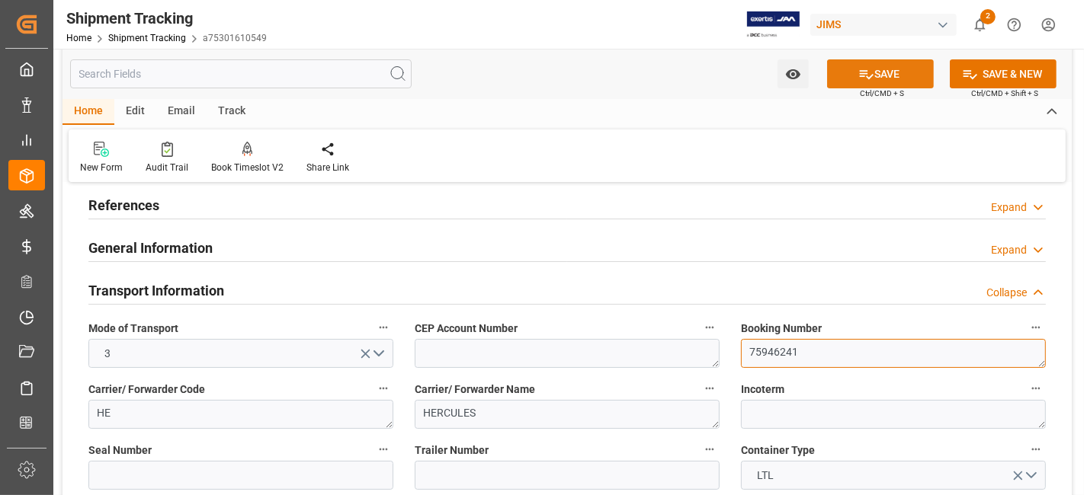
type textarea "75946241"
click at [847, 75] on button "SAVE" at bounding box center [880, 73] width 107 height 29
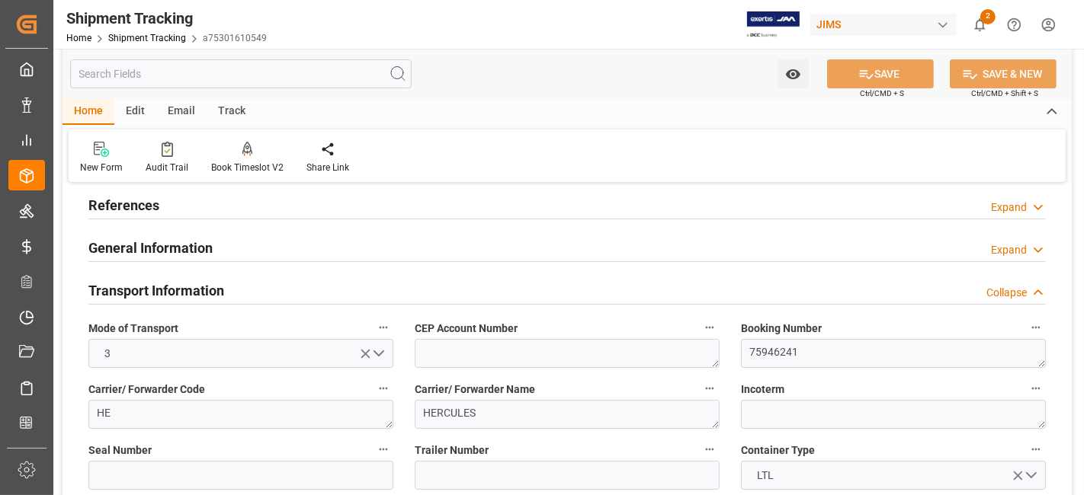
click at [234, 282] on div "Transport Information Collapse" at bounding box center [566, 289] width 957 height 29
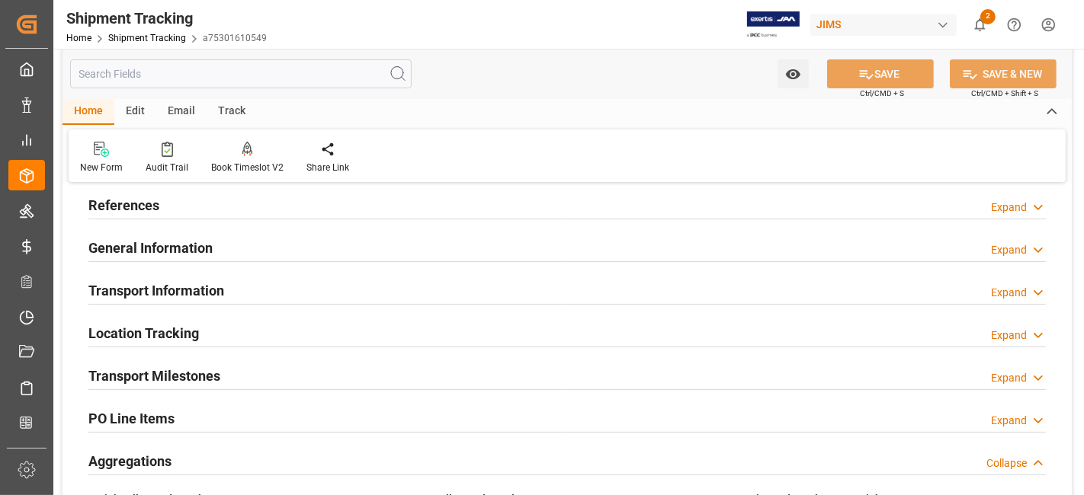
click at [219, 367] on div "Transport Milestones Expand" at bounding box center [566, 374] width 957 height 29
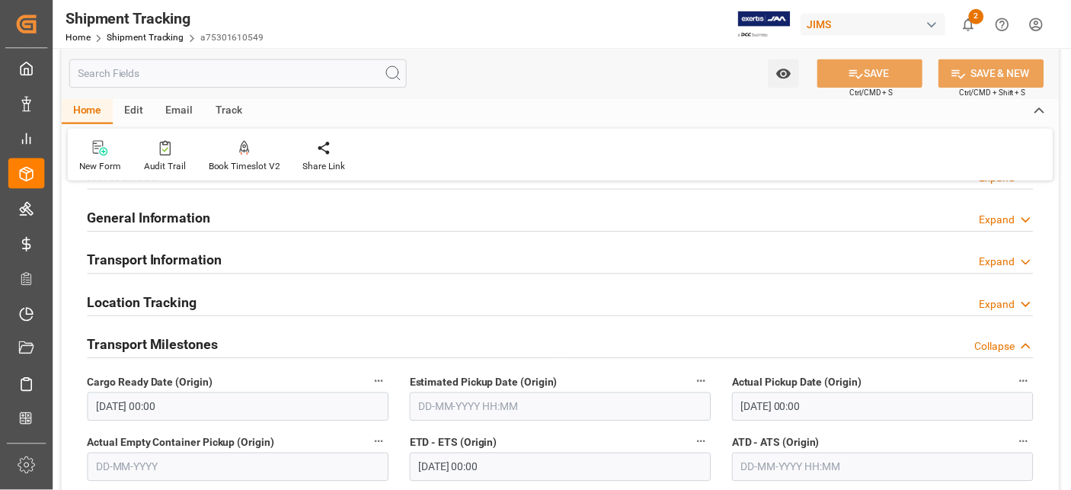
scroll to position [0, 0]
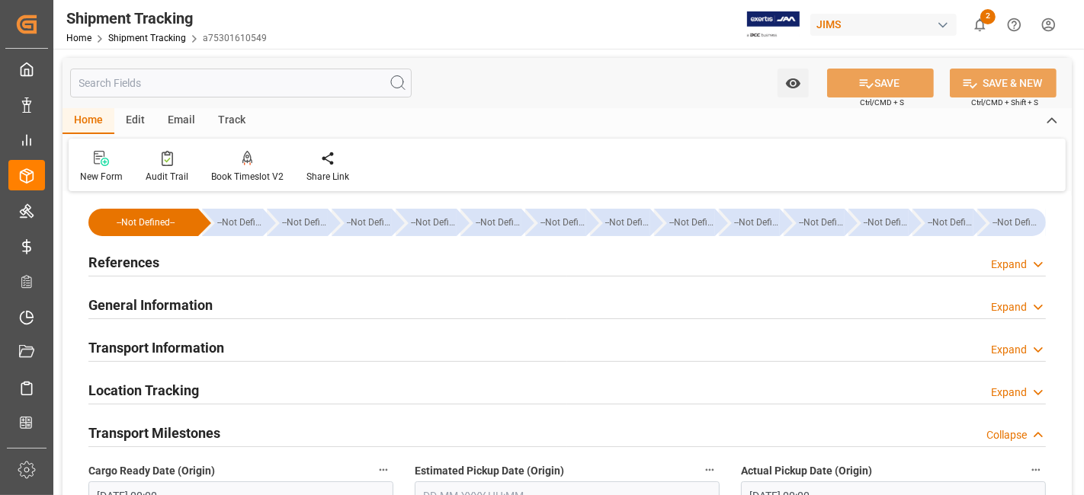
click at [229, 262] on div "References Expand" at bounding box center [566, 261] width 957 height 29
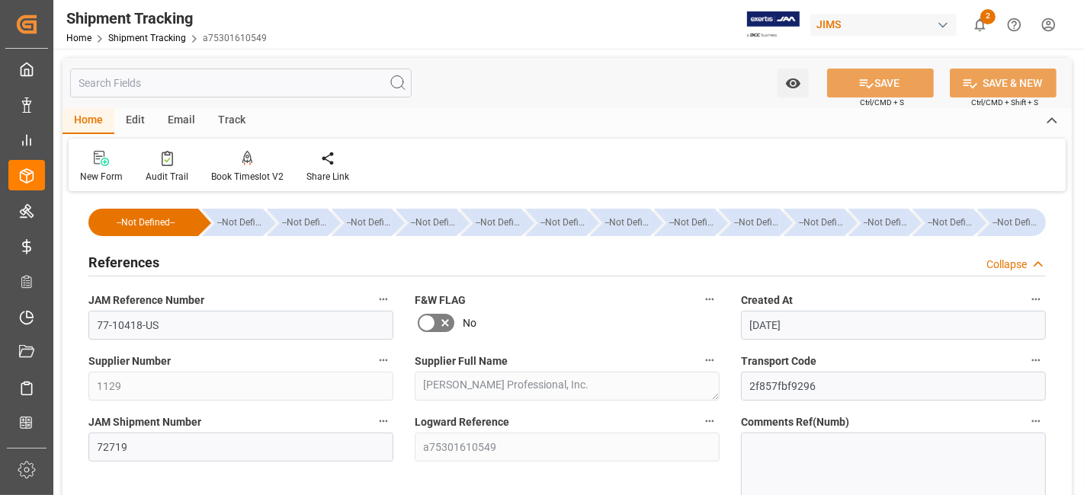
click at [229, 262] on div "References Collapse" at bounding box center [566, 261] width 957 height 29
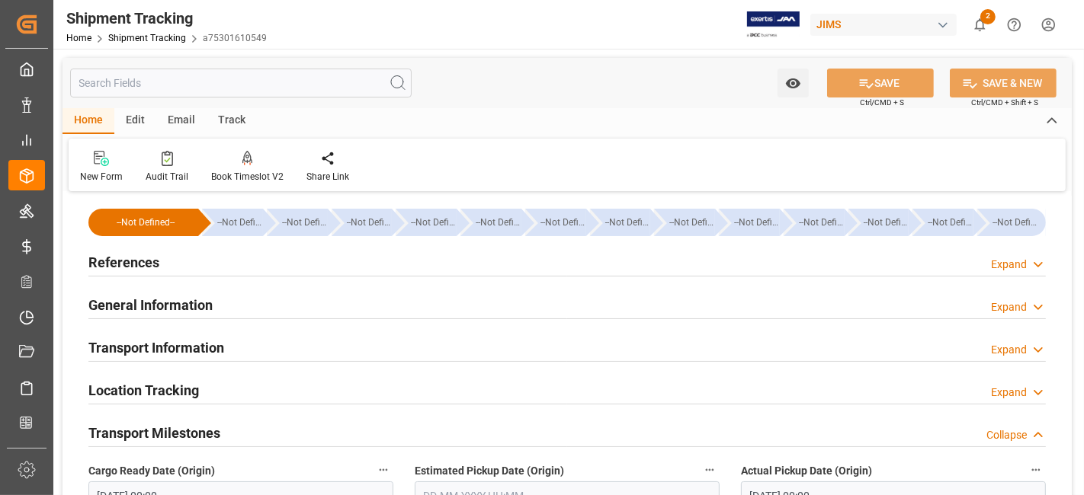
click at [216, 299] on div "General Information Expand" at bounding box center [566, 304] width 957 height 29
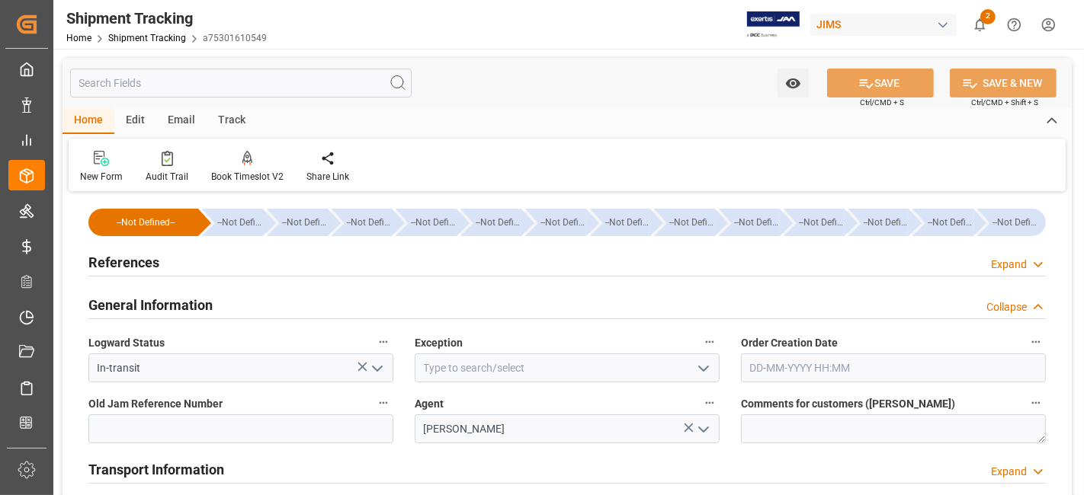
click at [216, 299] on div "General Information Collapse" at bounding box center [566, 304] width 957 height 29
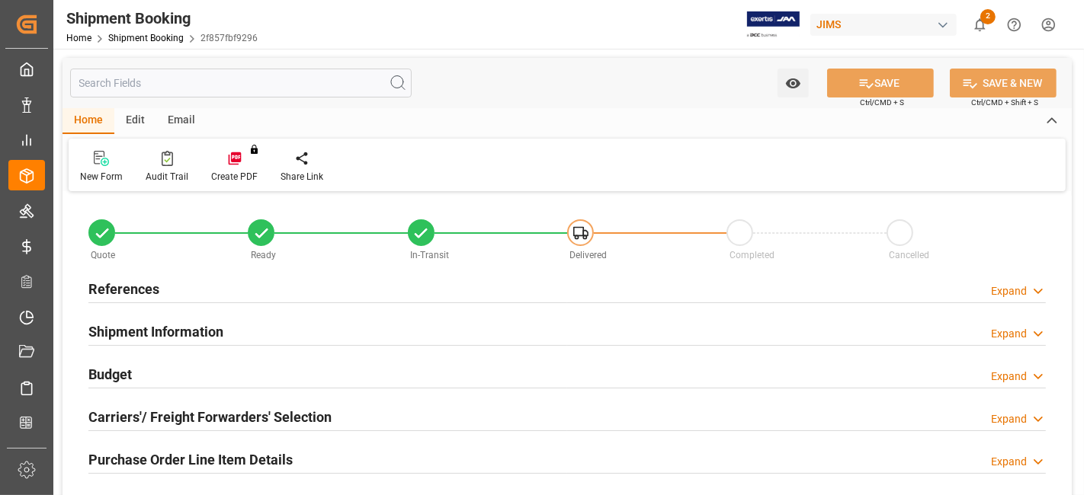
type input "2650"
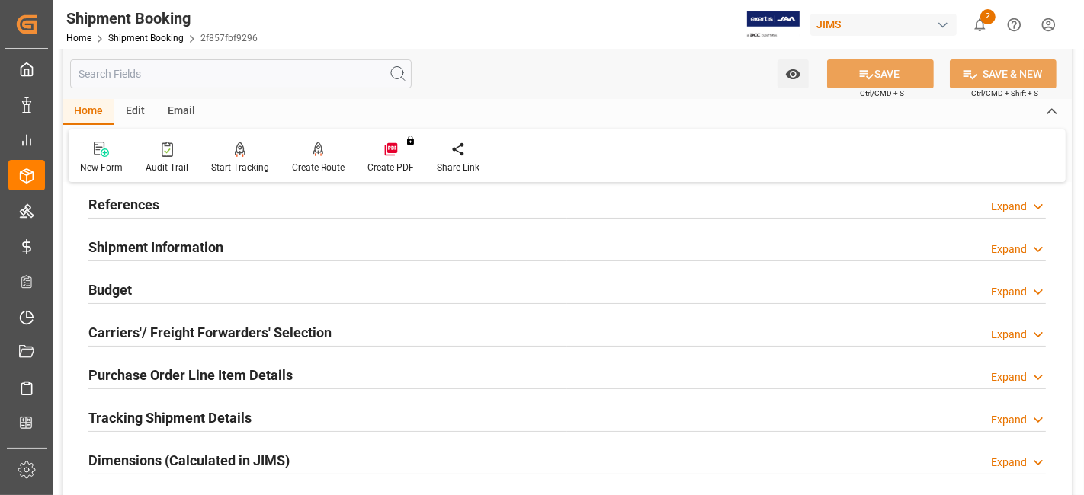
click at [725, 283] on div "Budget Expand" at bounding box center [566, 288] width 957 height 29
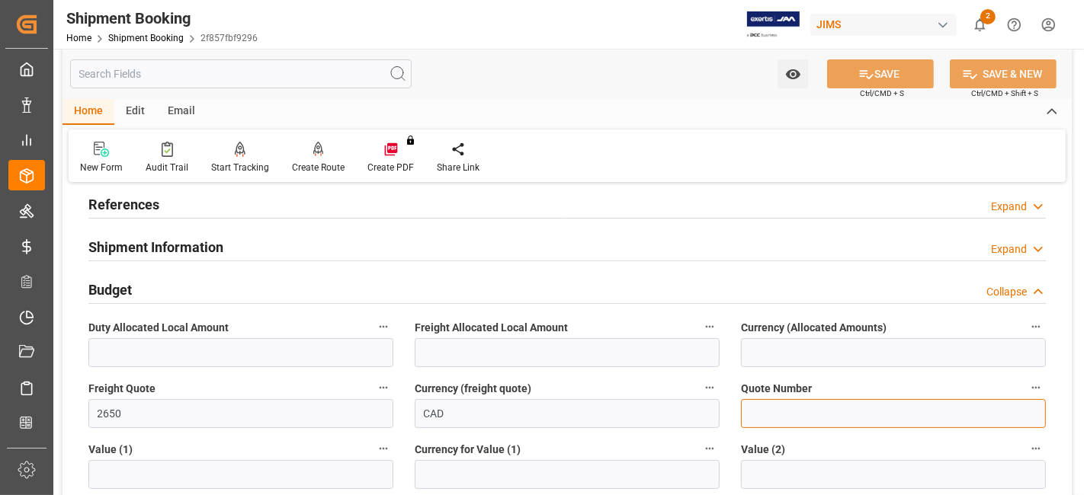
click at [786, 421] on input at bounding box center [893, 413] width 305 height 29
paste input "75946241"
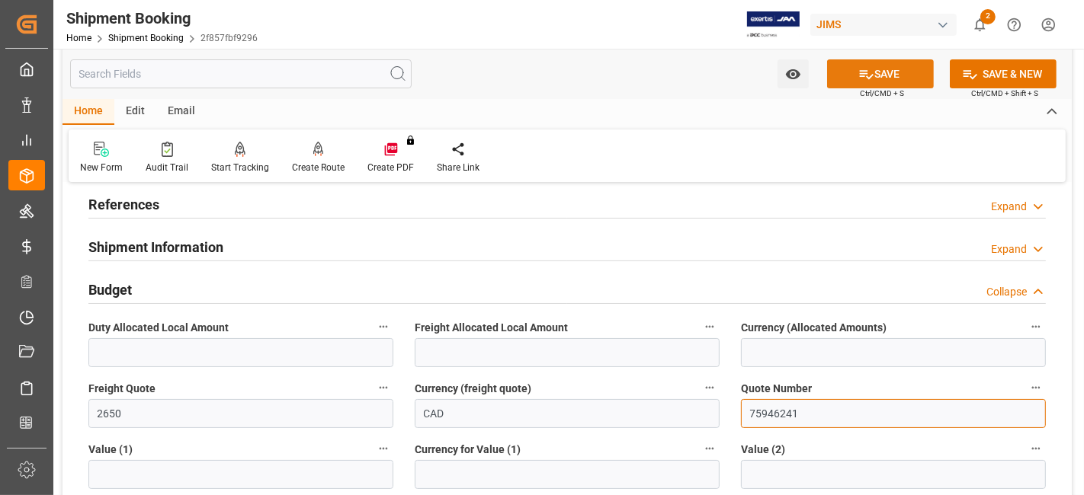
type input "75946241"
click at [870, 76] on icon at bounding box center [866, 74] width 16 height 16
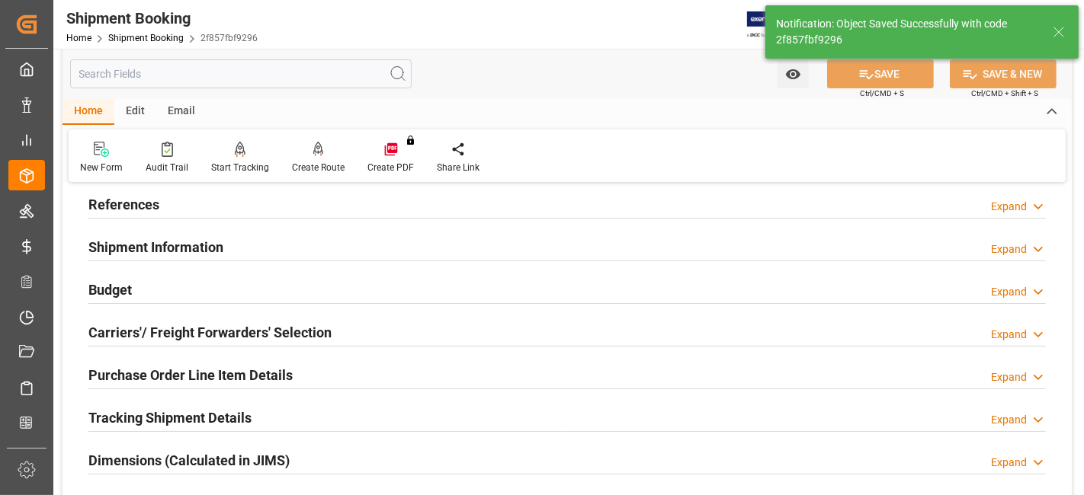
click at [486, 293] on div "Budget Expand" at bounding box center [566, 288] width 957 height 29
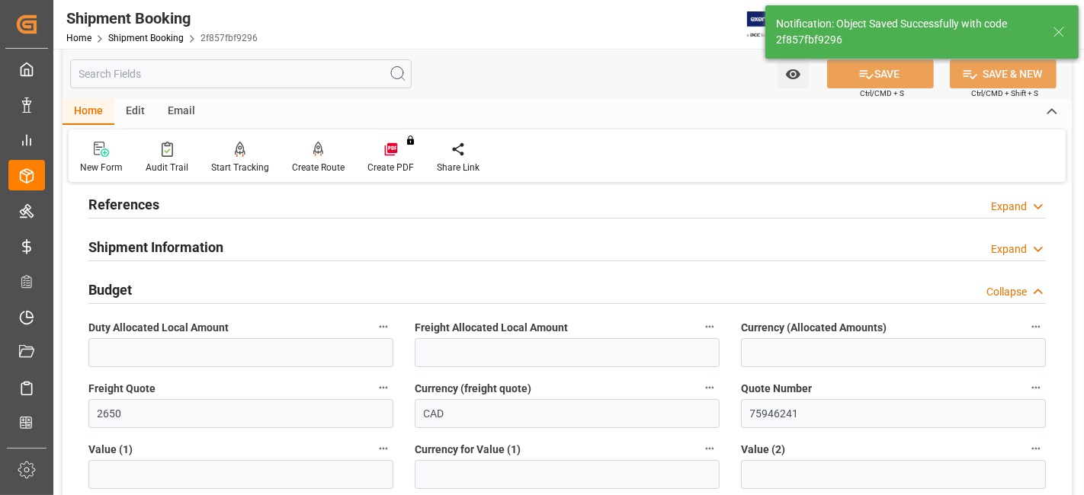
click at [739, 421] on div "Quote Number 75946241" at bounding box center [893, 403] width 326 height 61
click at [758, 412] on input "75946241" at bounding box center [893, 413] width 305 height 29
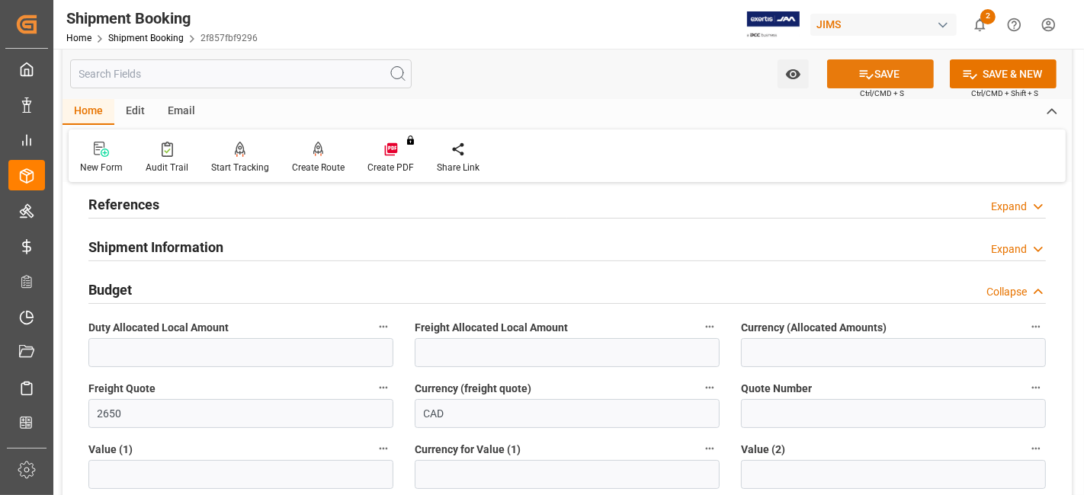
click at [879, 78] on button "SAVE" at bounding box center [880, 73] width 107 height 29
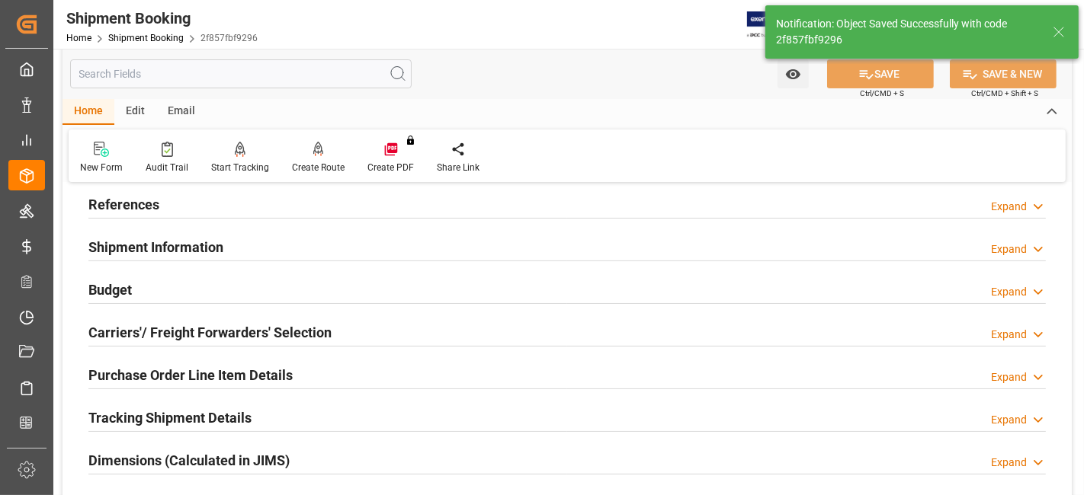
click at [444, 312] on div "Carriers'/ Freight Forwarders' Selection Expand" at bounding box center [567, 333] width 978 height 43
click at [428, 325] on div "Carriers'/ Freight Forwarders' Selection Expand" at bounding box center [566, 331] width 957 height 29
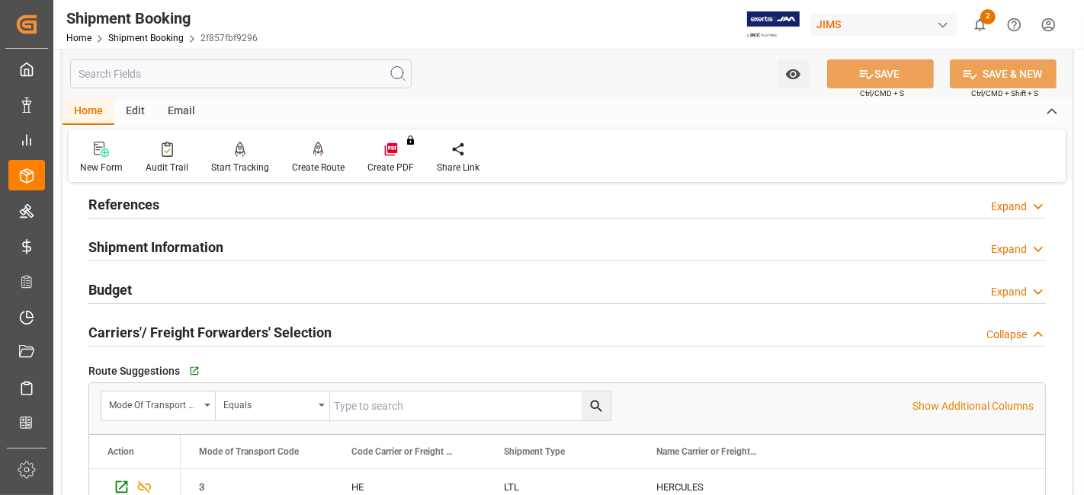
drag, startPoint x: 428, startPoint y: 325, endPoint x: 425, endPoint y: 312, distance: 14.0
click at [429, 325] on div "Carriers'/ Freight Forwarders' Selection Collapse" at bounding box center [566, 331] width 957 height 29
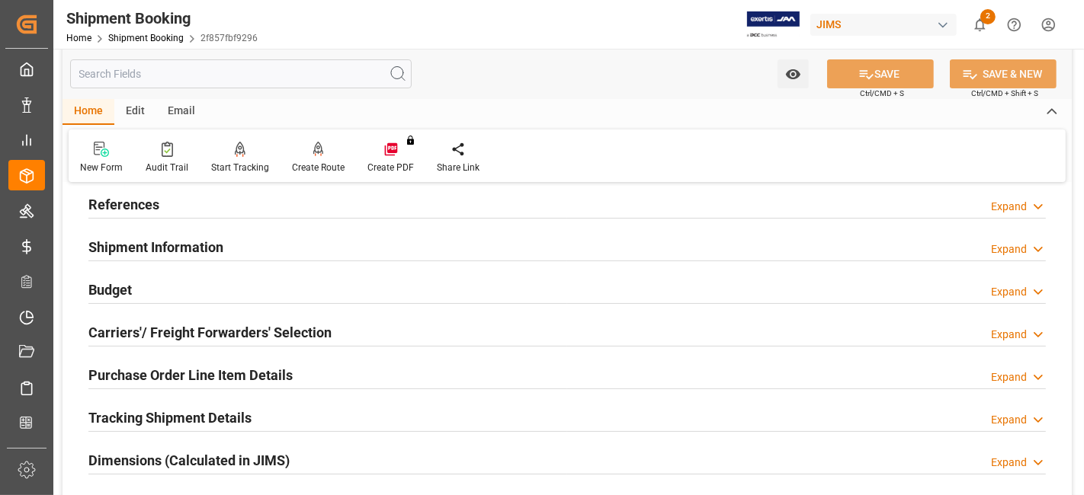
click at [422, 290] on div "Budget Expand" at bounding box center [566, 288] width 957 height 29
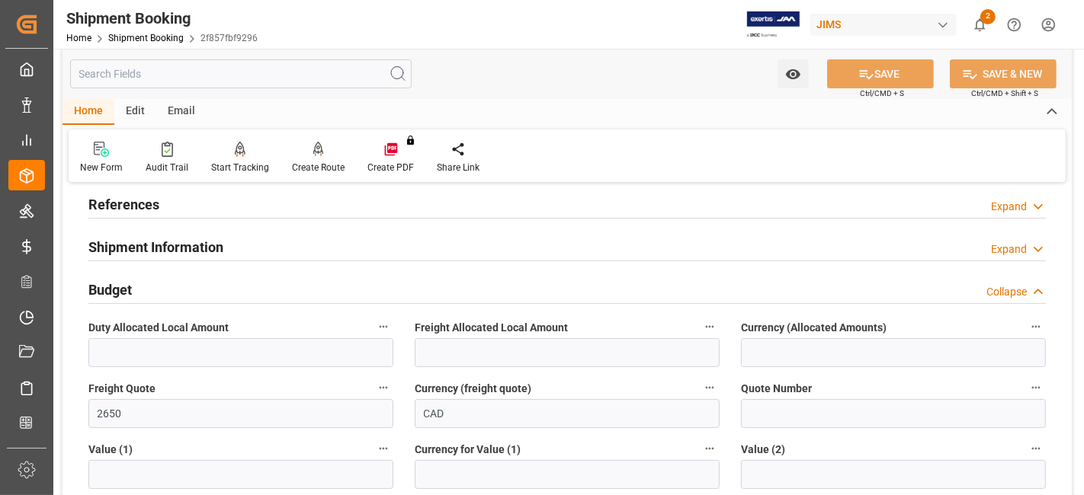
click at [423, 248] on div "Shipment Information Expand" at bounding box center [566, 246] width 957 height 29
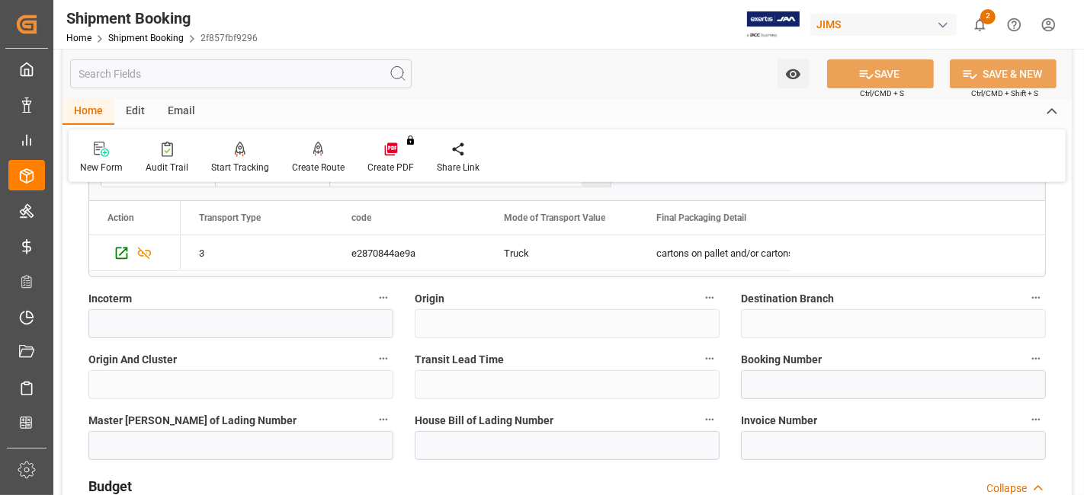
scroll to position [507, 0]
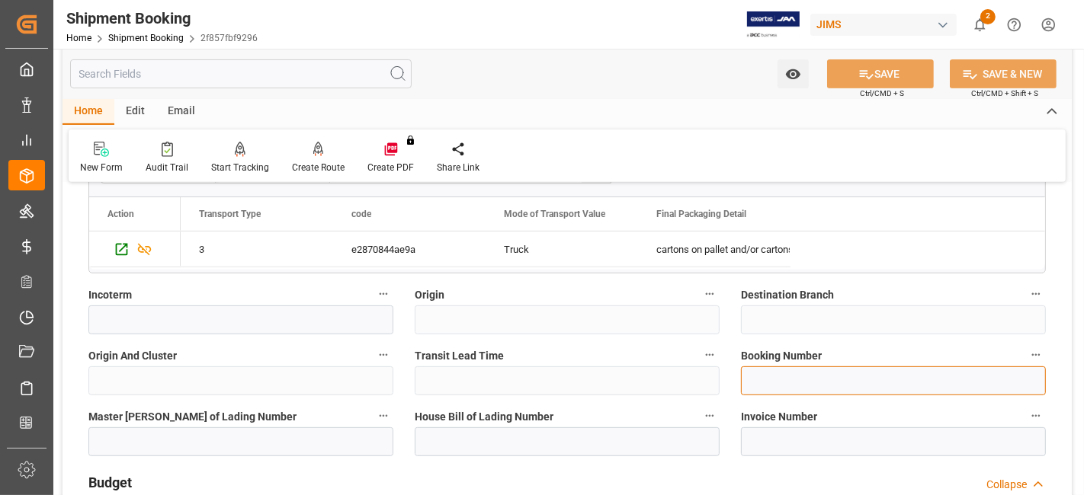
click at [807, 378] on input at bounding box center [893, 381] width 305 height 29
paste input "75946241"
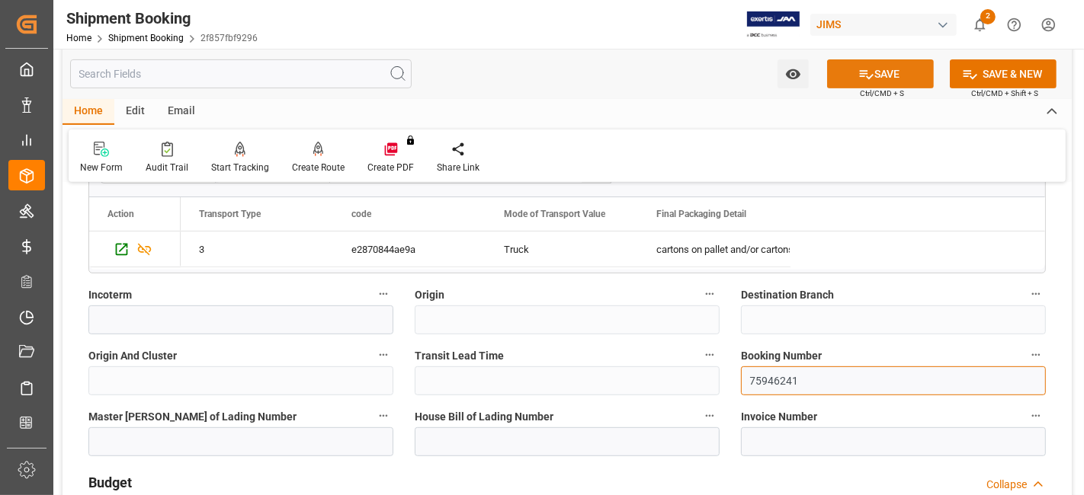
type input "75946241"
click at [864, 85] on button "SAVE" at bounding box center [880, 73] width 107 height 29
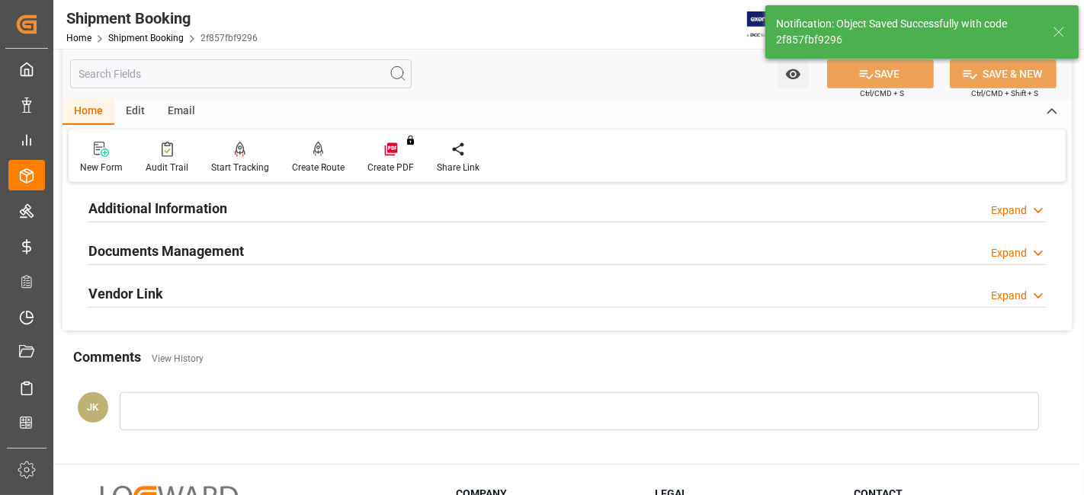
scroll to position [0, 0]
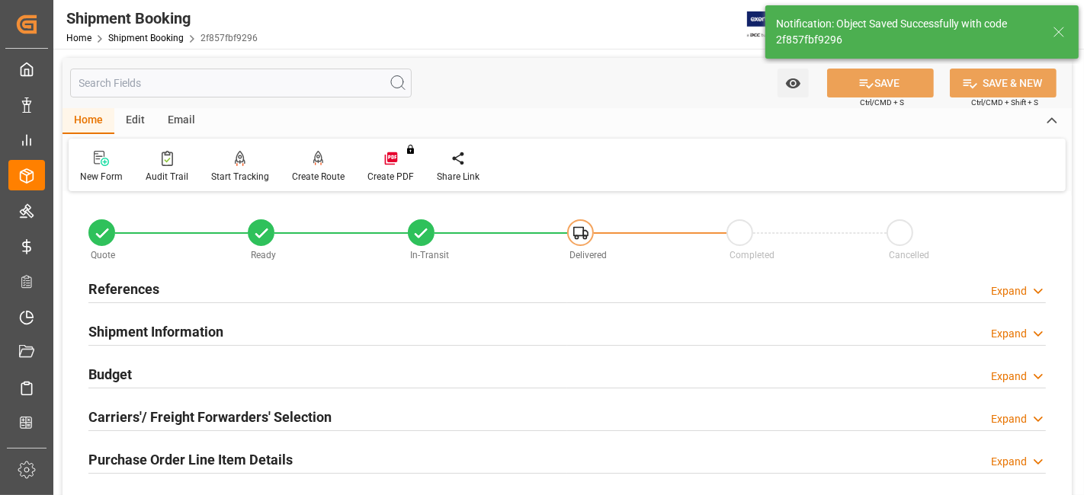
click at [170, 373] on div "Budget Expand" at bounding box center [566, 373] width 957 height 29
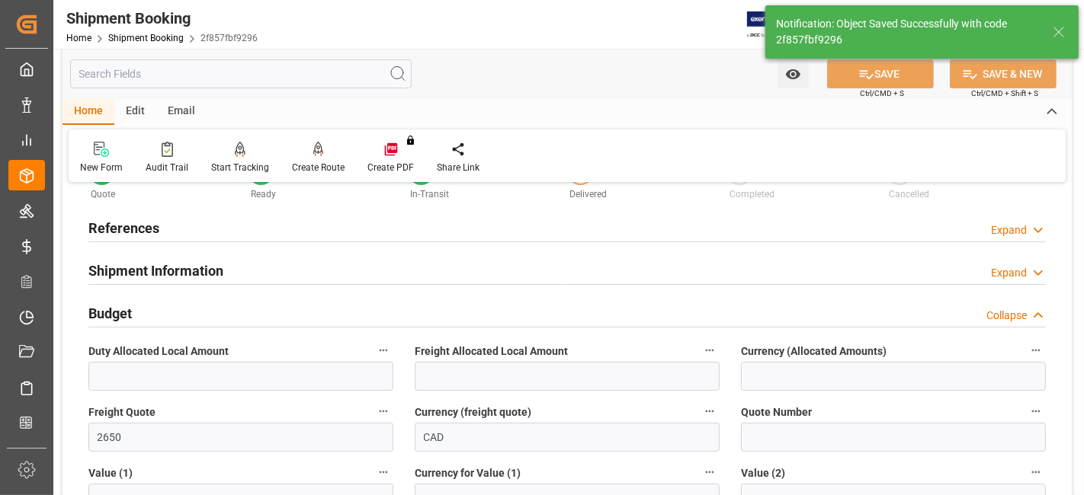
scroll to position [85, 0]
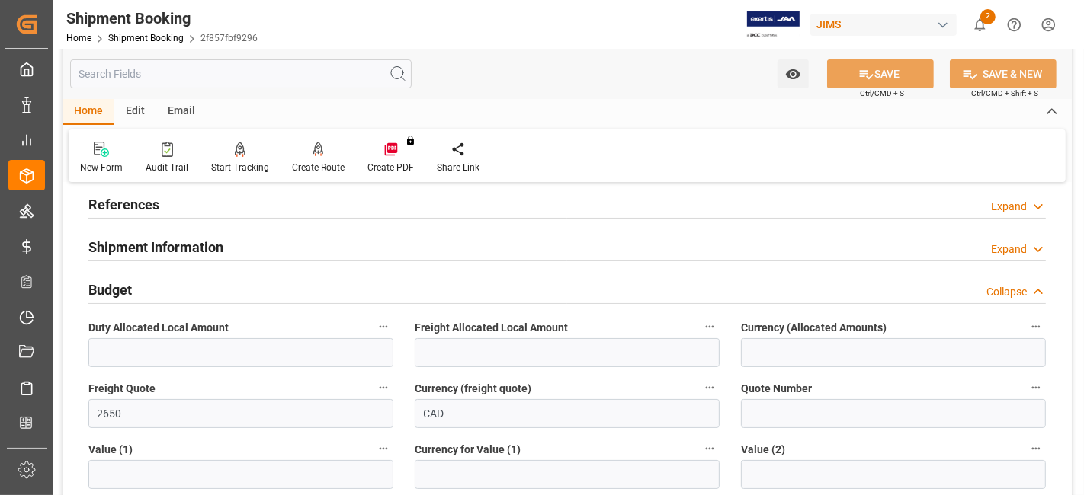
click at [126, 281] on h2 "Budget" at bounding box center [109, 290] width 43 height 21
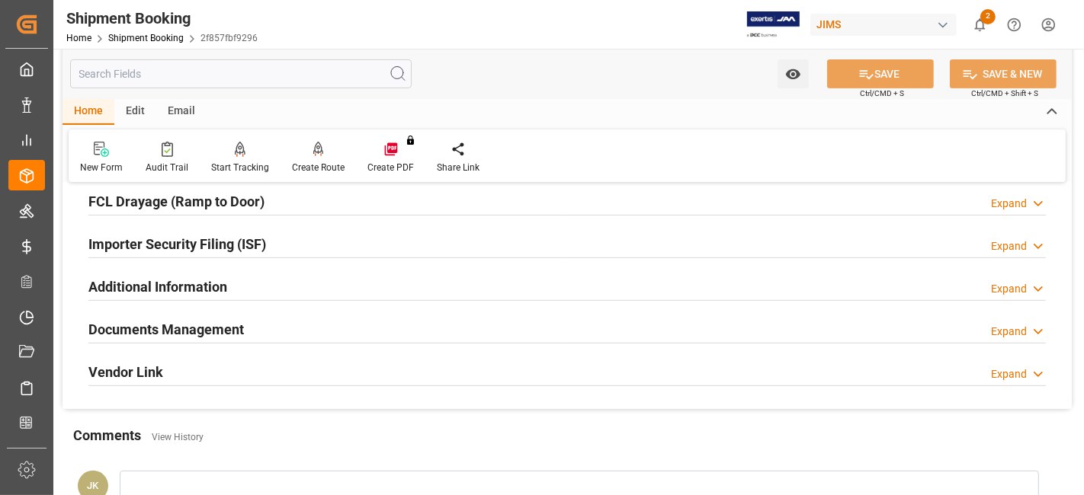
scroll to position [507, 0]
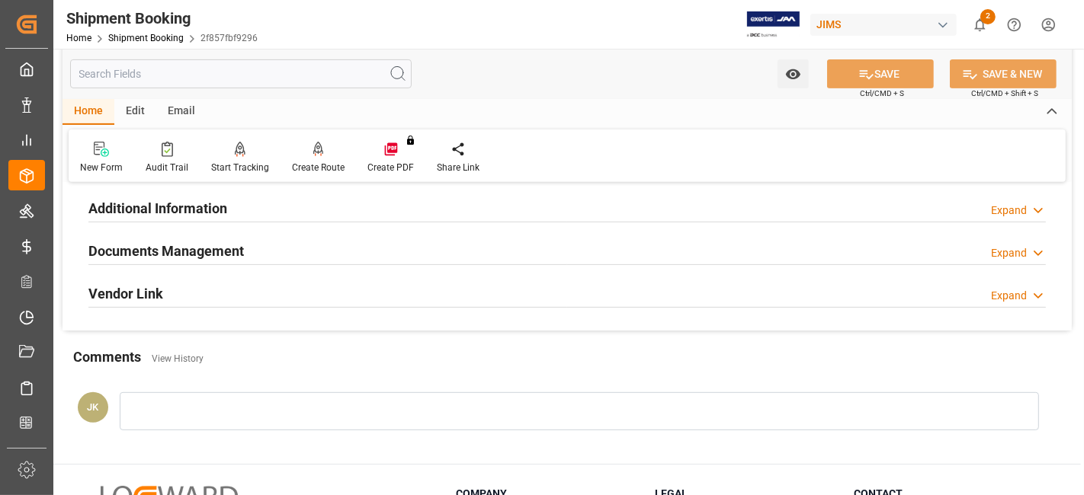
click at [229, 248] on h2 "Documents Management" at bounding box center [165, 251] width 155 height 21
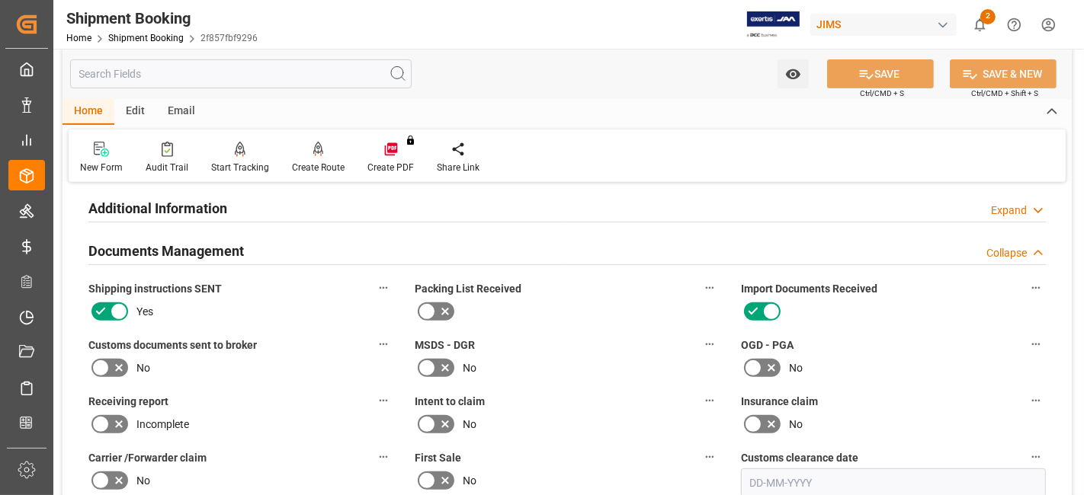
click at [306, 346] on label "Customs documents sent to broker" at bounding box center [240, 344] width 305 height 21
click at [373, 346] on button "Customs documents sent to broker" at bounding box center [383, 344] width 20 height 20
click at [117, 362] on div at bounding box center [542, 247] width 1084 height 495
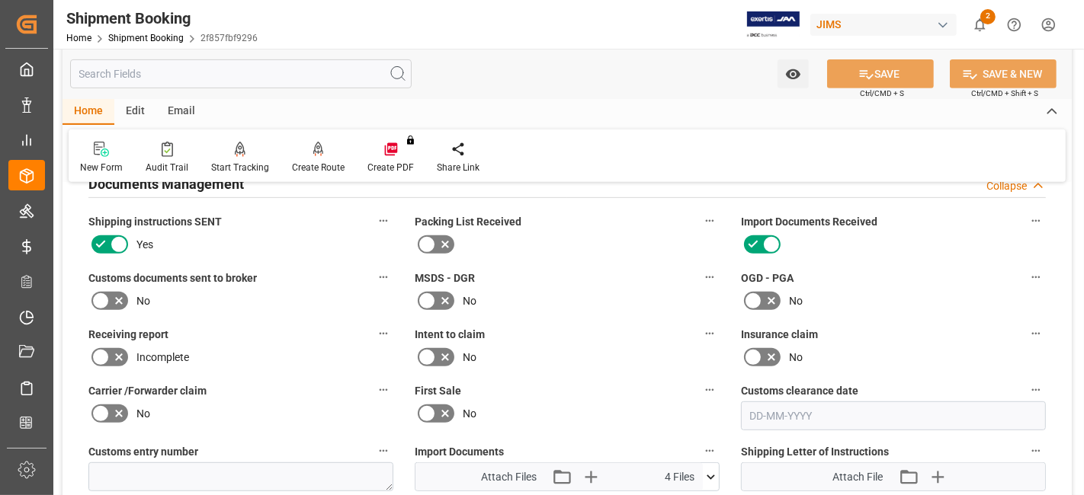
scroll to position [677, 0]
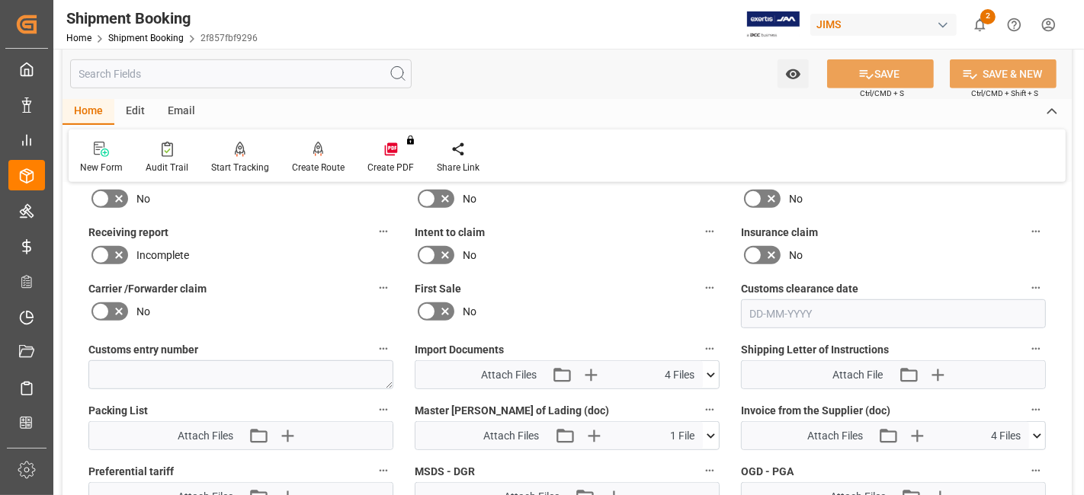
click at [116, 196] on icon at bounding box center [119, 200] width 8 height 8
click at [0, 0] on input "checkbox" at bounding box center [0, 0] width 0 height 0
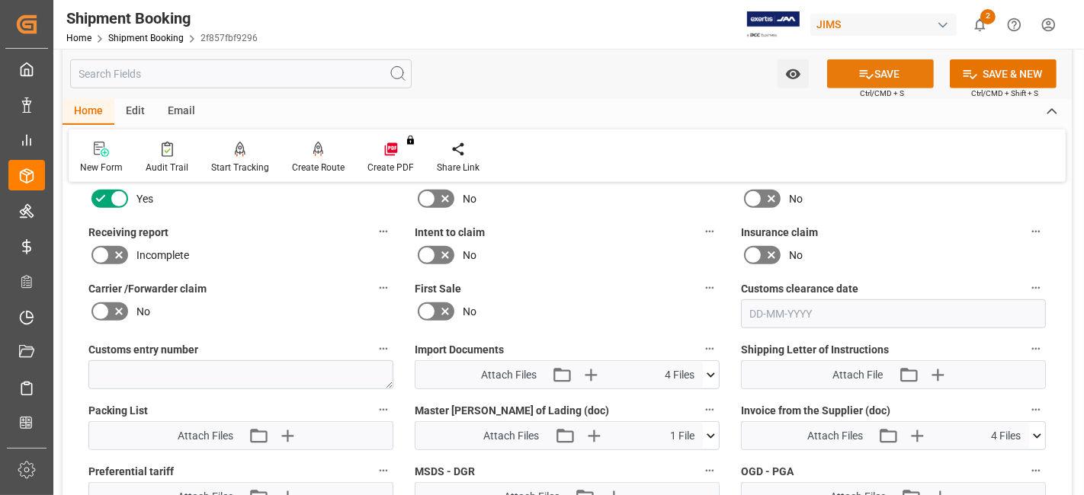
click at [847, 77] on button "SAVE" at bounding box center [880, 73] width 107 height 29
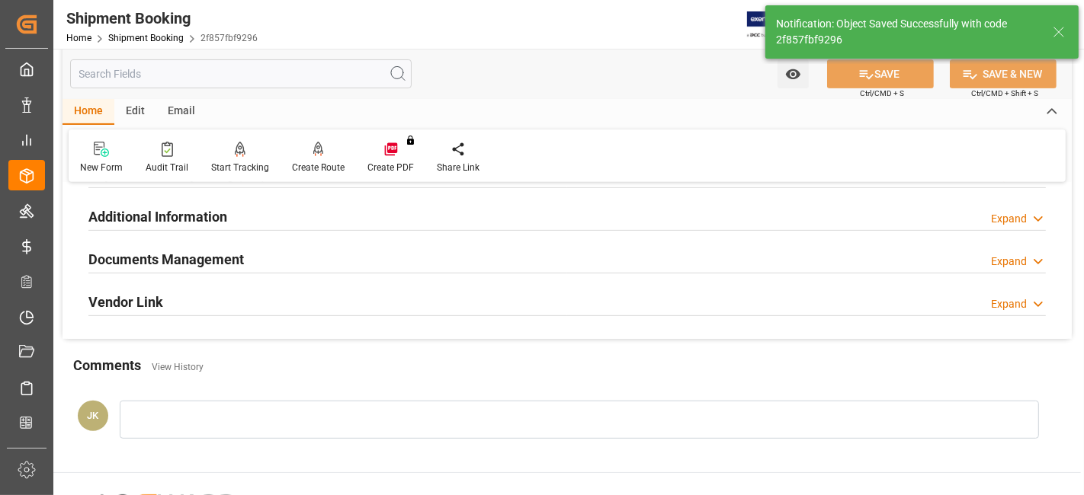
scroll to position [475, 0]
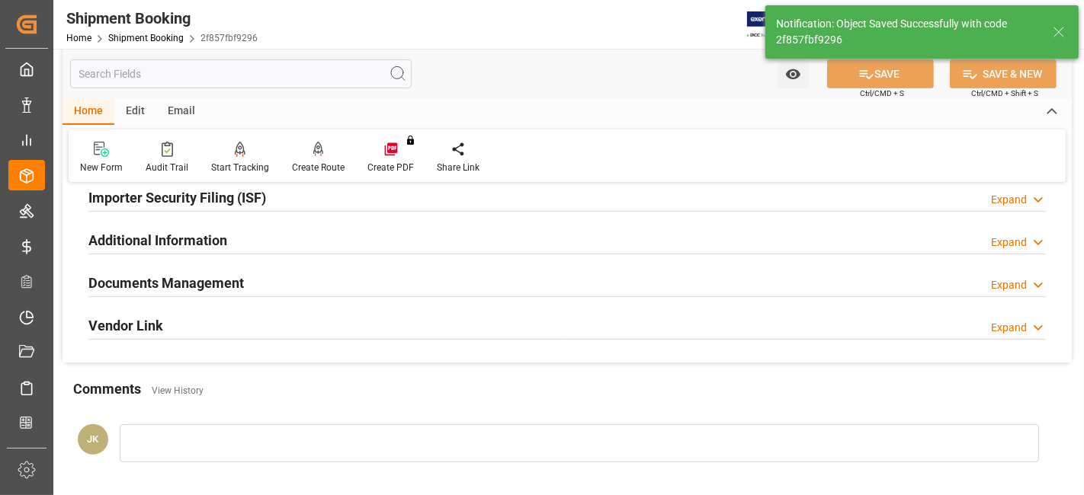
click at [300, 280] on div "Documents Management Expand" at bounding box center [566, 281] width 957 height 29
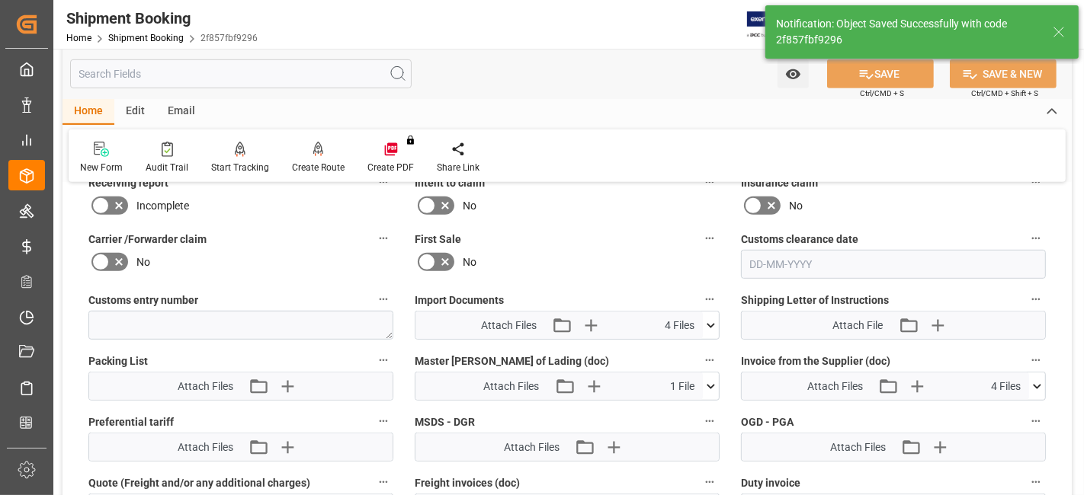
scroll to position [729, 0]
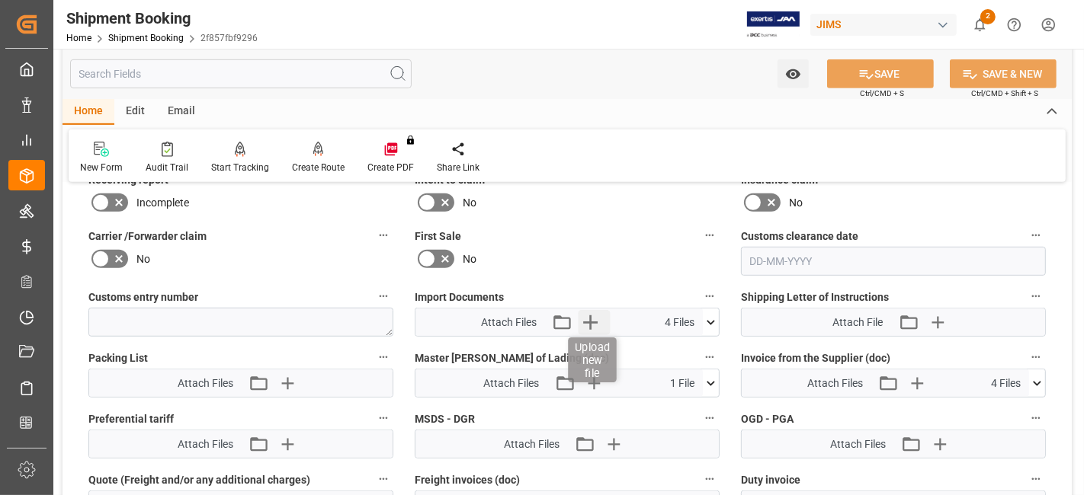
click at [590, 322] on icon "button" at bounding box center [590, 322] width 14 height 14
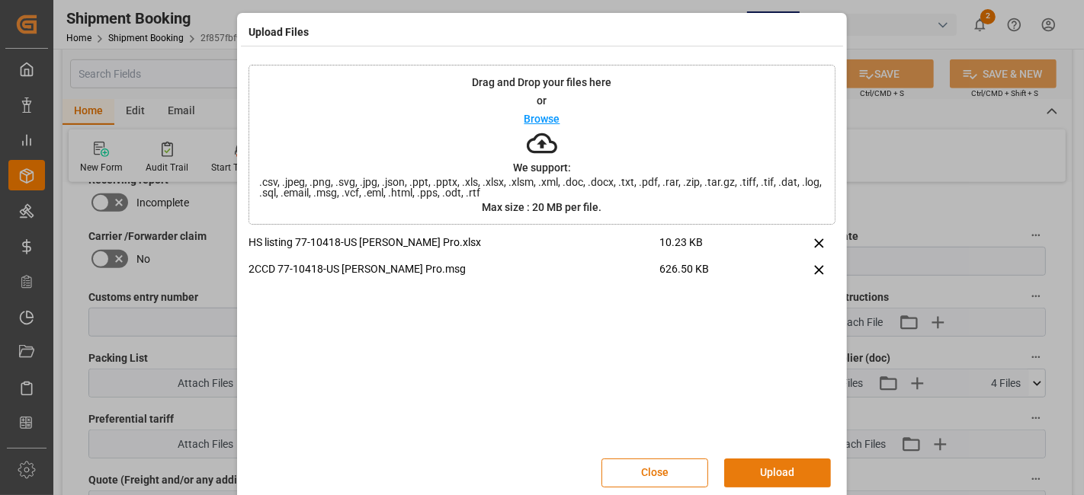
click at [764, 475] on button "Upload" at bounding box center [777, 473] width 107 height 29
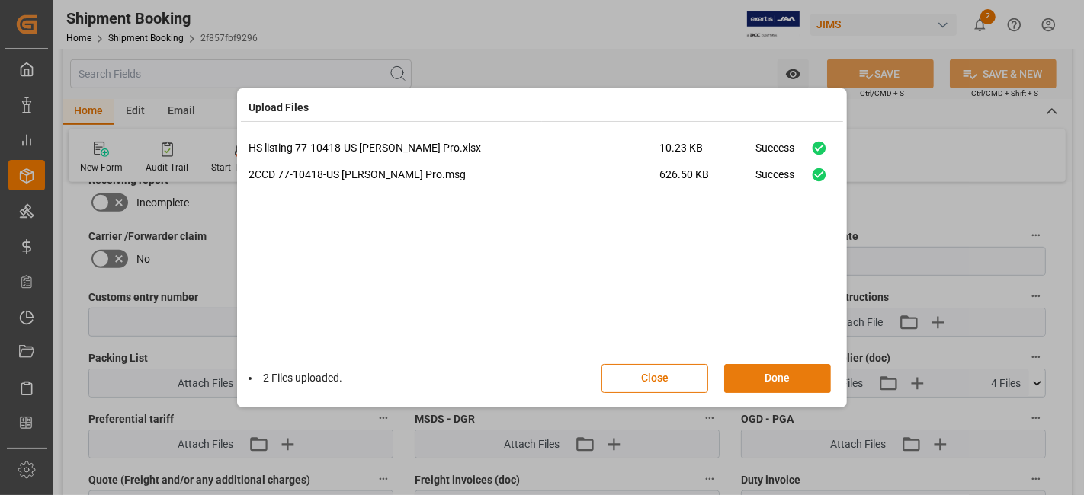
click at [759, 378] on button "Done" at bounding box center [777, 378] width 107 height 29
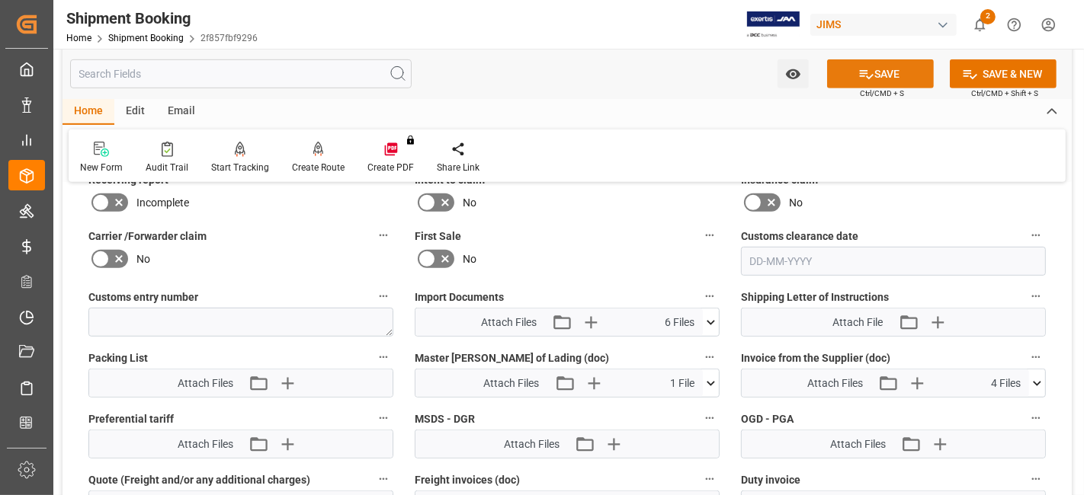
click at [846, 66] on button "SAVE" at bounding box center [880, 73] width 107 height 29
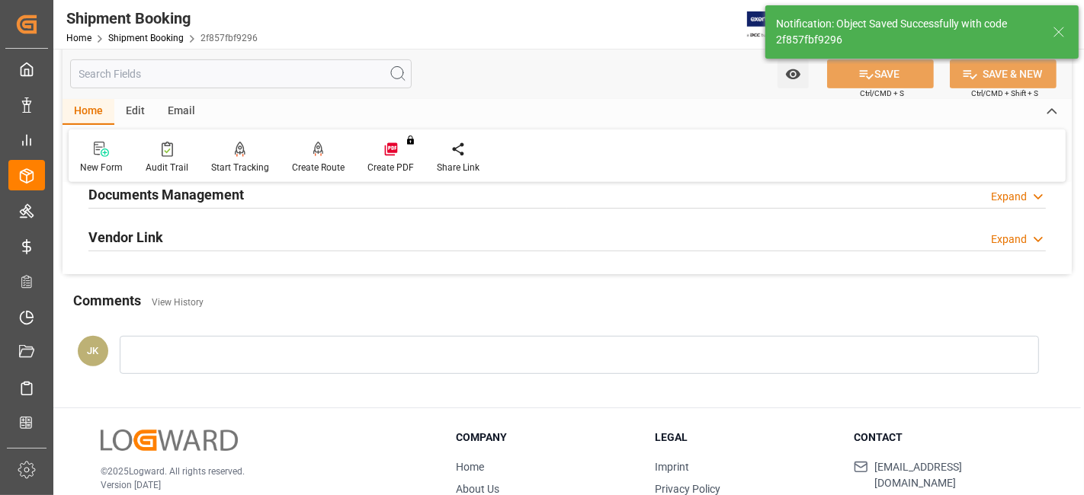
scroll to position [391, 0]
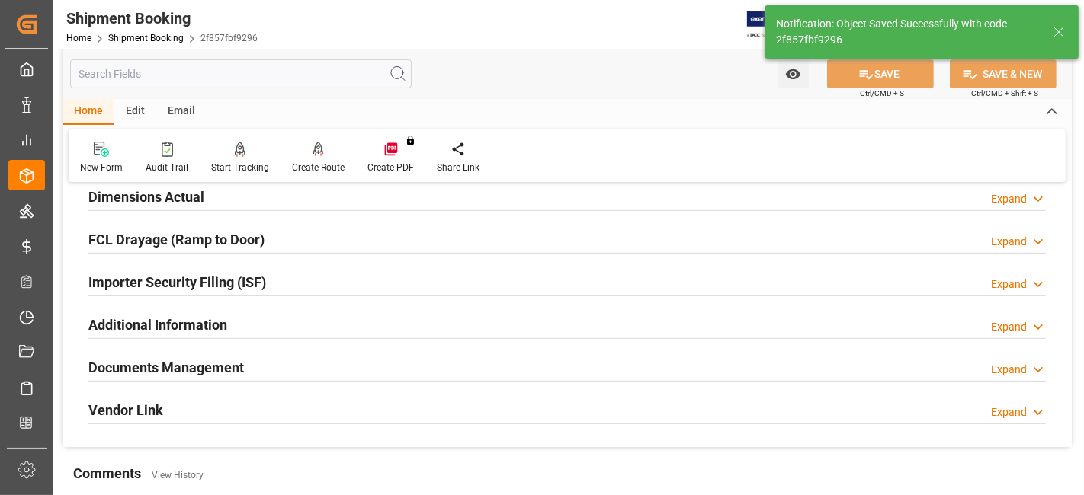
click at [427, 371] on div "Documents Management Expand" at bounding box center [566, 366] width 957 height 29
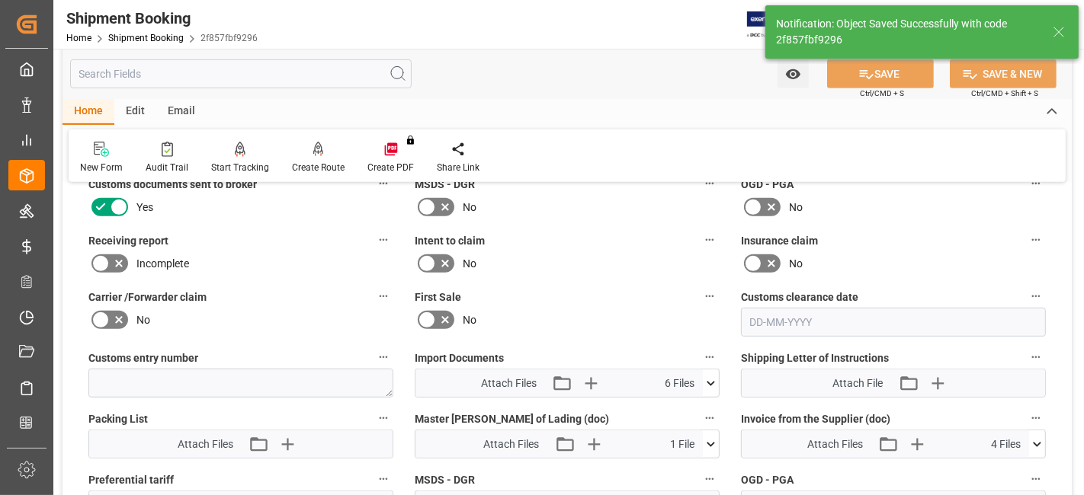
scroll to position [729, 0]
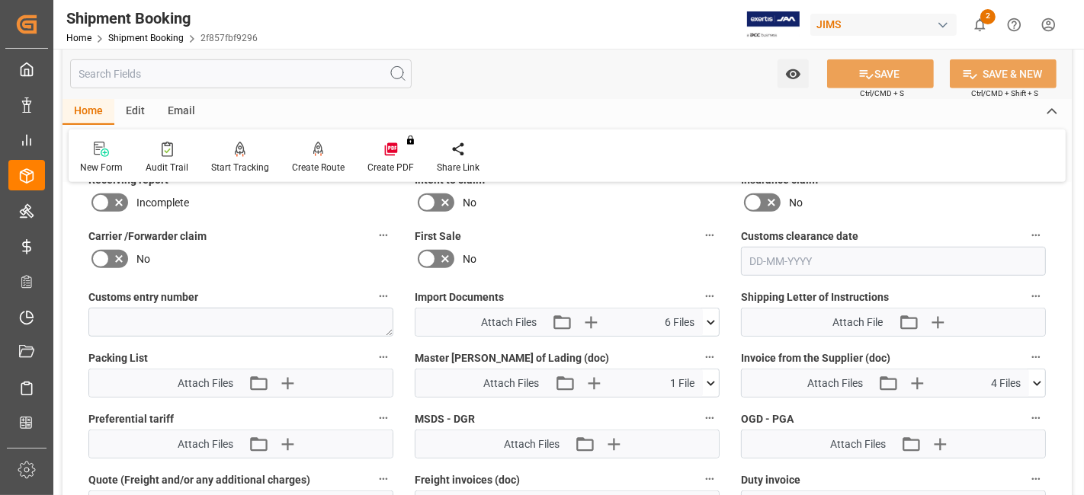
click at [705, 319] on icon at bounding box center [711, 323] width 16 height 16
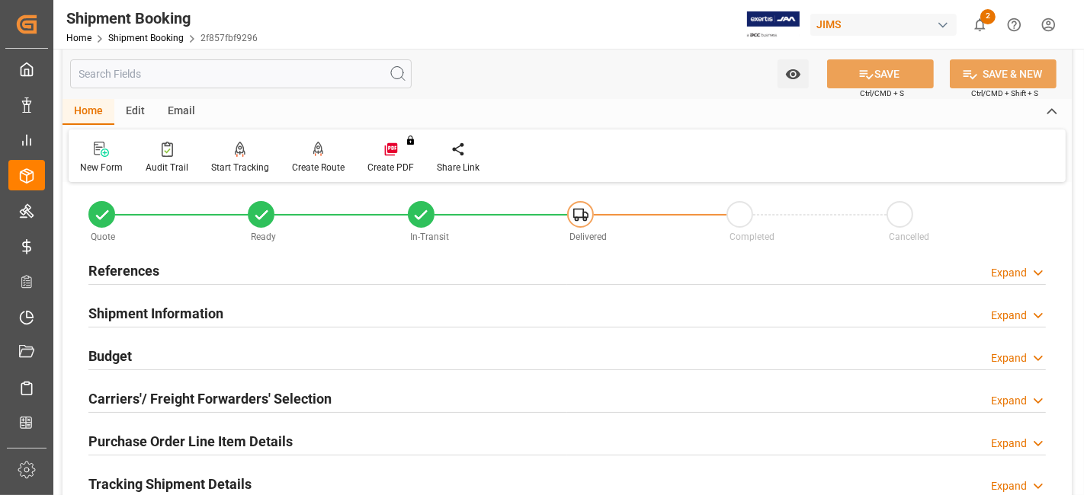
scroll to position [0, 0]
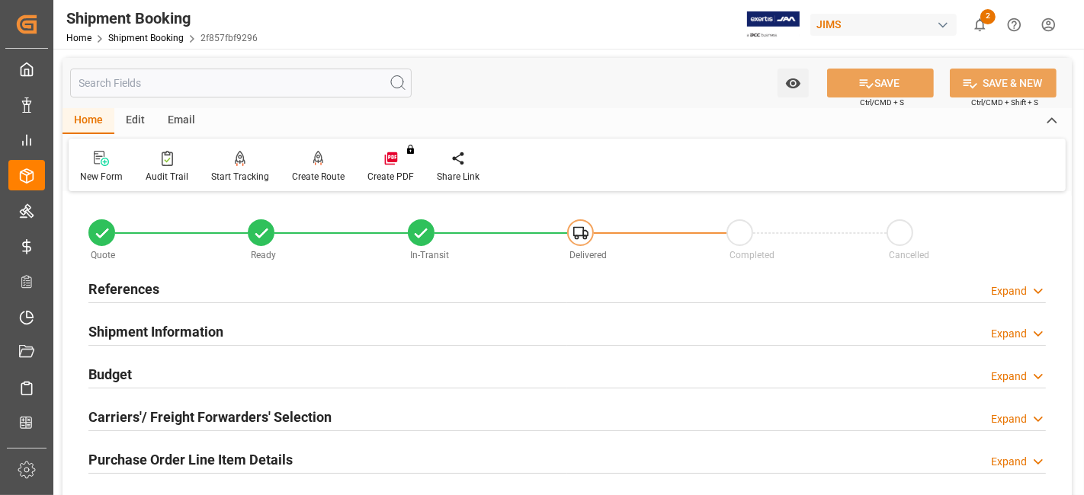
click at [184, 294] on div "References Expand" at bounding box center [566, 288] width 957 height 29
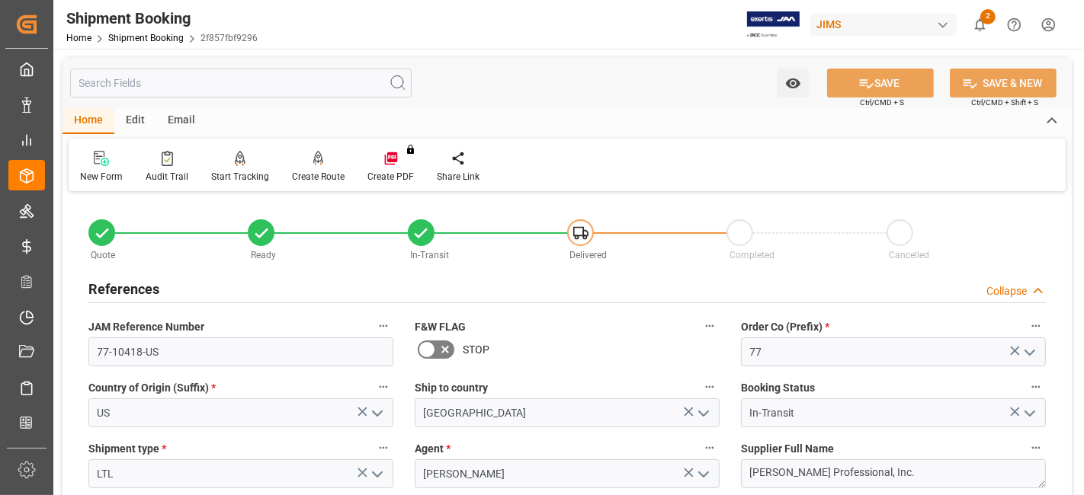
click at [186, 293] on div "References Collapse" at bounding box center [566, 288] width 957 height 29
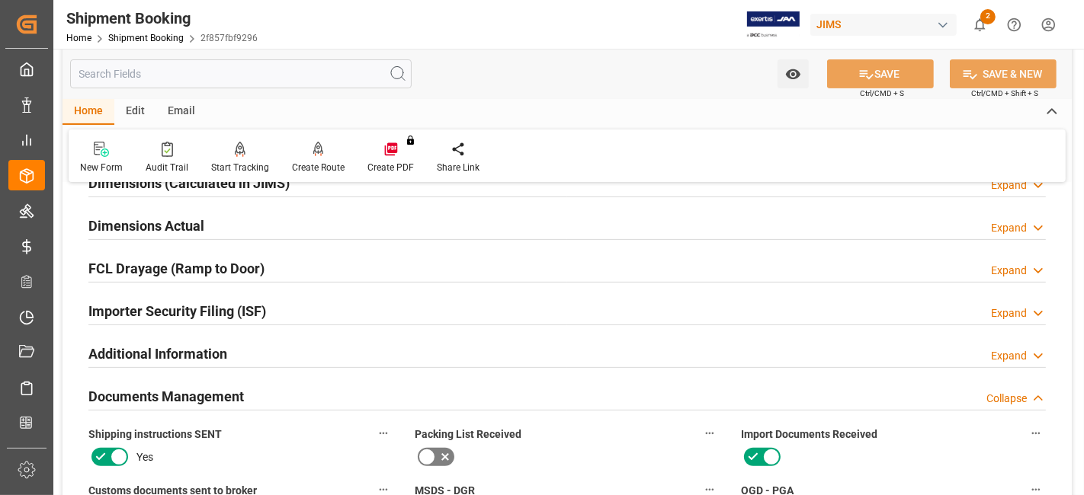
scroll to position [338, 0]
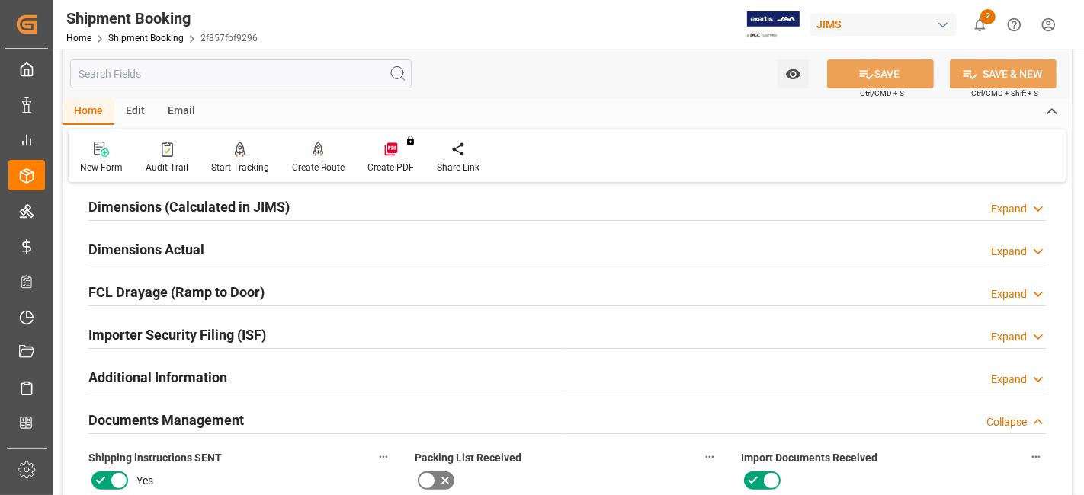
click at [197, 251] on h2 "Dimensions Actual" at bounding box center [146, 249] width 116 height 21
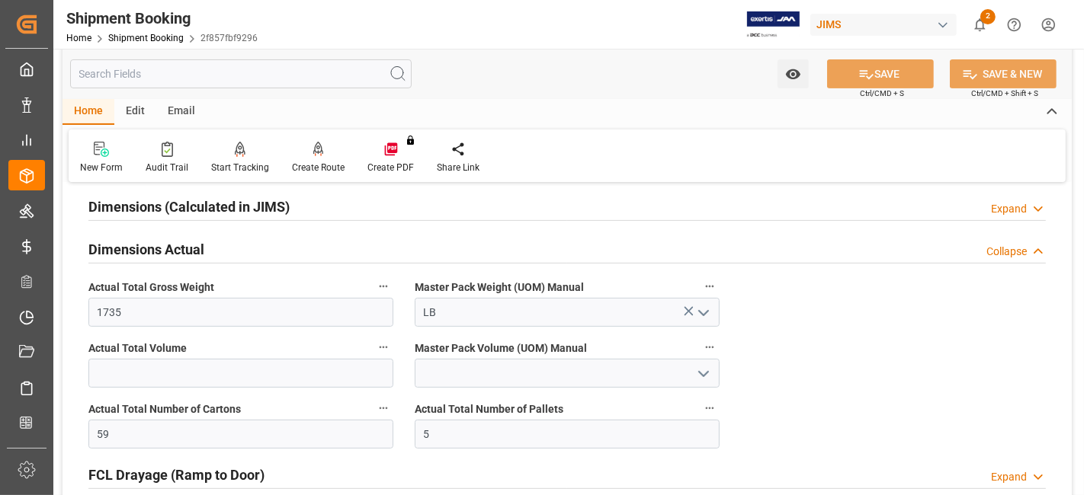
click at [197, 251] on h2 "Dimensions Actual" at bounding box center [146, 249] width 116 height 21
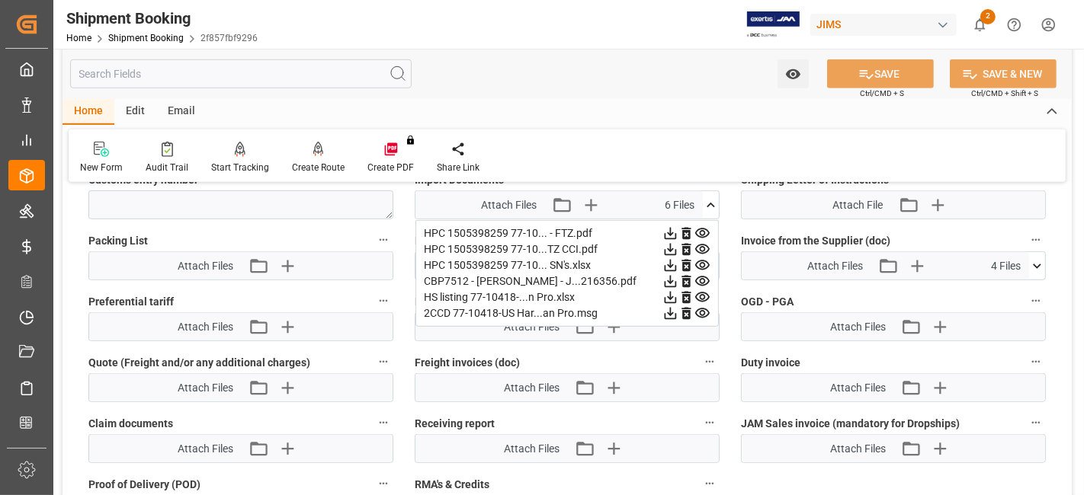
scroll to position [762, 0]
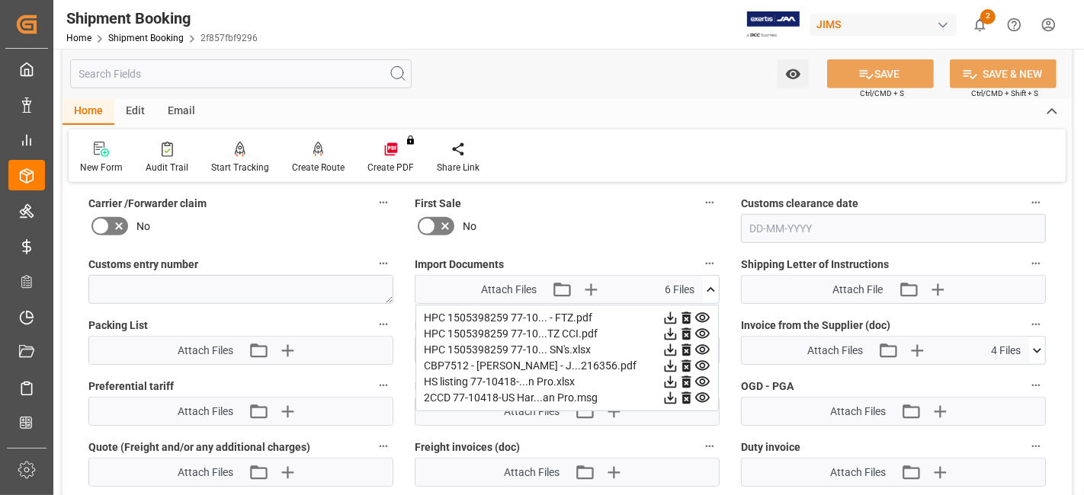
click at [707, 286] on icon at bounding box center [711, 290] width 16 height 16
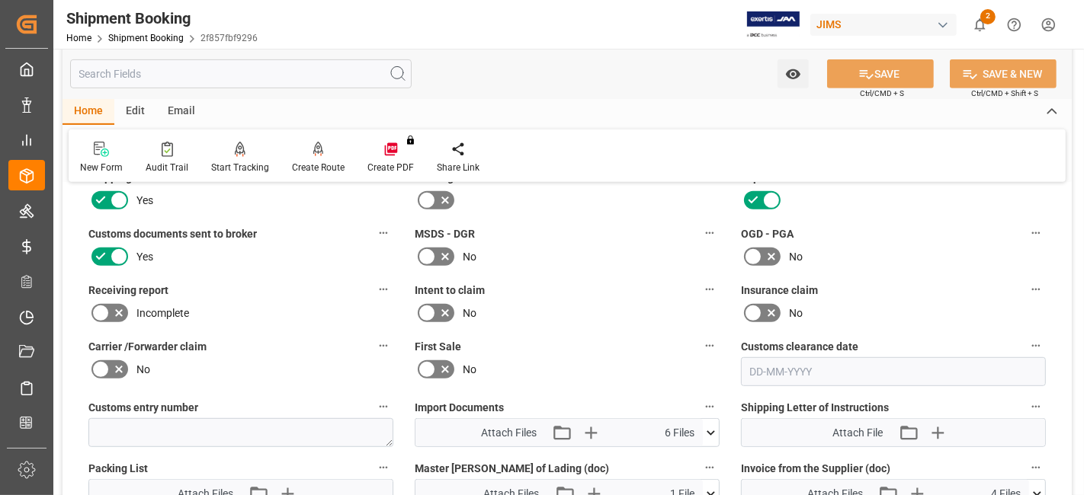
scroll to position [592, 0]
